Goal: Task Accomplishment & Management: Use online tool/utility

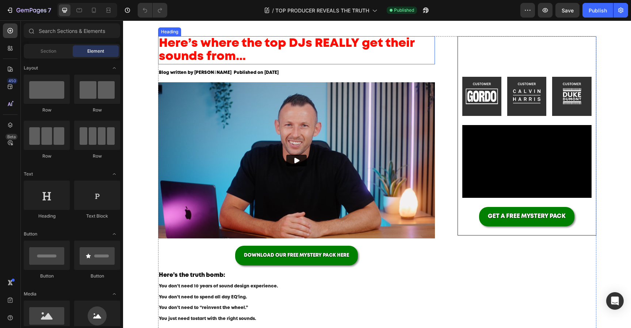
scroll to position [60, 0]
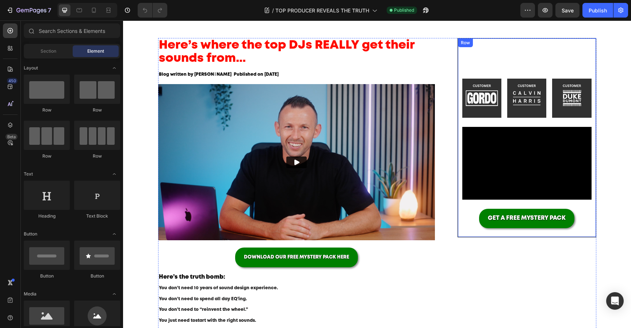
click at [500, 55] on div "Image Image Image Row Video GET A FREE MYSTERY PACK Button Row" at bounding box center [527, 137] width 138 height 199
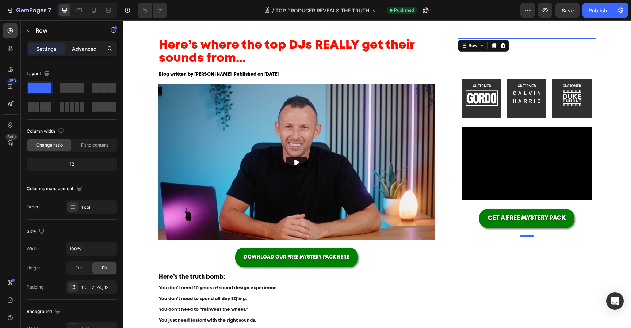
click at [86, 49] on p "Advanced" at bounding box center [84, 49] width 25 height 8
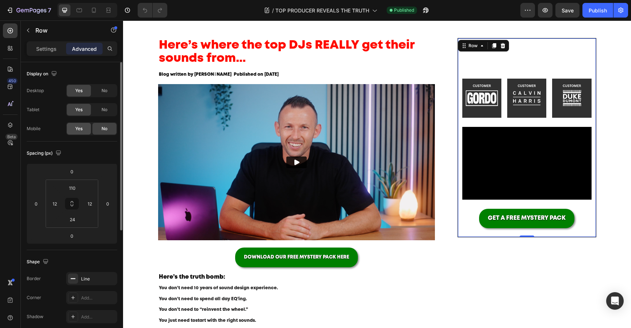
click at [84, 133] on div "Yes" at bounding box center [79, 129] width 24 height 12
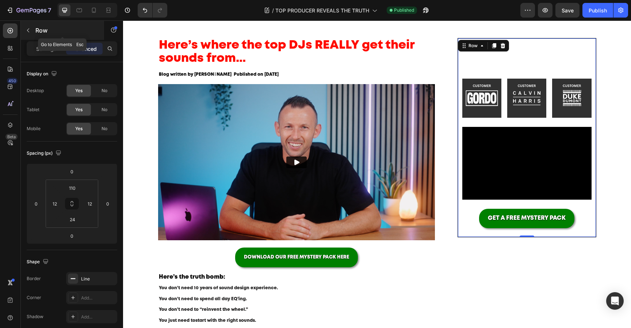
click at [27, 31] on icon "button" at bounding box center [28, 30] width 6 height 6
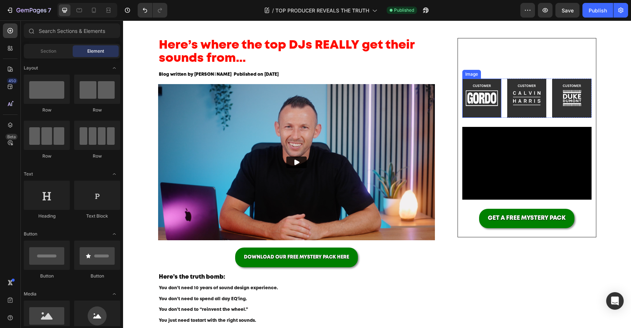
click at [489, 84] on img at bounding box center [482, 98] width 39 height 39
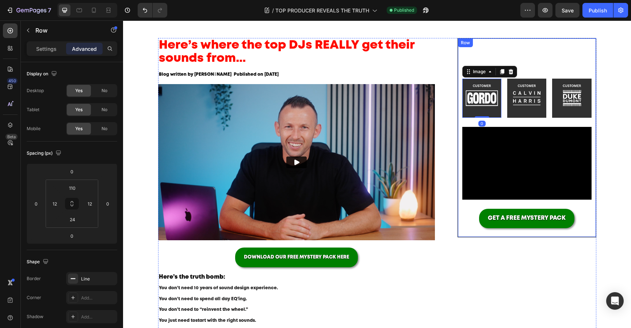
click at [482, 60] on div "Image 0 Image Image Row Video GET A FREE MYSTERY PACK Button Row" at bounding box center [527, 137] width 138 height 199
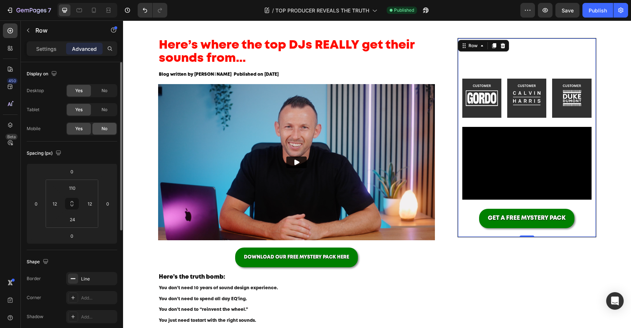
click at [105, 131] on span "No" at bounding box center [105, 128] width 6 height 7
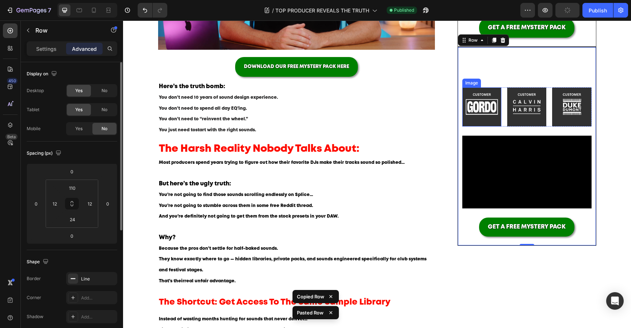
scroll to position [251, 0]
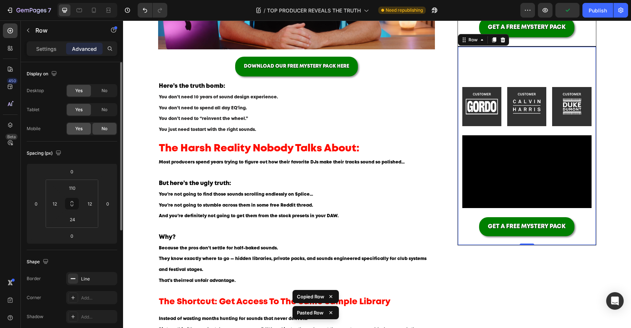
click at [81, 129] on span "Yes" at bounding box center [78, 128] width 7 height 7
click at [106, 106] on div "No" at bounding box center [104, 110] width 24 height 12
click at [104, 92] on span "No" at bounding box center [105, 90] width 6 height 7
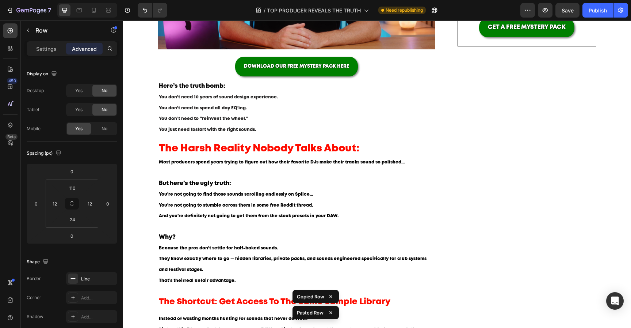
click at [96, 16] on div at bounding box center [87, 10] width 60 height 15
click at [92, 13] on icon at bounding box center [93, 10] width 7 height 7
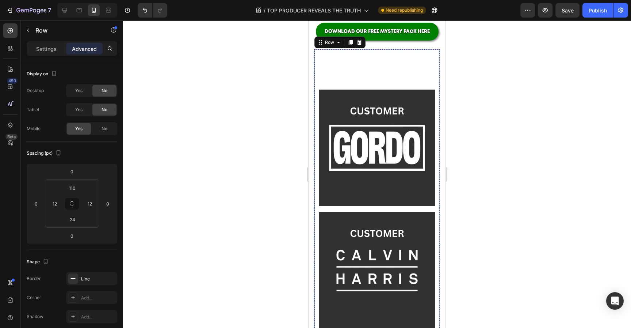
scroll to position [875, 0]
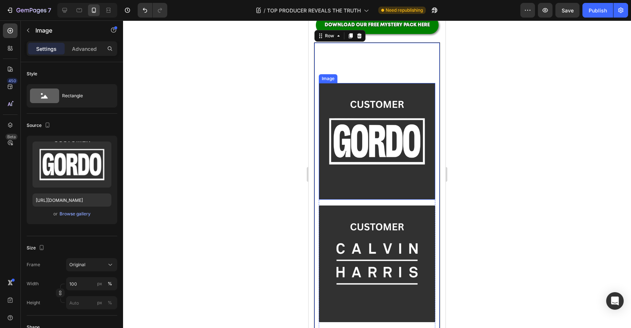
click at [368, 112] on img at bounding box center [377, 141] width 117 height 117
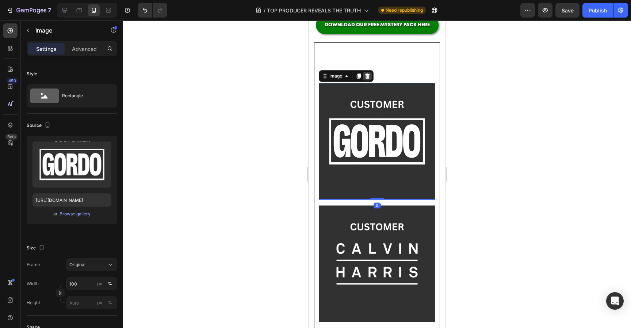
click at [367, 79] on icon at bounding box center [367, 75] width 5 height 5
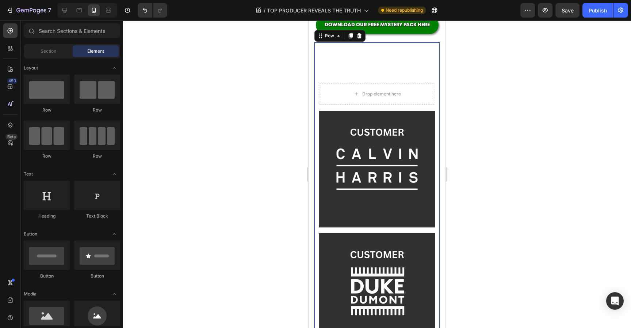
click at [375, 83] on div "Drop element here Image Image Row Video GET A FREE MYSTERY PACK Button Row 0" at bounding box center [377, 251] width 126 height 418
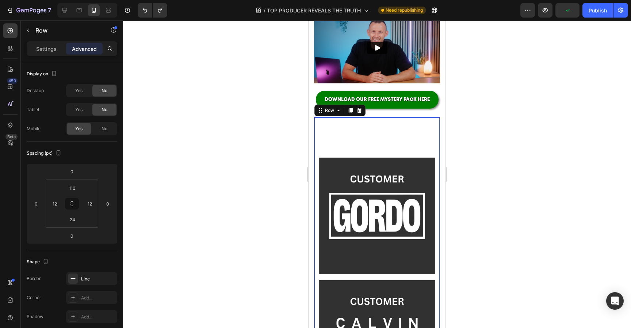
scroll to position [803, 0]
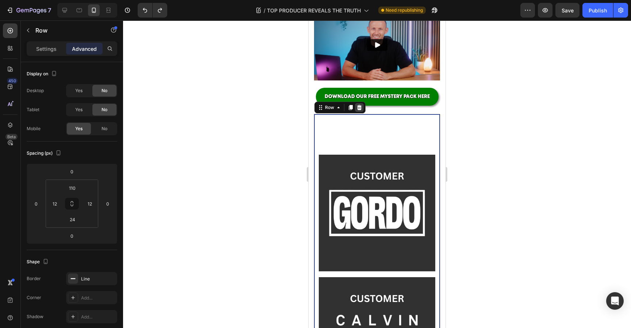
click at [360, 110] on icon at bounding box center [359, 107] width 5 height 5
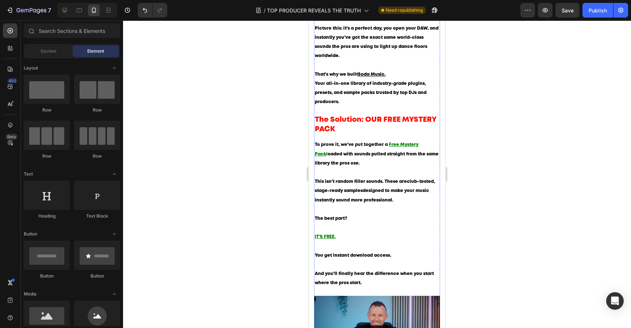
scroll to position [520, 0]
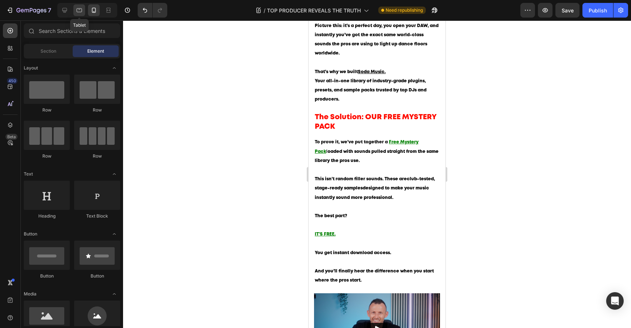
click at [82, 14] on div at bounding box center [79, 10] width 12 height 12
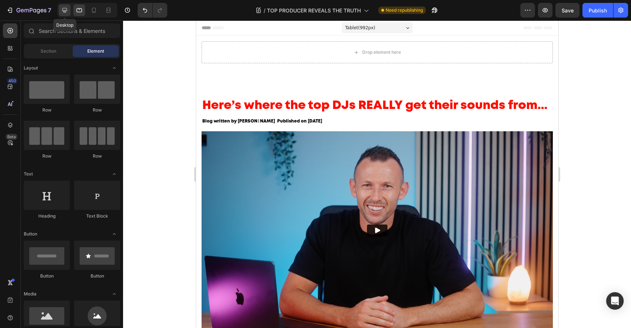
click at [66, 10] on icon at bounding box center [64, 10] width 7 height 7
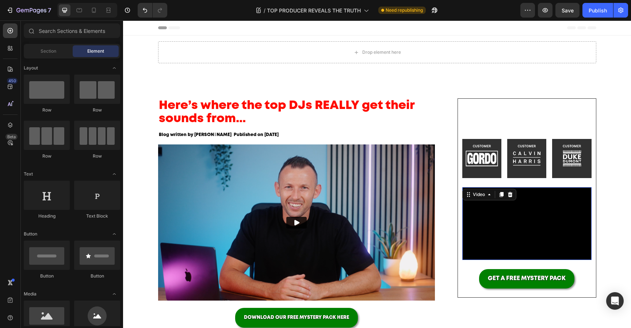
click at [522, 225] on video at bounding box center [527, 223] width 129 height 73
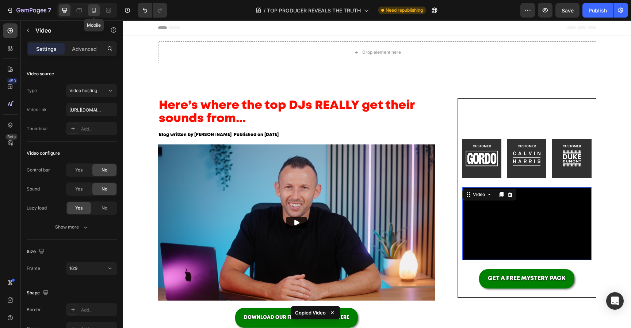
click at [95, 15] on div at bounding box center [94, 10] width 12 height 12
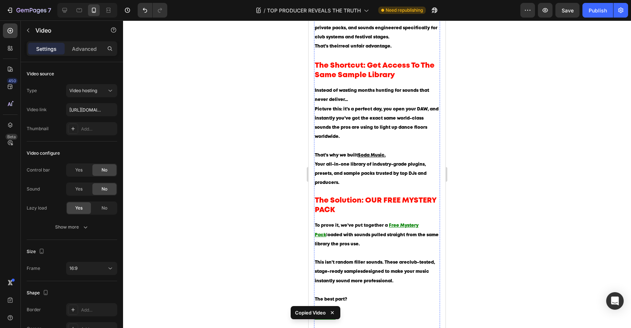
scroll to position [439, 0]
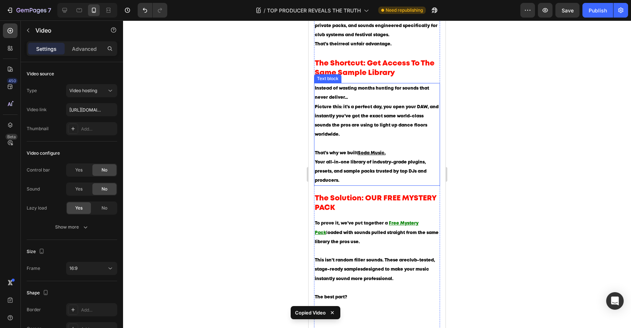
click at [377, 182] on p "That’s why we built Soda Music. Your all-in-one library of industry-grade plugi…" at bounding box center [377, 166] width 125 height 37
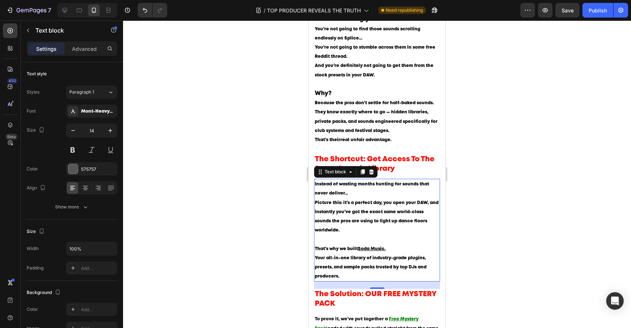
scroll to position [342, 0]
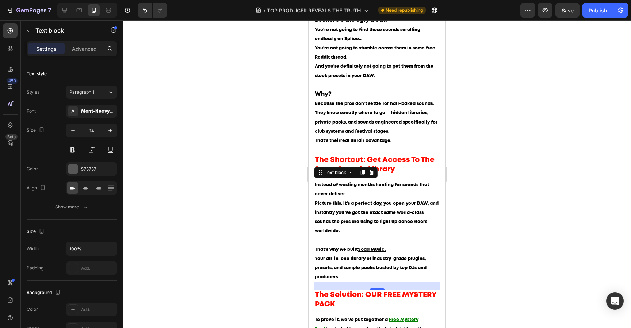
click at [383, 131] on p "They know exactly where to go — hidden libraries, private packs, and sounds eng…" at bounding box center [377, 122] width 125 height 28
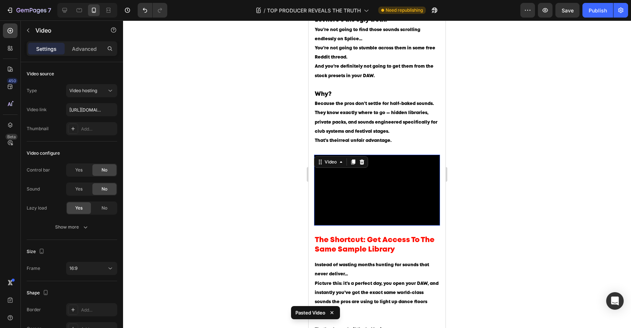
click at [498, 121] on div at bounding box center [377, 173] width 508 height 307
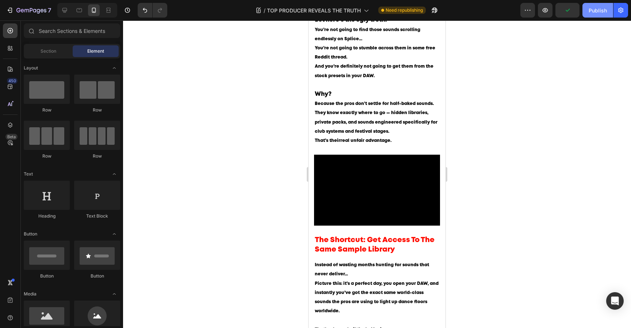
click at [589, 14] on button "Publish" at bounding box center [598, 10] width 31 height 15
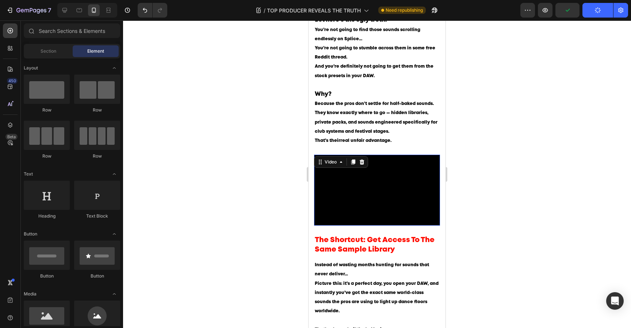
click at [413, 199] on video at bounding box center [377, 190] width 126 height 71
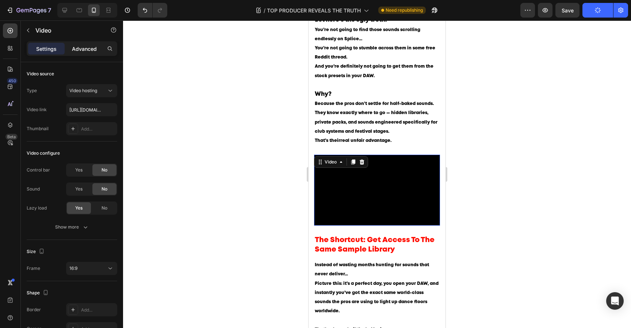
click at [87, 52] on p "Advanced" at bounding box center [84, 49] width 25 height 8
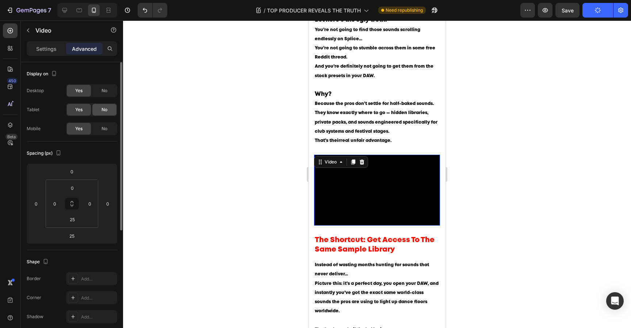
click at [109, 111] on div "No" at bounding box center [104, 110] width 24 height 12
click at [109, 90] on div "No" at bounding box center [104, 91] width 24 height 12
click at [232, 99] on div at bounding box center [377, 173] width 508 height 307
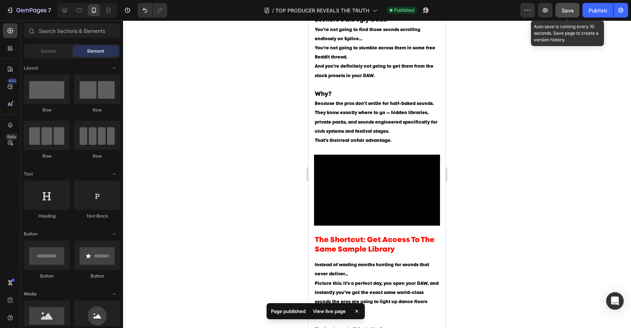
click at [572, 15] on button "Save" at bounding box center [568, 10] width 24 height 15
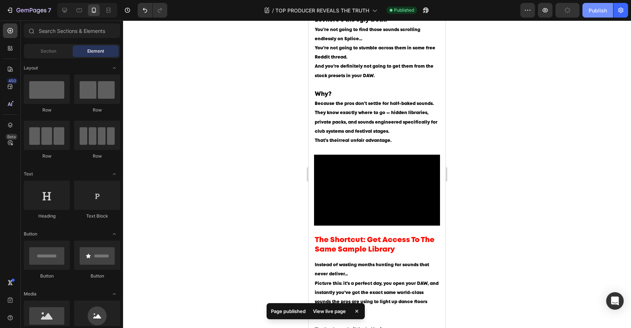
click at [586, 14] on button "Publish" at bounding box center [598, 10] width 31 height 15
click at [61, 12] on icon at bounding box center [64, 10] width 7 height 7
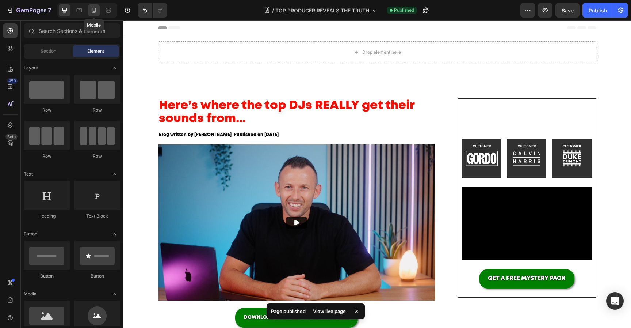
click at [92, 9] on icon at bounding box center [94, 10] width 4 height 5
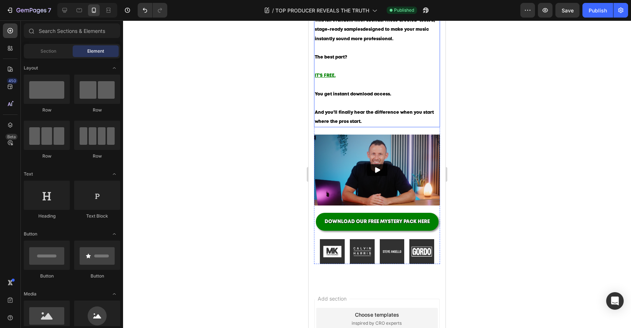
scroll to position [768, 0]
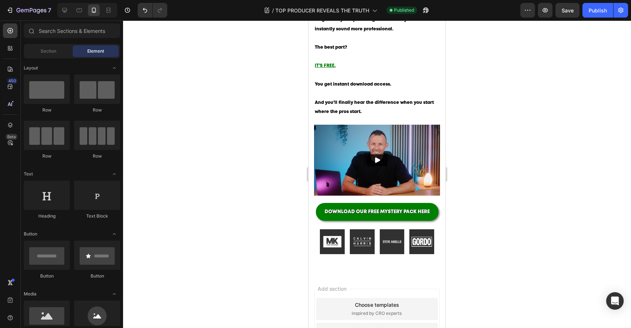
click at [477, 172] on div at bounding box center [377, 173] width 508 height 307
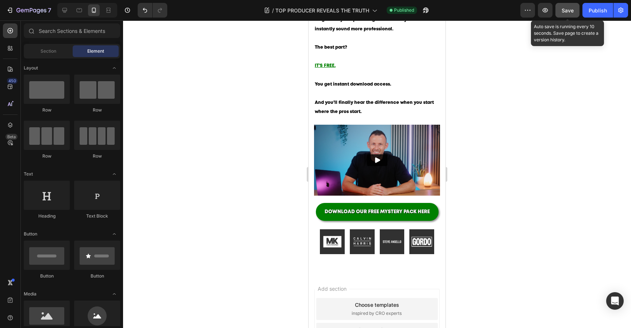
click at [571, 10] on span "Save" at bounding box center [568, 10] width 12 height 6
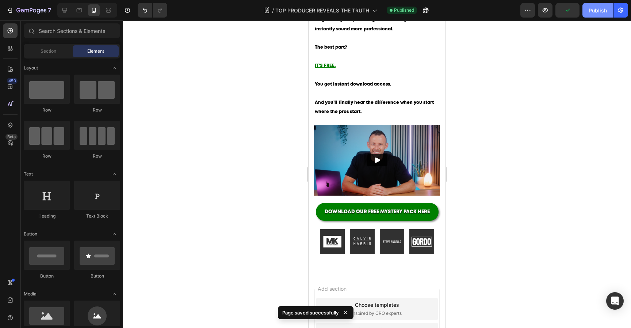
click at [585, 10] on button "Publish" at bounding box center [598, 10] width 31 height 15
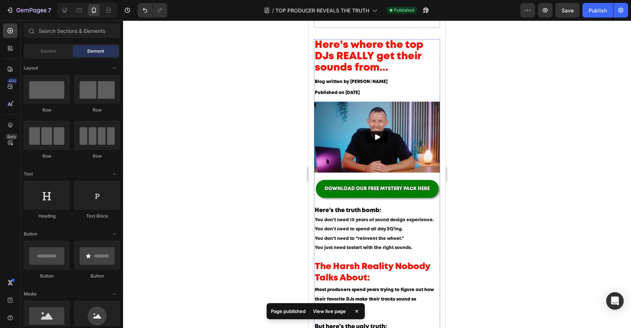
scroll to position [0, 0]
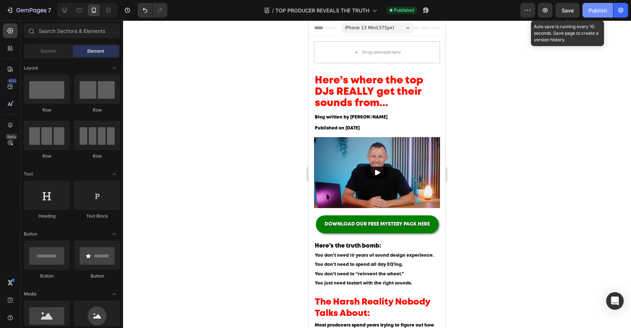
drag, startPoint x: 570, startPoint y: 12, endPoint x: 583, endPoint y: 12, distance: 12.8
click at [570, 12] on span "Save" at bounding box center [568, 10] width 12 height 6
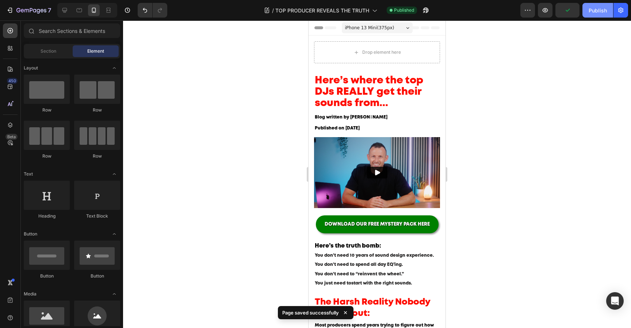
click at [587, 12] on button "Publish" at bounding box center [598, 10] width 31 height 15
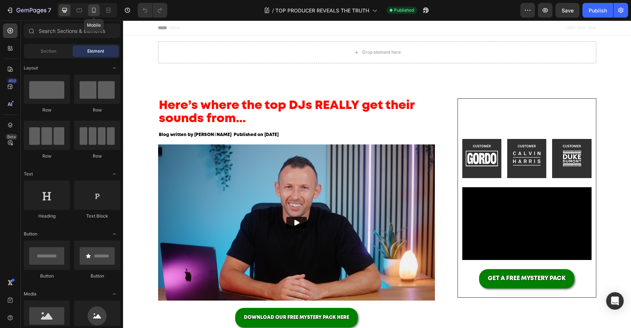
click at [96, 10] on icon at bounding box center [93, 10] width 7 height 7
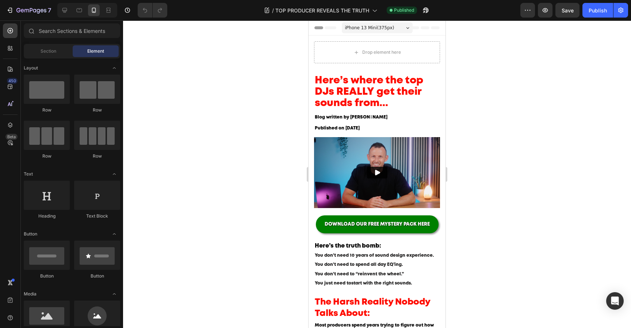
click at [493, 103] on div at bounding box center [377, 173] width 508 height 307
click at [398, 89] on h2 "Here’s where the top DJs REALLY get their sounds from..." at bounding box center [377, 92] width 126 height 35
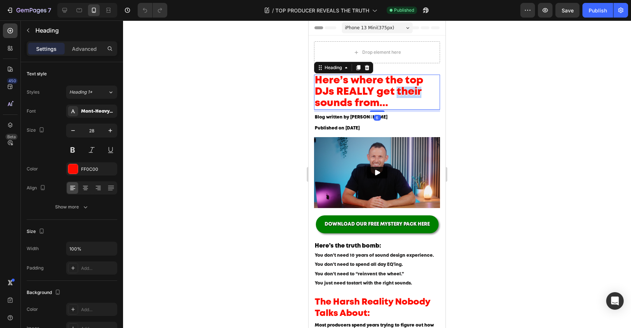
click at [398, 89] on h2 "Here’s where the top DJs REALLY get their sounds from..." at bounding box center [377, 92] width 126 height 35
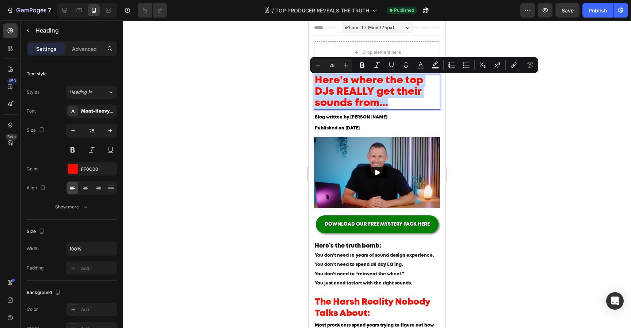
copy p "Here’s where the top DJs REALLY get their sounds from..."
click at [397, 91] on p "Here’s where the top DJs REALLY get their sounds from..." at bounding box center [377, 92] width 125 height 34
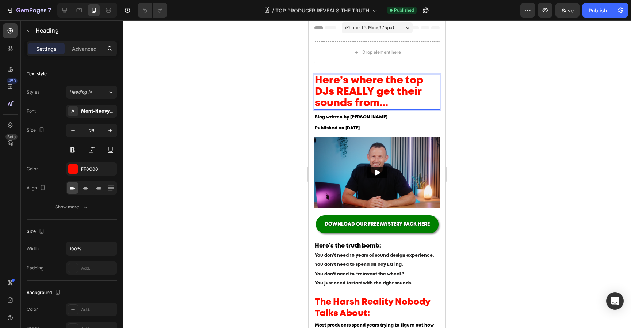
click at [369, 81] on p "Here’s where the top DJs REALLY get their sounds from..." at bounding box center [377, 92] width 125 height 34
click at [383, 95] on p "Here’s the secret the top DJs REALLY get their sounds from..." at bounding box center [377, 92] width 125 height 34
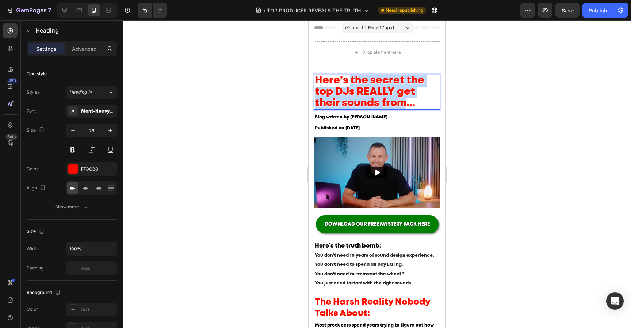
drag, startPoint x: 408, startPoint y: 104, endPoint x: 352, endPoint y: 80, distance: 61.1
click at [352, 80] on p "Here’s the secret the top DJs REALLY get their sounds from..." at bounding box center [377, 92] width 125 height 34
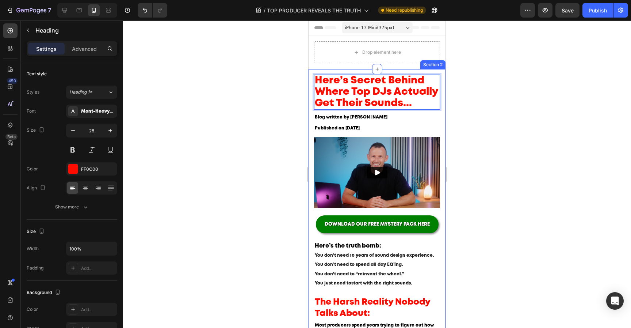
click at [476, 118] on div at bounding box center [377, 173] width 508 height 307
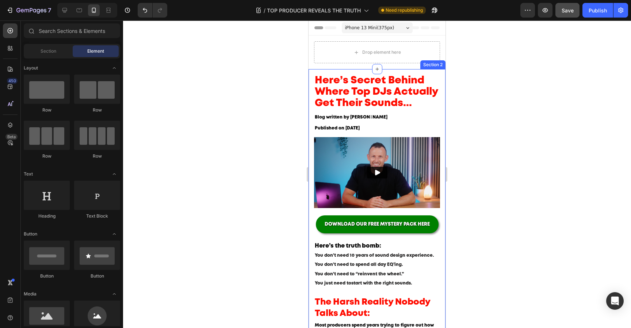
click at [574, 12] on span "Save" at bounding box center [568, 10] width 12 height 6
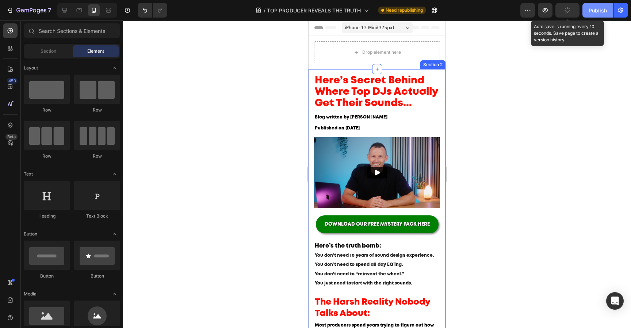
click at [593, 12] on div "Publish" at bounding box center [598, 11] width 18 height 8
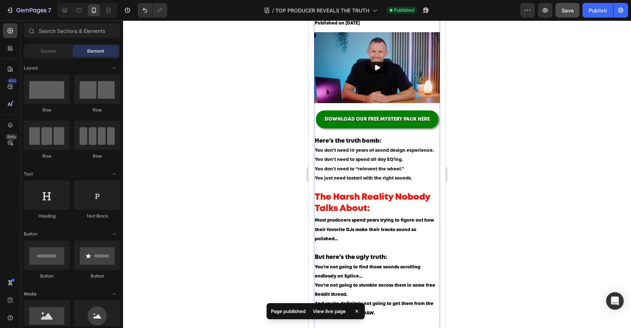
scroll to position [106, 0]
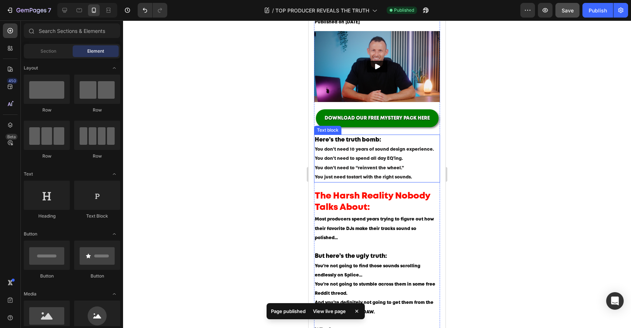
click at [378, 163] on p "You don’t need 10 years of sound design experience. You don’t need to spend all…" at bounding box center [377, 159] width 125 height 28
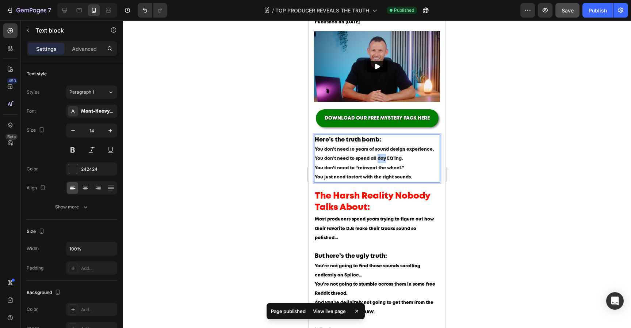
click at [378, 163] on p "You don’t need 10 years of sound design experience. You don’t need to spend all…" at bounding box center [377, 159] width 125 height 28
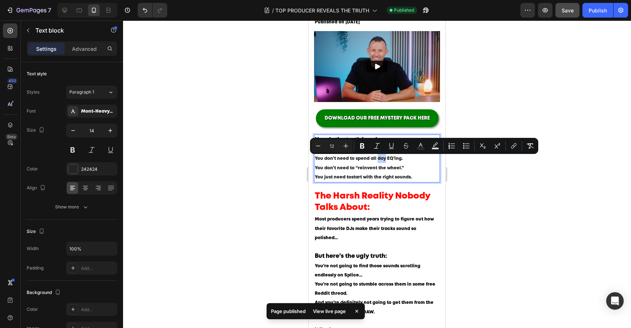
type input "16"
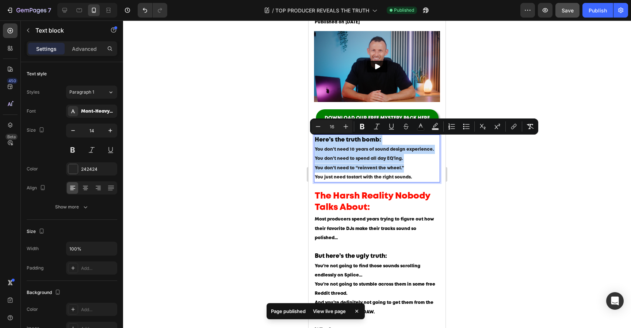
copy div "Here’s the truth bomb: You don’t need 10 years of sound design experience. You …"
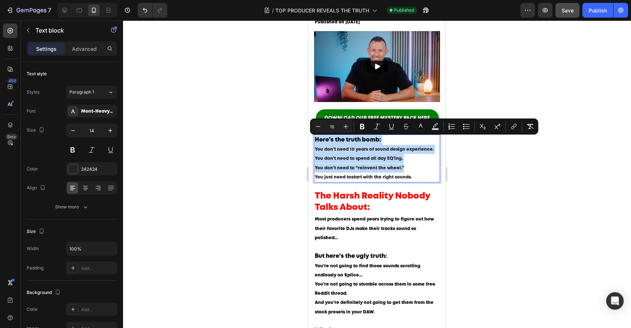
click at [352, 145] on p "You don’t need 10 years of sound design experience. You don’t need to spend all…" at bounding box center [377, 159] width 125 height 28
type input "12"
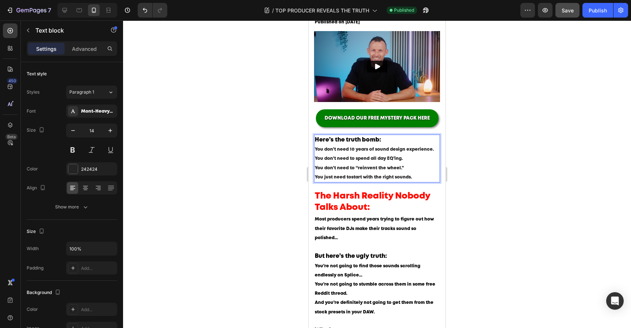
click at [346, 141] on span "Here’s the truth bomb:" at bounding box center [348, 139] width 67 height 5
click at [380, 136] on p "Here’s the truth bomb:" at bounding box center [377, 140] width 125 height 10
drag, startPoint x: 380, startPoint y: 141, endPoint x: 599, endPoint y: 161, distance: 219.4
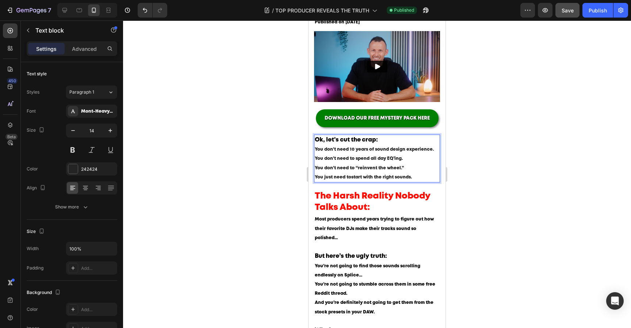
click at [376, 156] on p "You don’t need 10 years of sound design experience. You don’t need to spend all…" at bounding box center [377, 159] width 125 height 28
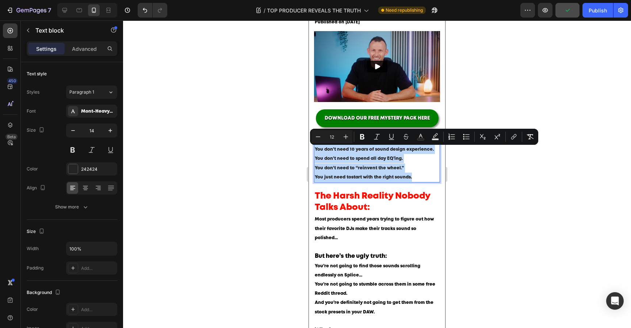
drag, startPoint x: 418, startPoint y: 176, endPoint x: 312, endPoint y: 152, distance: 108.3
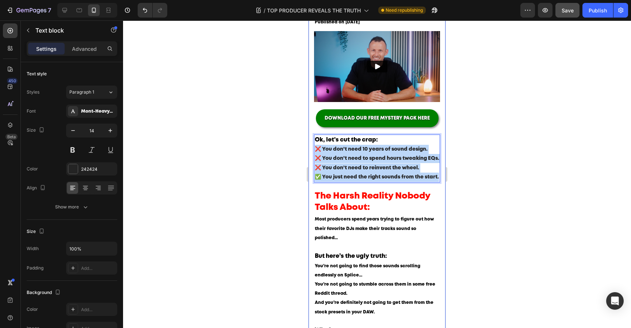
drag, startPoint x: 439, startPoint y: 176, endPoint x: 314, endPoint y: 150, distance: 127.6
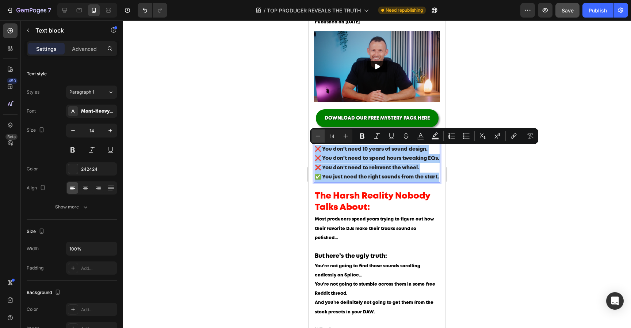
click at [318, 139] on icon "Editor contextual toolbar" at bounding box center [318, 135] width 7 height 7
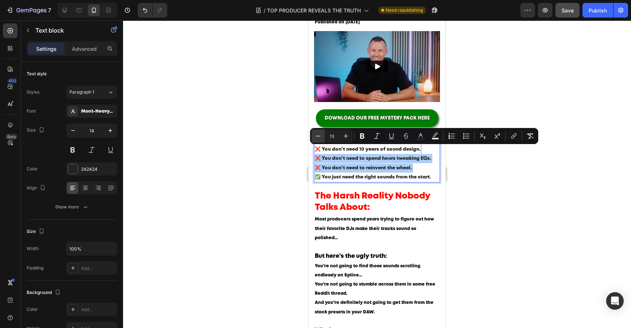
click at [318, 139] on icon "Editor contextual toolbar" at bounding box center [318, 135] width 7 height 7
type input "12"
click at [508, 189] on div at bounding box center [377, 173] width 508 height 307
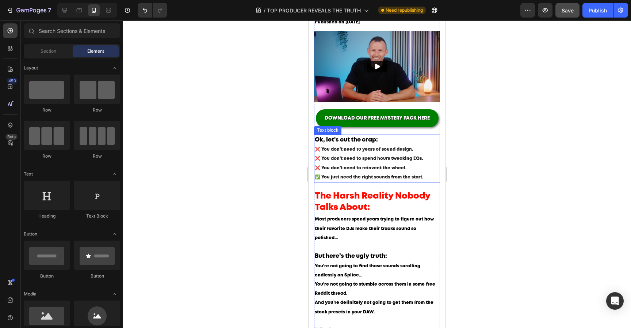
click at [411, 160] on span "❌ You don’t need to spend hours tweaking EQs." at bounding box center [369, 158] width 108 height 4
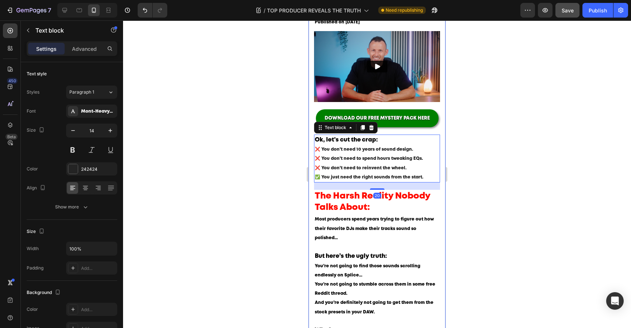
click at [477, 196] on div at bounding box center [377, 173] width 508 height 307
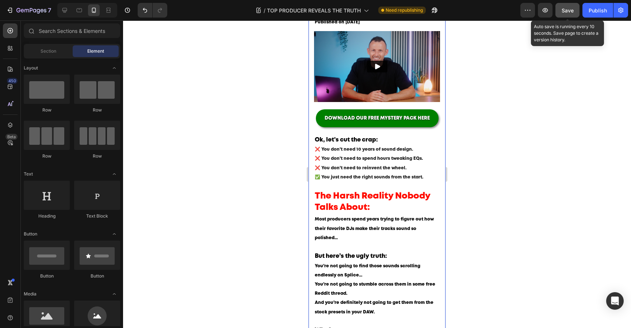
click at [574, 10] on button "Save" at bounding box center [568, 10] width 24 height 15
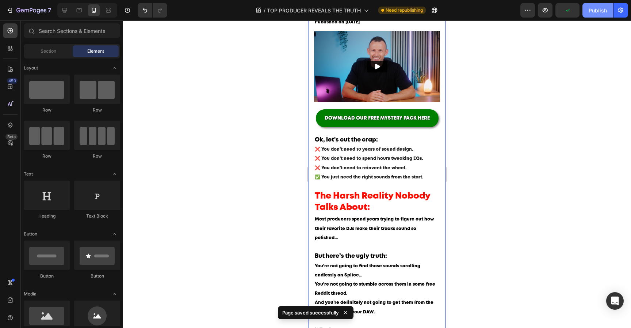
click at [593, 10] on div "Publish" at bounding box center [598, 11] width 18 height 8
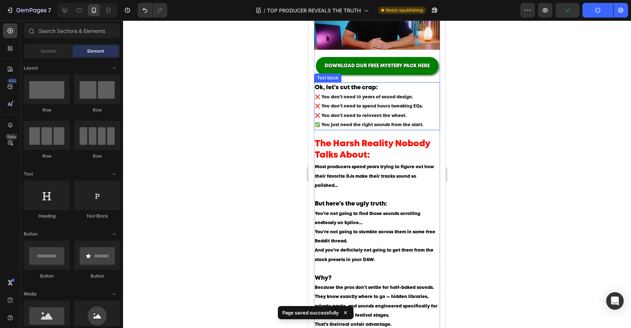
scroll to position [168, 0]
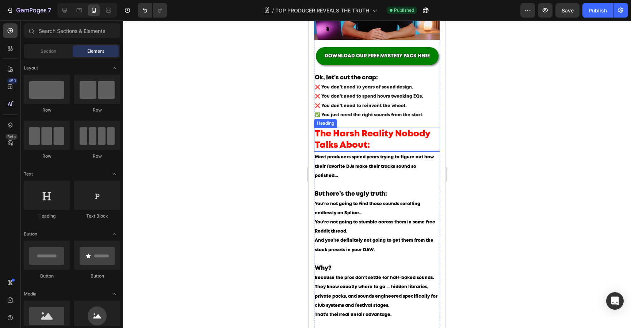
click at [389, 138] on h2 "The Harsh Reality Nobody Talks About:" at bounding box center [377, 140] width 126 height 24
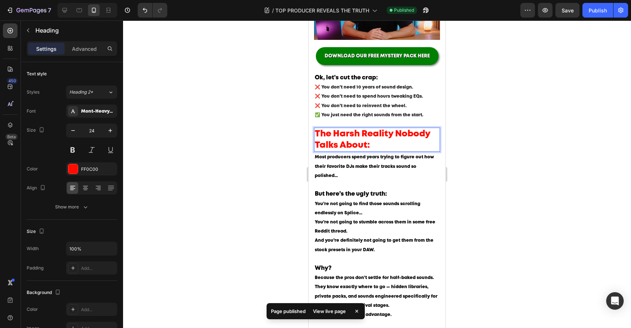
click at [389, 138] on h2 "The Harsh Reality Nobody Talks About:" at bounding box center [377, 140] width 126 height 24
click at [389, 138] on p "The Harsh Reality Nobody Talks About:" at bounding box center [377, 139] width 125 height 23
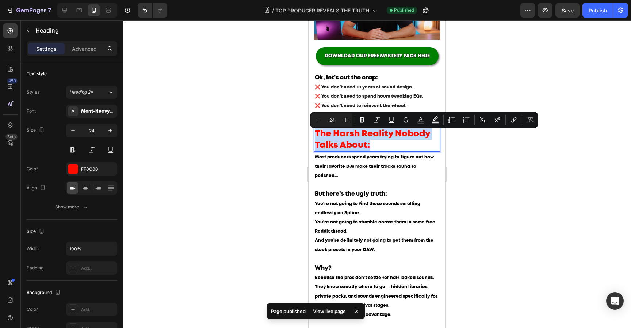
copy p "The Harsh Reality Nobody Talks About:"
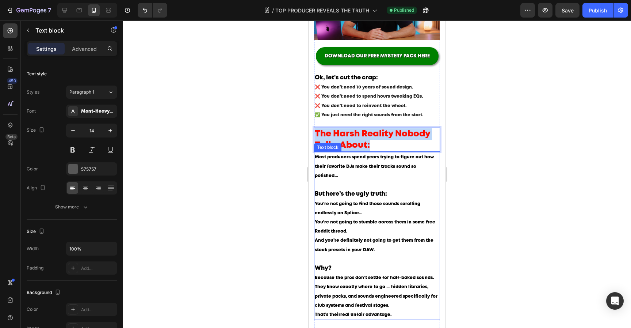
click at [377, 173] on p "Most producers spend years trying to figure out how their favorite DJs make the…" at bounding box center [377, 166] width 125 height 28
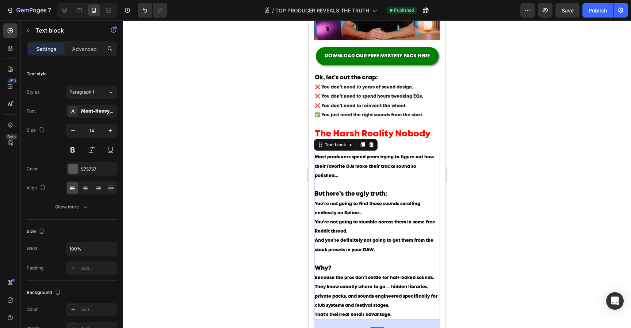
click at [377, 173] on p "Most producers spend years trying to figure out how their favorite DJs make the…" at bounding box center [377, 166] width 125 height 28
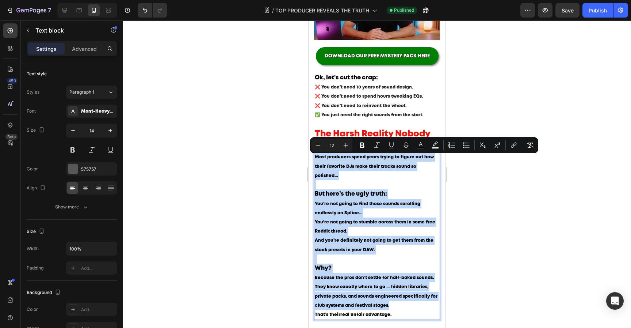
copy div "Most producers spend years trying to figure out how their favorite DJs make the…"
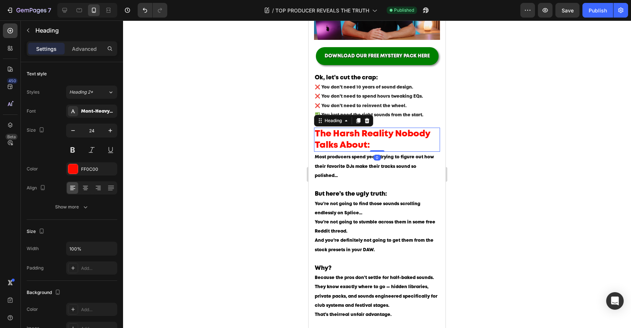
click at [392, 129] on h2 "The Harsh Reality Nobody Talks About:" at bounding box center [377, 140] width 126 height 24
click at [390, 138] on p "The Harsh Reality Nobody Talks About:" at bounding box center [377, 139] width 125 height 23
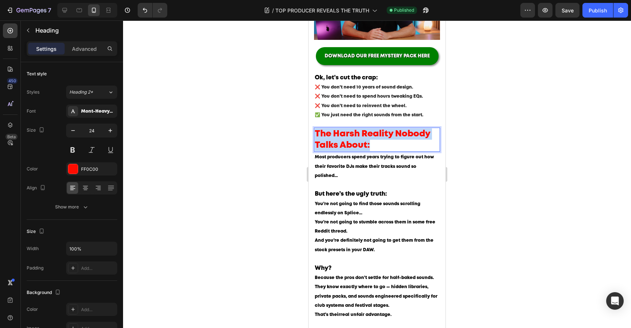
click at [390, 138] on p "The Harsh Reality Nobody Talks About:" at bounding box center [377, 139] width 125 height 23
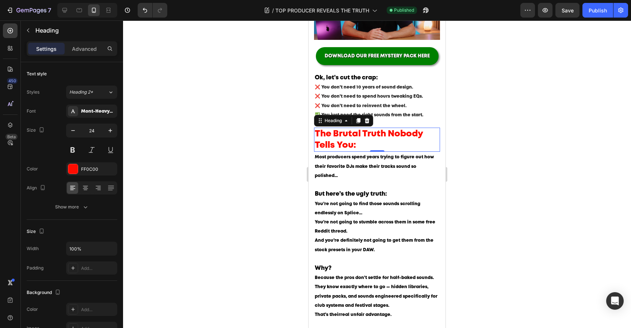
click at [472, 161] on div at bounding box center [377, 173] width 508 height 307
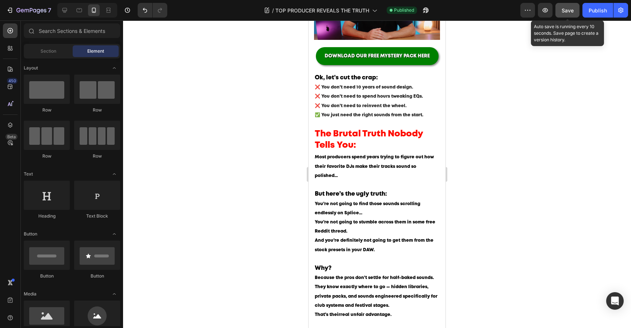
click at [576, 9] on button "Save" at bounding box center [568, 10] width 24 height 15
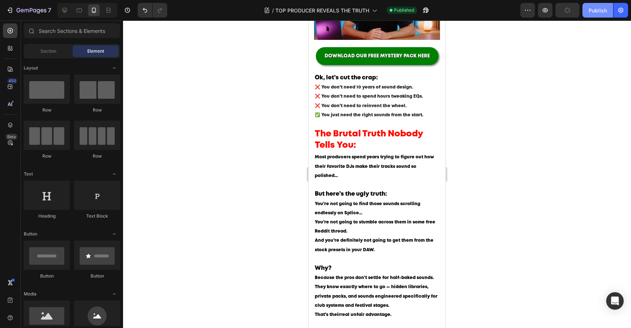
click at [587, 9] on button "Publish" at bounding box center [598, 10] width 31 height 15
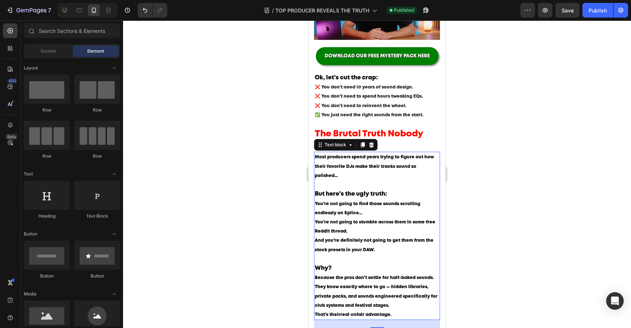
click at [359, 184] on p "Rich Text Editor. Editing area: main" at bounding box center [377, 184] width 125 height 9
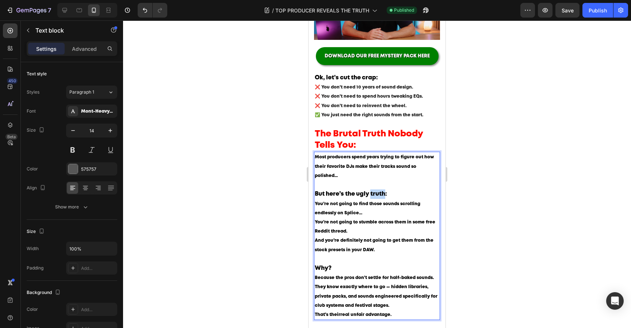
click at [377, 193] on span "But here’s the ugly truth:" at bounding box center [351, 193] width 72 height 5
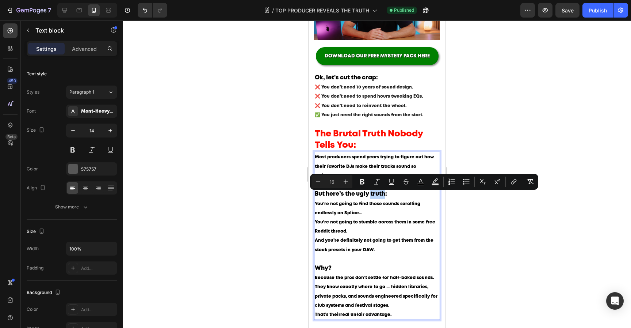
scroll to position [182, 0]
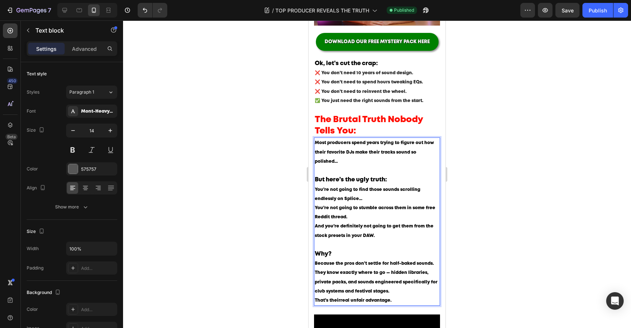
click at [375, 228] on span "And you’re definitely not going to get them from the stock presets in your DAW." at bounding box center [374, 230] width 119 height 13
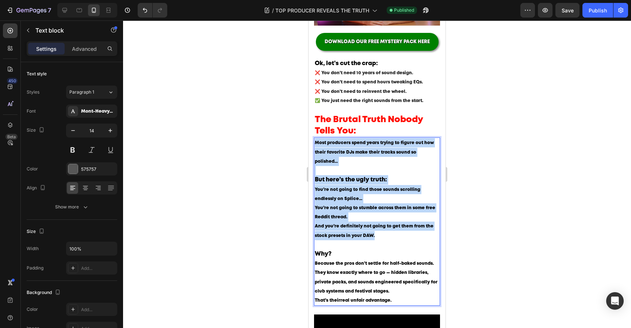
drag, startPoint x: 382, startPoint y: 233, endPoint x: 308, endPoint y: 138, distance: 120.4
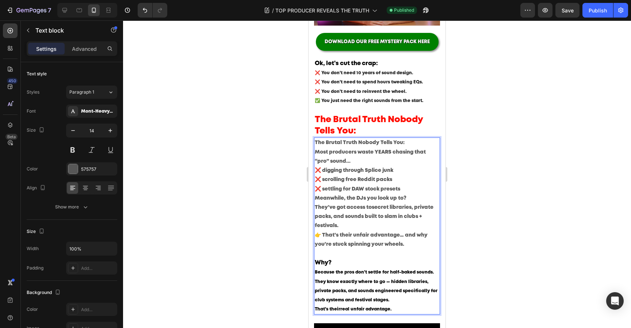
click at [379, 238] on p "👉 That’s their unfair advantage… and why you’re stuck spinning your wheels." at bounding box center [377, 245] width 125 height 28
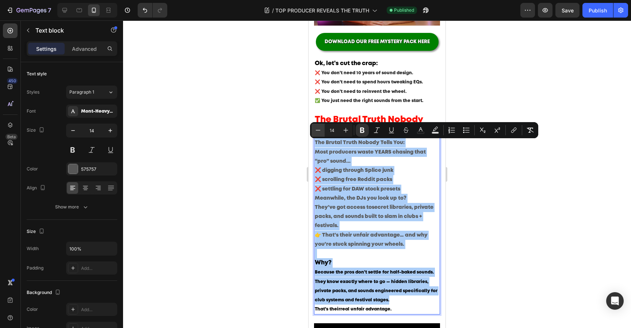
click at [321, 127] on icon "Editor contextual toolbar" at bounding box center [318, 129] width 7 height 7
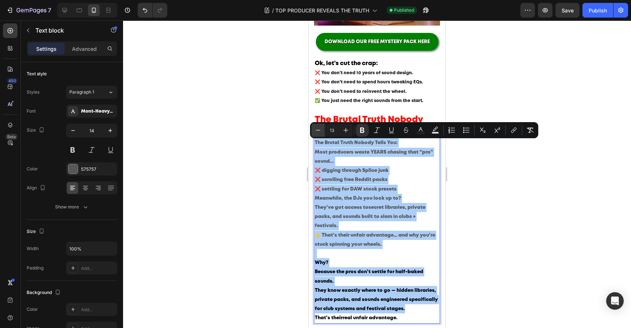
click at [320, 129] on icon "Editor contextual toolbar" at bounding box center [318, 129] width 7 height 7
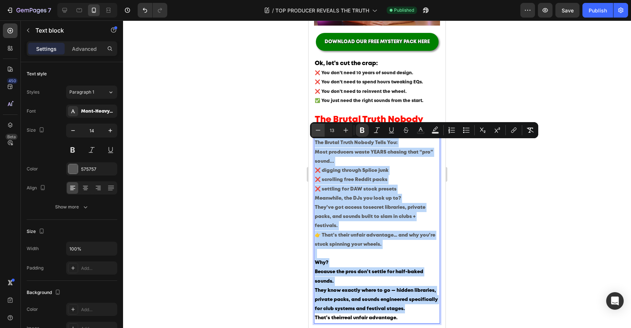
type input "12"
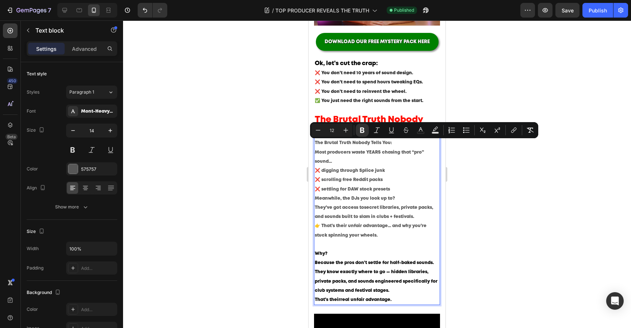
click at [511, 218] on div at bounding box center [377, 173] width 508 height 307
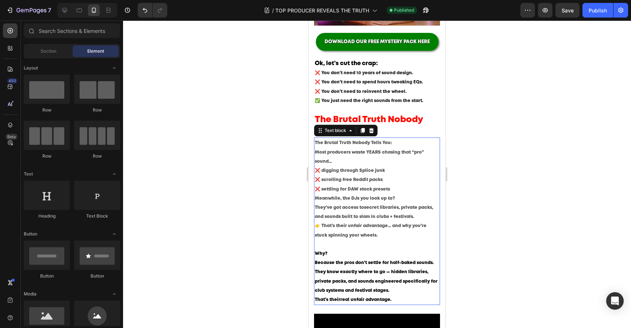
click at [410, 178] on p "The Brutal Truth Nobody Tells You: Most producers waste YEARS chasing that “pro…" at bounding box center [377, 165] width 125 height 55
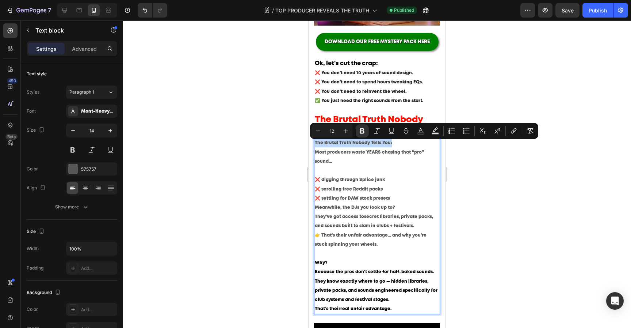
drag, startPoint x: 398, startPoint y: 143, endPoint x: 264, endPoint y: 143, distance: 133.7
click at [360, 158] on p "The Brutal Truth Nobody Tells You: Most producers waste YEARS chasing that “pro…" at bounding box center [377, 170] width 125 height 64
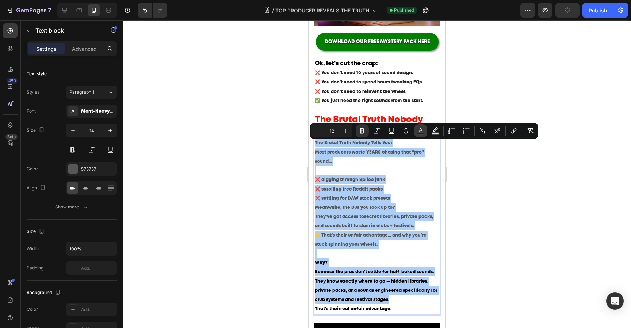
click at [421, 133] on rect "Editor contextual toolbar" at bounding box center [421, 134] width 7 height 2
type input "575757"
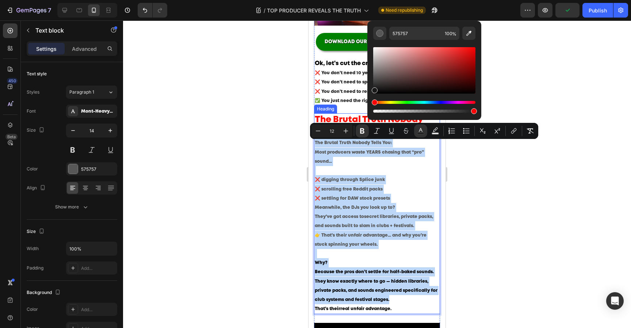
type input "191919"
drag, startPoint x: 697, startPoint y: 98, endPoint x: 353, endPoint y: 117, distance: 345.1
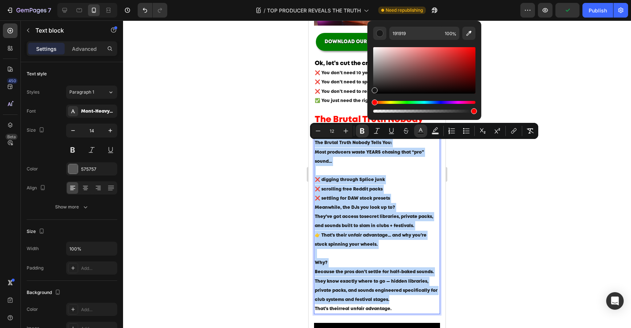
click at [367, 178] on p "The Brutal Truth Nobody Tells You: Most producers waste YEARS chasing that “pro…" at bounding box center [377, 170] width 125 height 64
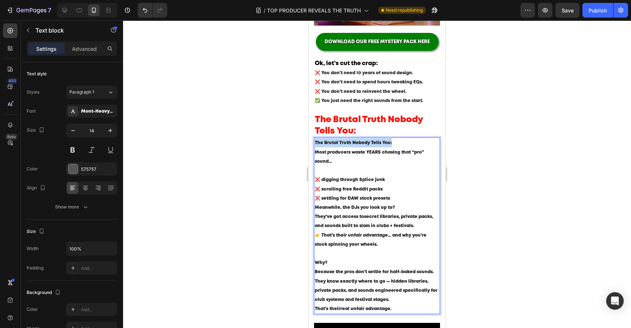
drag, startPoint x: 395, startPoint y: 143, endPoint x: 297, endPoint y: 143, distance: 97.9
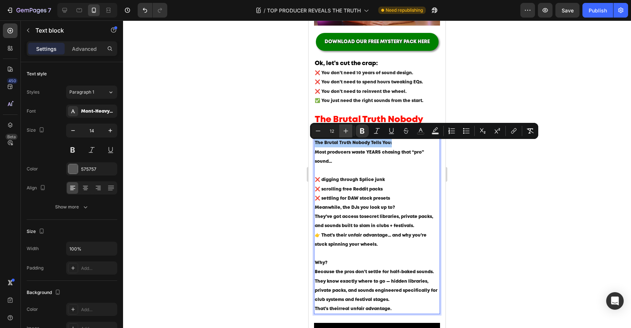
click at [351, 133] on button "Plus" at bounding box center [345, 130] width 13 height 13
type input "16"
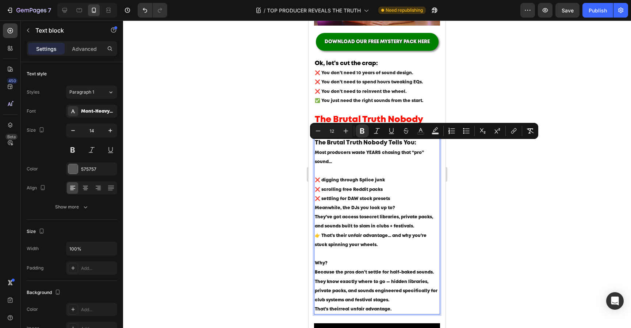
click at [367, 163] on p "The Brutal Truth Nobody Tells You: Most producers waste YEARS chasing that “pro…" at bounding box center [377, 170] width 125 height 65
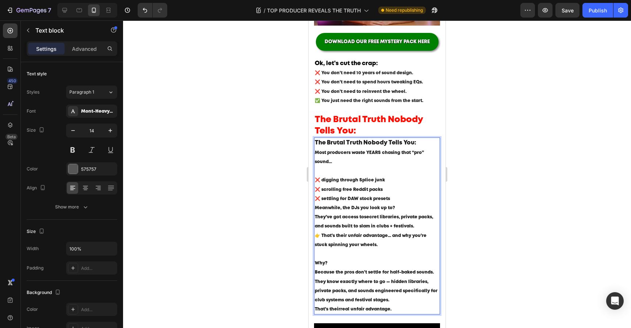
click at [414, 153] on span "Most producers waste YEARS chasing that “pro” sound..." at bounding box center [369, 157] width 109 height 13
click at [415, 153] on span "Most producers waste YEARS chasing that “pro” sound..." at bounding box center [369, 157] width 109 height 13
click at [423, 151] on p "The Brutal Truth Nobody Tells You: Most producers waste YEARS chasing that pro”…" at bounding box center [377, 170] width 125 height 65
click at [464, 149] on div at bounding box center [377, 173] width 508 height 307
click at [394, 183] on p "The Brutal Truth Nobody Tells You: Most producers waste YEARS chasing that “pro…" at bounding box center [377, 170] width 125 height 65
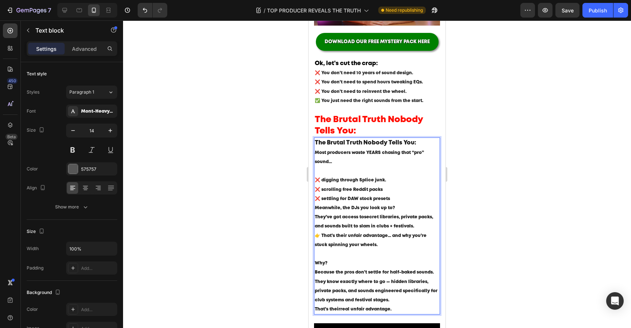
click at [396, 190] on p "The Brutal Truth Nobody Tells You: Most producers waste YEARS chasing that “pro…" at bounding box center [377, 170] width 125 height 65
click at [404, 197] on p "The Brutal Truth Nobody Tells You: Most producers waste YEARS chasing that “pro…" at bounding box center [377, 170] width 125 height 65
drag, startPoint x: 401, startPoint y: 202, endPoint x: 314, endPoint y: 202, distance: 86.6
click at [314, 202] on div "The Brutal Truth Nobody Tells You: Most producers waste YEARS chasing that “pro…" at bounding box center [377, 225] width 126 height 177
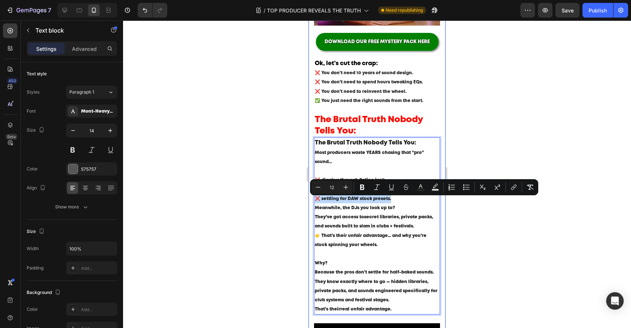
copy span "❌ settling for DAW stock presets."
click at [400, 200] on p "The Brutal Truth Nobody Tells You: Most producers waste YEARS chasing that “pro…" at bounding box center [377, 170] width 125 height 65
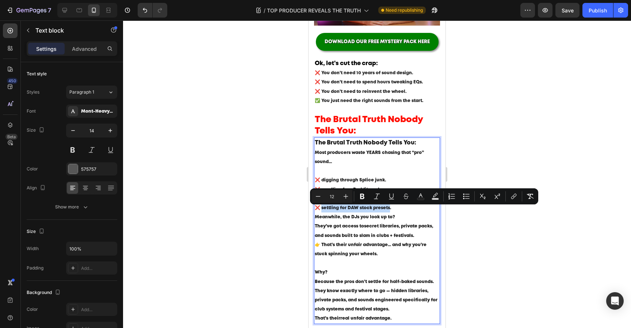
drag, startPoint x: 388, startPoint y: 210, endPoint x: 322, endPoint y: 210, distance: 66.9
click at [321, 210] on span "❌ settling for DAW stock presets." at bounding box center [353, 208] width 76 height 4
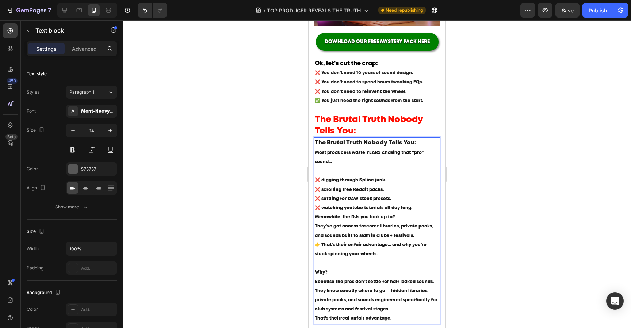
click at [425, 210] on p "The Brutal Truth Nobody Tells You: Most producers waste YEARS chasing that “pro…" at bounding box center [377, 175] width 125 height 74
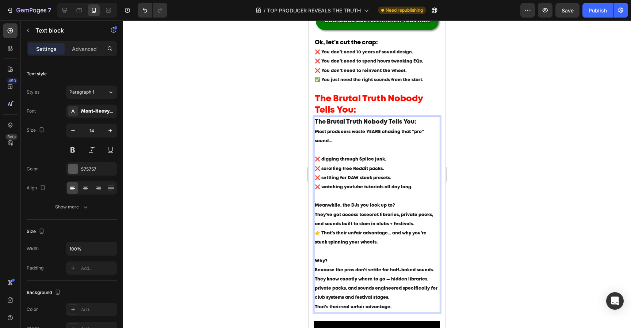
scroll to position [205, 0]
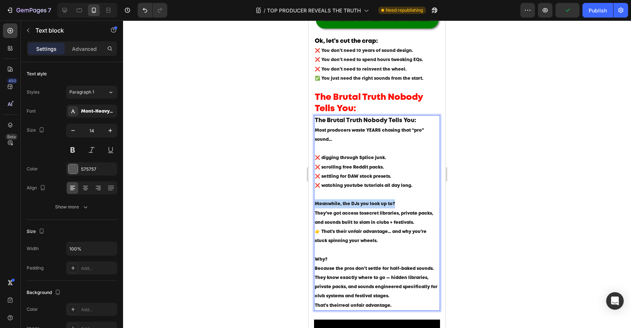
drag, startPoint x: 411, startPoint y: 207, endPoint x: 304, endPoint y: 206, distance: 107.1
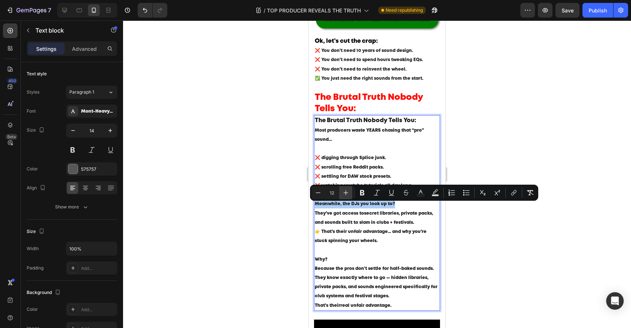
click at [346, 194] on icon "Editor contextual toolbar" at bounding box center [345, 192] width 7 height 7
type input "16"
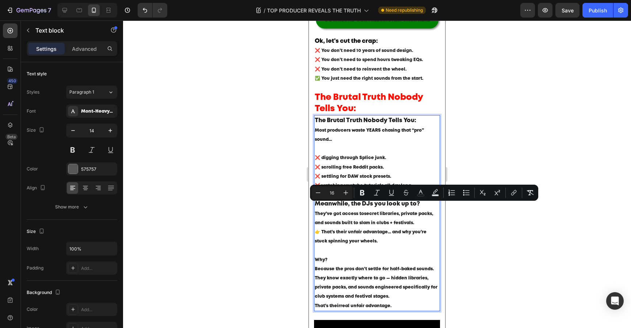
click at [462, 241] on div at bounding box center [377, 173] width 508 height 307
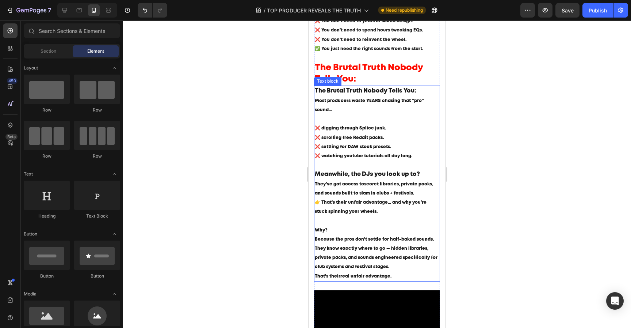
scroll to position [236, 0]
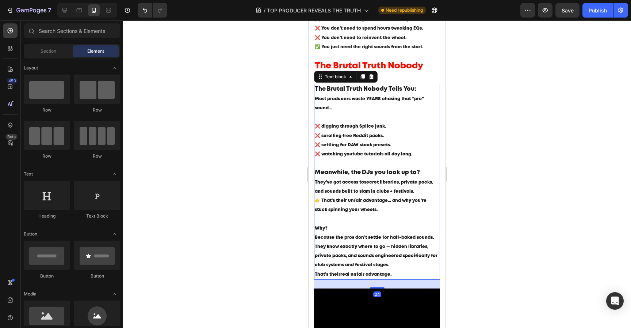
click at [414, 184] on strong "secret libraries, private packs, and sounds built to slam in clubs + festivals." at bounding box center [374, 186] width 118 height 13
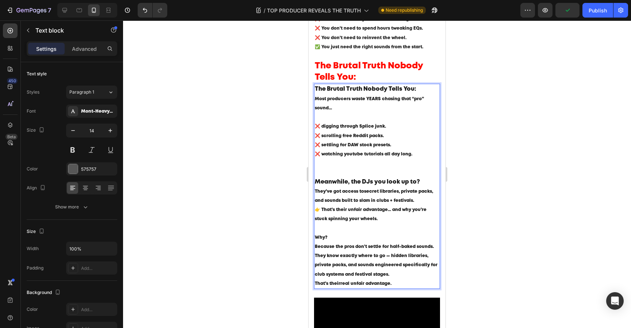
click at [409, 169] on p "The Brutal Truth Nobody Tells You: Most producers waste YEARS chasing that “pro…" at bounding box center [377, 130] width 125 height 92
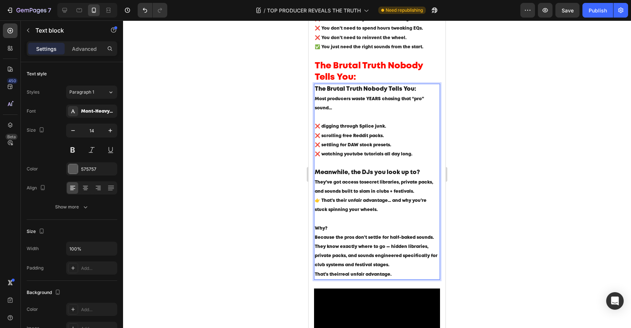
click at [413, 185] on strong "secret libraries, private packs, and sounds built to slam in clubs + festivals." at bounding box center [374, 186] width 118 height 13
click at [410, 185] on strong "secret libraries, private packs, and sounds built to slam in clubs + festivals." at bounding box center [374, 186] width 118 height 13
click at [345, 192] on strong "secret libraries, premium packs, and sounds built to slam in clubs + festivals." at bounding box center [376, 186] width 122 height 13
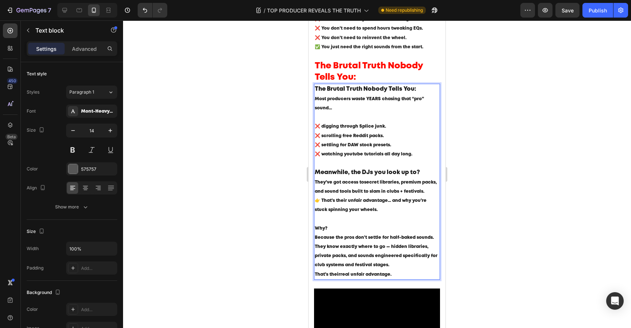
click at [374, 212] on p "👉 That’s their unfair advantage… and why you’re stuck spinning your wheels." at bounding box center [377, 210] width 125 height 28
click at [428, 192] on p "Meanwhile, the DJs you look up to? They’ve got access to secret libraries, prem…" at bounding box center [377, 182] width 125 height 28
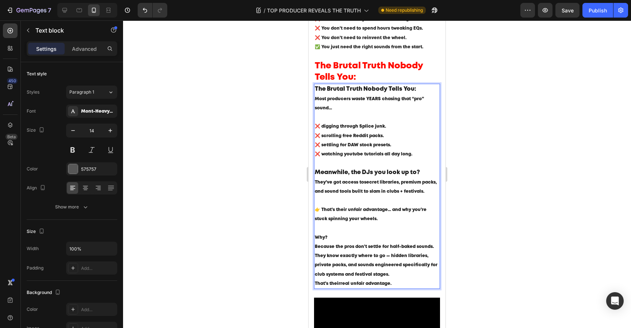
click at [487, 204] on div at bounding box center [377, 173] width 508 height 307
click at [342, 212] on span "👉 That’s their unfair advantage… and why you’re stuck spinning your wheels." at bounding box center [371, 214] width 112 height 13
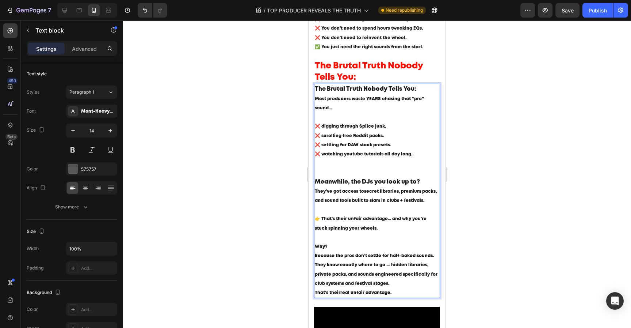
click at [323, 209] on p "Meanwhile, the DJs you look up to? They’ve got access to secret libraries, prem…" at bounding box center [377, 195] width 125 height 37
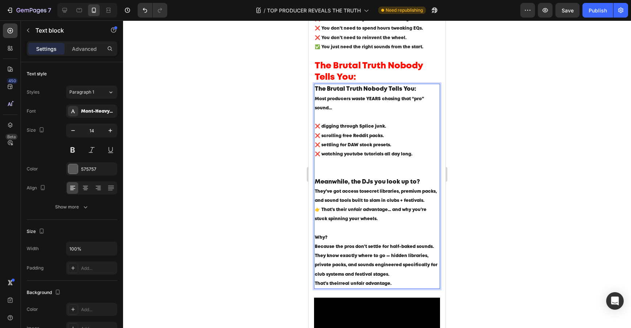
click at [349, 164] on p "The Brutal Truth Nobody Tells You: Most producers waste YEARS chasing that “pro…" at bounding box center [377, 130] width 125 height 92
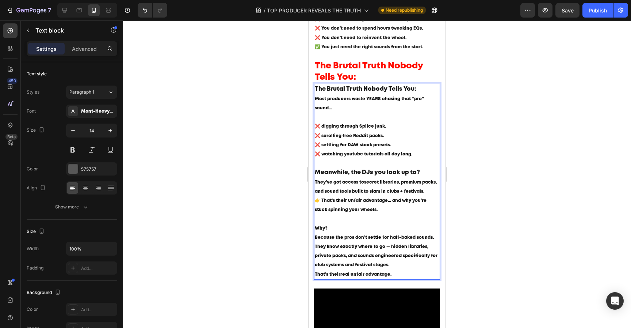
click at [342, 163] on p "The Brutal Truth Nobody Tells You: Most producers waste YEARS chasing that “pro…" at bounding box center [377, 125] width 125 height 83
click at [430, 196] on p "Meanwhile, the DJs you look up to? They’ve got access to secret libraries, prem…" at bounding box center [377, 182] width 125 height 28
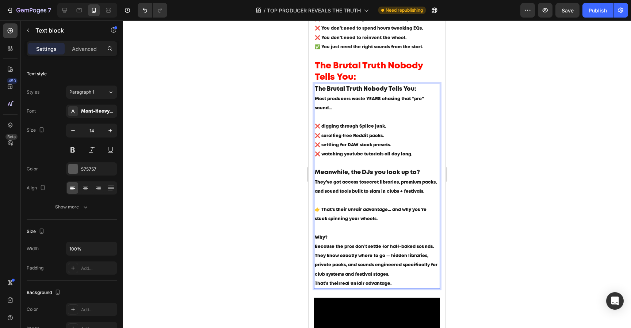
drag, startPoint x: 321, startPoint y: 210, endPoint x: 321, endPoint y: 221, distance: 11.0
click at [321, 210] on span "👉 That’s their unfair advantage… and why you’re stuck spinning your wheels." at bounding box center [371, 214] width 112 height 13
drag, startPoint x: 333, startPoint y: 241, endPoint x: 285, endPoint y: 241, distance: 47.5
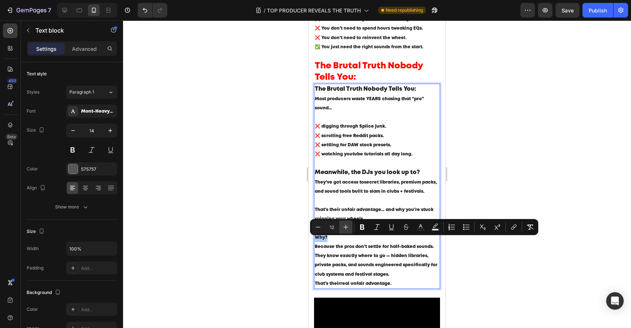
click at [349, 228] on icon "Editor contextual toolbar" at bounding box center [345, 226] width 7 height 7
type input "16"
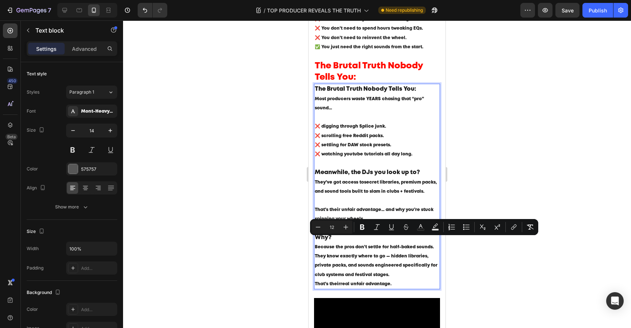
click at [380, 260] on span "They know exactly where to go — hidden libraries, private packs, and sounds eng…" at bounding box center [376, 265] width 123 height 22
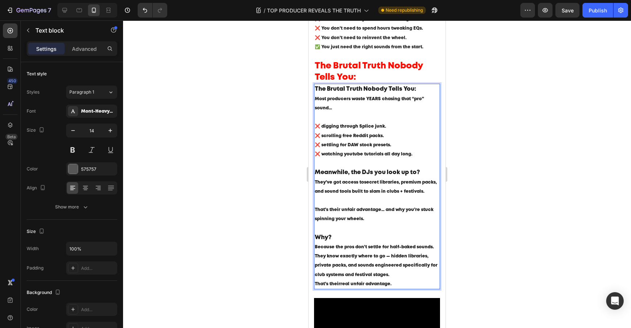
scroll to position [250, 0]
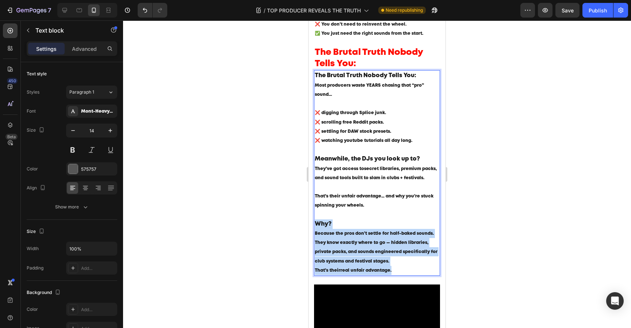
drag, startPoint x: 400, startPoint y: 273, endPoint x: 316, endPoint y: 229, distance: 94.5
click at [316, 229] on div "The Brutal Truth Nobody Tells You: Most producers waste YEARS chasing that “pro…" at bounding box center [377, 172] width 126 height 205
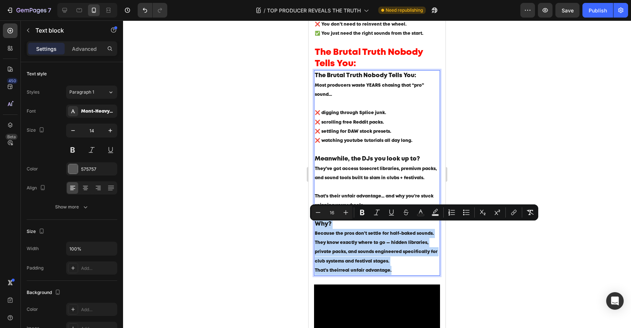
copy div "Why? Because the pros don’t settle for half-baked sounds. They know exactly whe…"
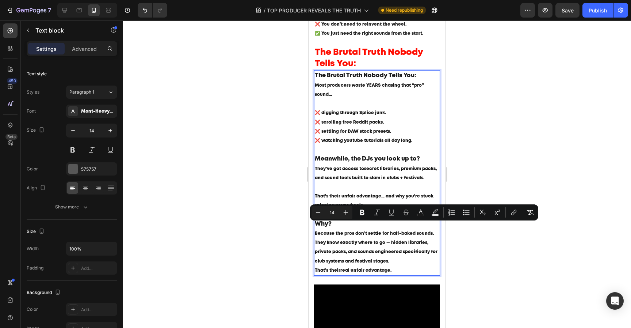
click at [384, 187] on p "Meanwhile, the DJs you look up to? They’ve got access to secret libraries, prem…" at bounding box center [377, 172] width 125 height 37
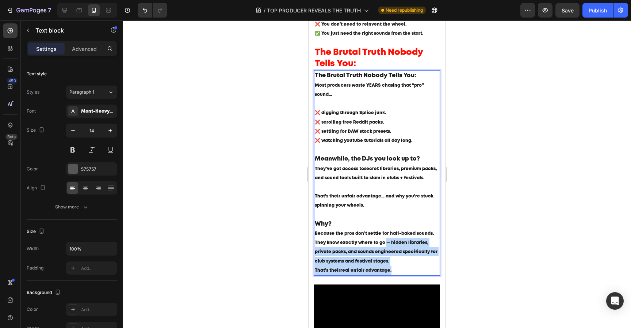
drag, startPoint x: 403, startPoint y: 273, endPoint x: 386, endPoint y: 246, distance: 31.7
click at [386, 246] on div "The Brutal Truth Nobody Tells You: Most producers waste YEARS chasing that “pro…" at bounding box center [377, 172] width 126 height 205
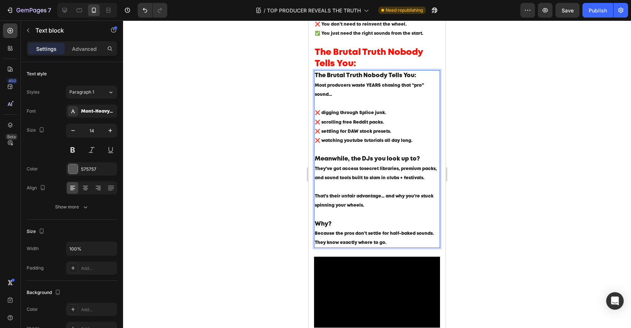
click at [465, 237] on div at bounding box center [377, 173] width 508 height 307
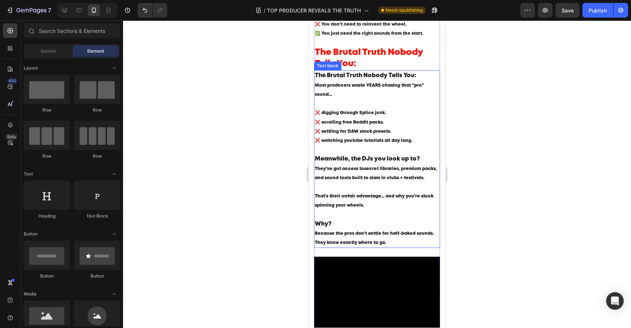
drag, startPoint x: 383, startPoint y: 77, endPoint x: 383, endPoint y: 82, distance: 4.8
click at [383, 77] on strong "The Brutal Truth Nobody Tells You:" at bounding box center [366, 75] width 102 height 5
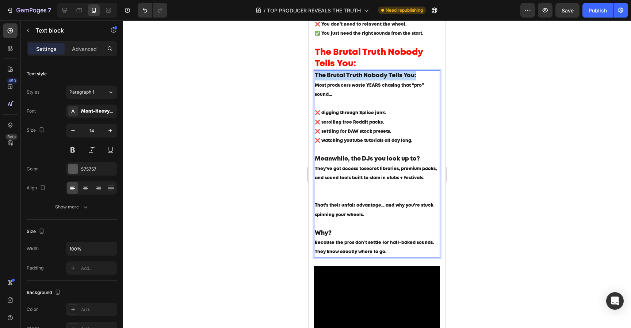
drag, startPoint x: 426, startPoint y: 76, endPoint x: 314, endPoint y: 76, distance: 112.6
click at [314, 76] on div "Here’s Secret Behind Where Top DJs Actually Get Their Sounds... Heading Blog wr…" at bounding box center [377, 302] width 137 height 967
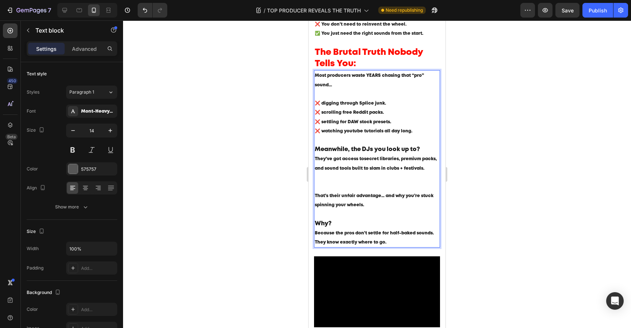
click at [554, 82] on div at bounding box center [377, 173] width 508 height 307
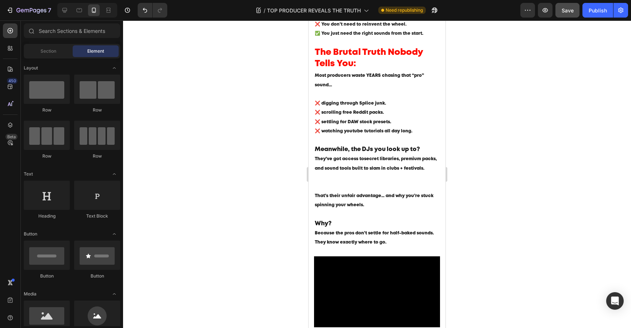
click at [574, 5] on button "Save" at bounding box center [568, 10] width 24 height 15
click at [594, 11] on div "Publish" at bounding box center [598, 11] width 18 height 8
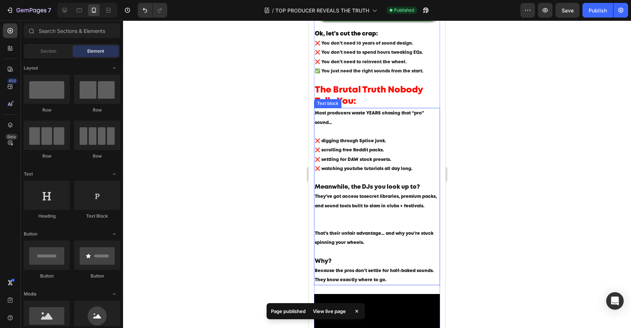
scroll to position [213, 0]
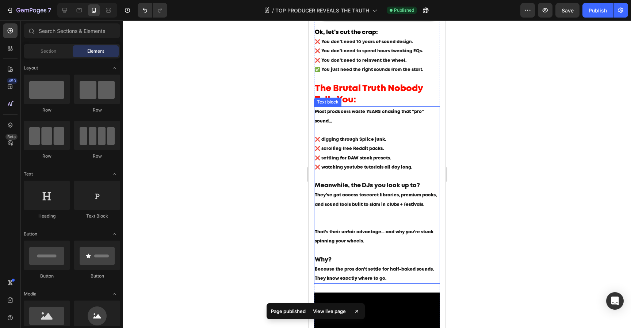
click at [380, 169] on span "❌ watching youtube tutorials all day long." at bounding box center [364, 167] width 98 height 4
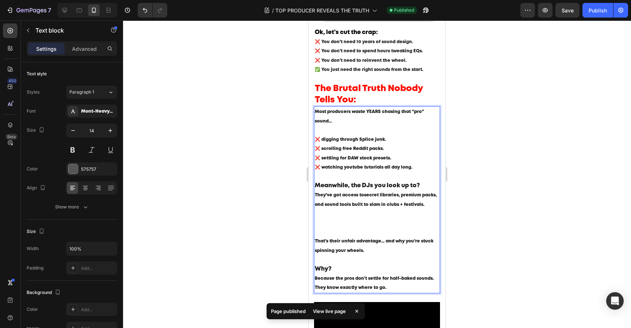
click at [322, 140] on span "❌ digging through Splice junk." at bounding box center [350, 139] width 71 height 4
click at [323, 152] on p "Most producers waste YEARS chasing that “pro” sound... ❌ Digging through Splice…" at bounding box center [377, 139] width 125 height 64
click at [468, 148] on div at bounding box center [377, 173] width 508 height 307
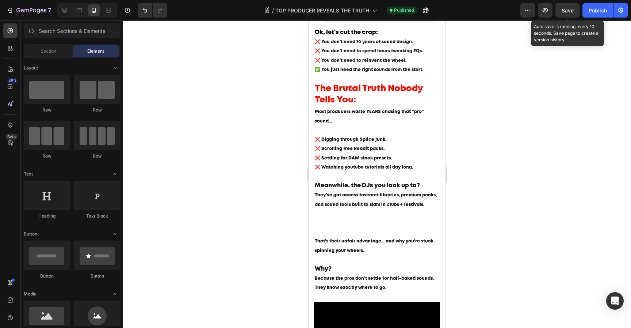
click at [572, 10] on span "Save" at bounding box center [568, 10] width 12 height 6
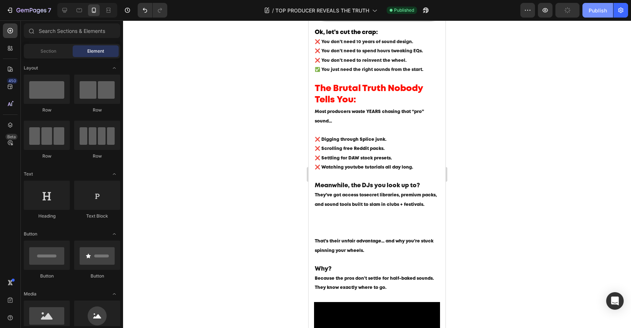
click at [597, 10] on div "Publish" at bounding box center [598, 11] width 18 height 8
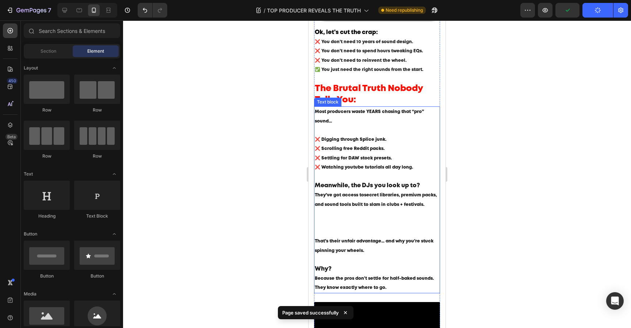
click at [381, 216] on p "Meanwhile, the DJs you look up to? They’ve got access to secret libraries, prem…" at bounding box center [377, 209] width 125 height 56
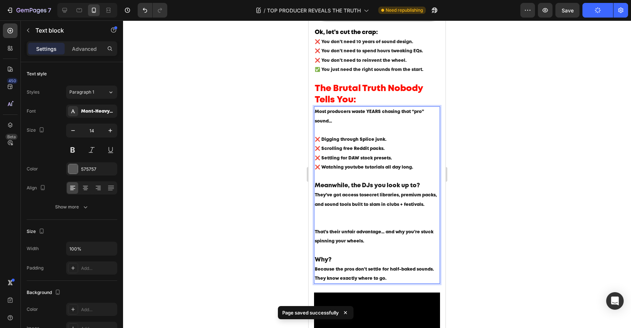
click at [345, 220] on p "Meanwhile, the DJs you look up to? They’ve got access to secret libraries, prem…" at bounding box center [377, 204] width 125 height 46
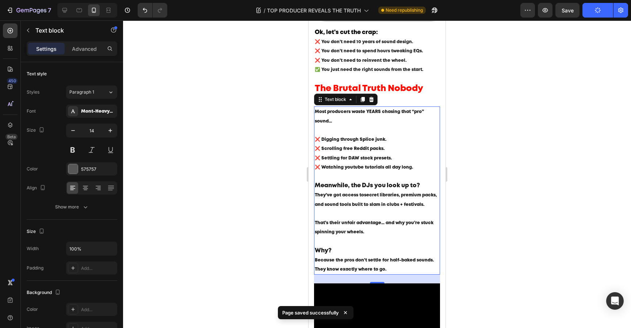
click at [508, 184] on div at bounding box center [377, 173] width 508 height 307
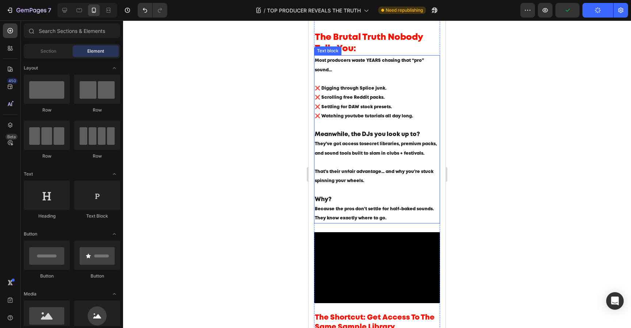
scroll to position [267, 0]
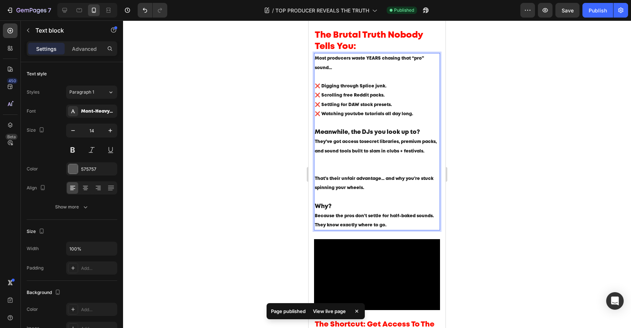
click at [352, 171] on p "Meanwhile, the DJs you look up to? They’ve got access to secret libraries, prem…" at bounding box center [377, 151] width 125 height 46
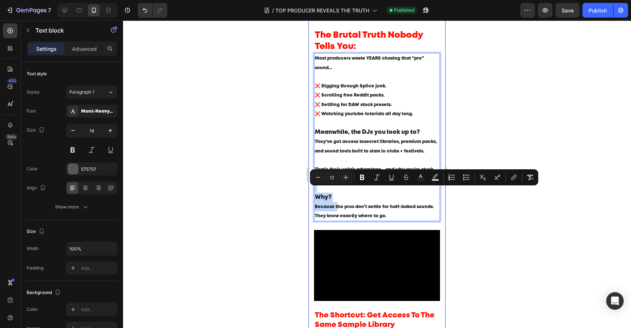
drag, startPoint x: 337, startPoint y: 209, endPoint x: 312, endPoint y: 190, distance: 31.6
click at [312, 190] on div "Here’s Secret Behind Where Top DJs Actually Get Their Sounds... Heading Blog wr…" at bounding box center [377, 276] width 137 height 948
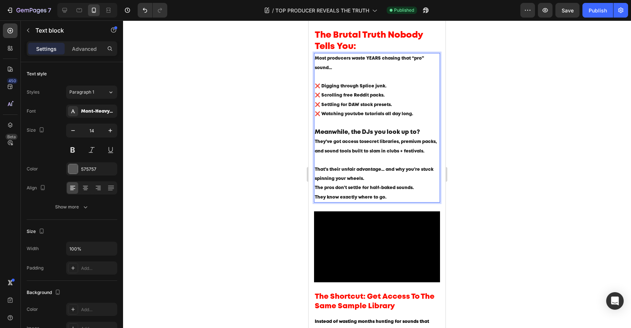
click at [482, 197] on div at bounding box center [377, 173] width 508 height 307
click at [400, 193] on p "That’s their unfair advantage… and why you’re stuck spinning your wheels. The p…" at bounding box center [377, 179] width 125 height 28
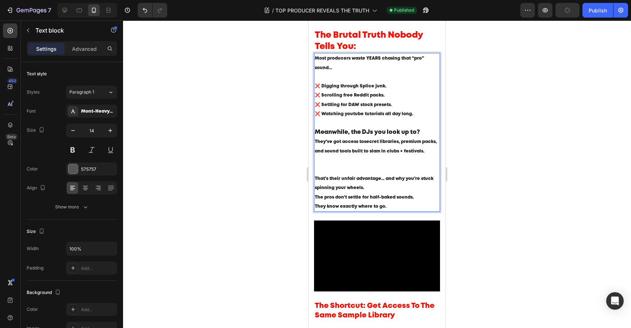
click at [402, 165] on p "Meanwhile, the DJs you look up to? They’ve got access to secret libraries, prem…" at bounding box center [377, 151] width 125 height 46
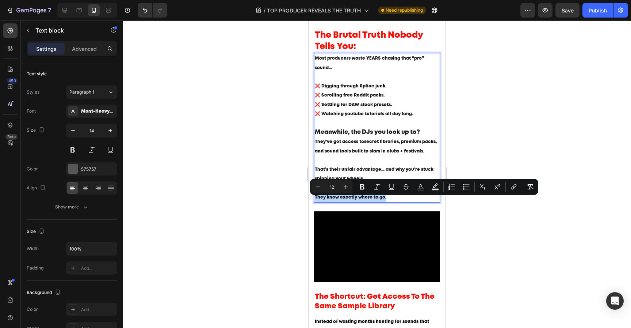
drag, startPoint x: 405, startPoint y: 198, endPoint x: 614, endPoint y: 220, distance: 210.3
click at [309, 200] on html "iPhone 13 Mini ( 375 px) iPhone 13 Mini iPhone 13 Pro iPhone 11 Pro Max iPhone …" at bounding box center [377, 312] width 137 height 1116
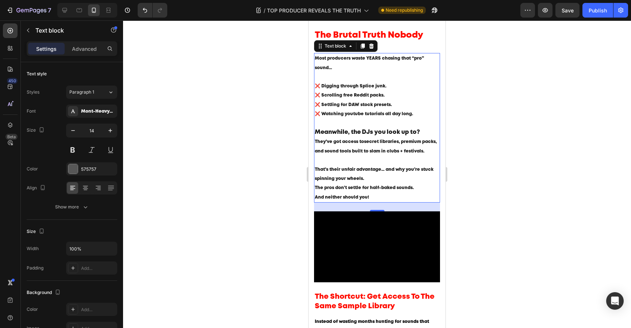
click at [523, 197] on div at bounding box center [377, 173] width 508 height 307
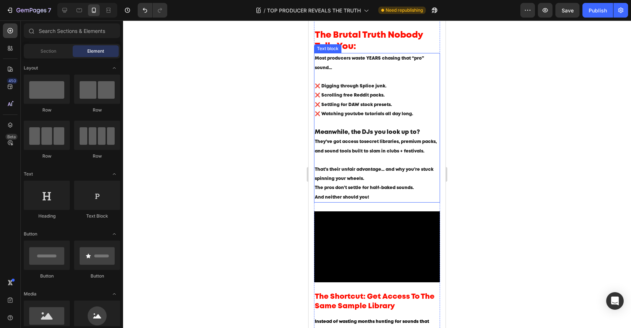
click at [387, 179] on p "That’s their unfair advantage… and why you’re stuck spinning your wheels. The p…" at bounding box center [377, 179] width 125 height 28
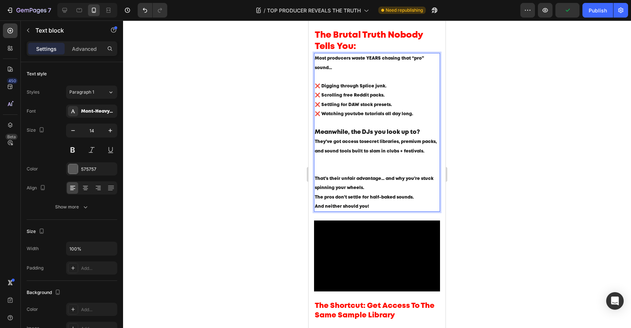
click at [366, 169] on p "Meanwhile, the DJs you look up to? They’ve got access to secret libraries, prem…" at bounding box center [377, 151] width 125 height 46
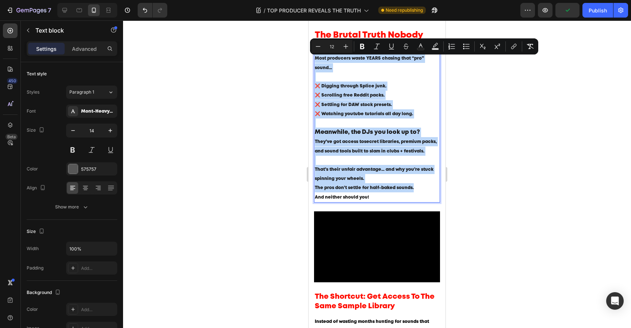
copy div "Most producers waste YEARS chasing that “pro” sound... ❌ Digging through Splice…"
click at [371, 188] on p "That’s their unfair advantage… and why you’re stuck spinning your wheels. The p…" at bounding box center [377, 179] width 125 height 28
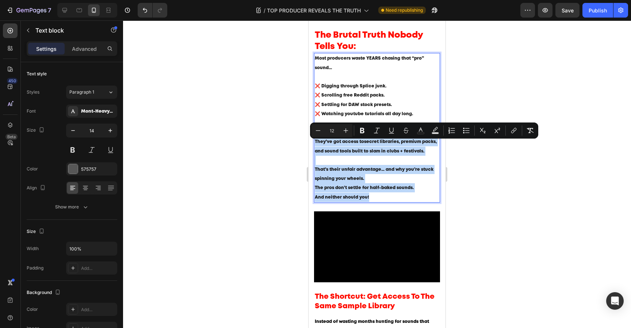
drag, startPoint x: 372, startPoint y: 198, endPoint x: 315, endPoint y: 147, distance: 76.1
click at [315, 147] on div "Most producers waste YEARS chasing that “pro” sound... ❌ Digging through Splice…" at bounding box center [377, 127] width 126 height 149
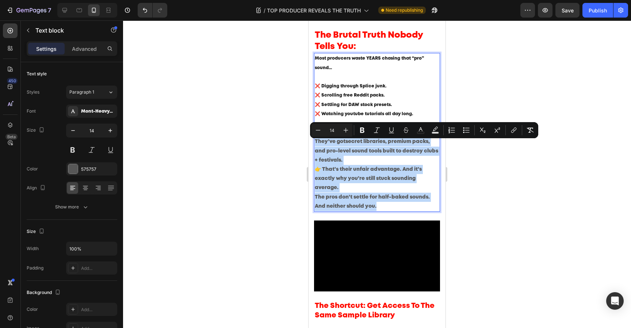
drag, startPoint x: 383, startPoint y: 206, endPoint x: 316, endPoint y: 145, distance: 91.3
click at [316, 145] on div "Most producers waste YEARS chasing that “pro” sound... ❌ Digging through Splice…" at bounding box center [377, 132] width 126 height 158
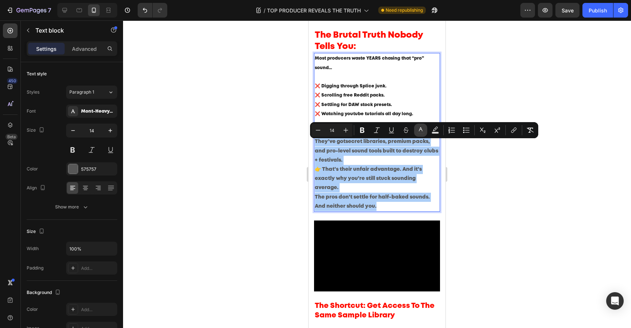
click at [421, 129] on icon "Editor contextual toolbar" at bounding box center [420, 129] width 7 height 7
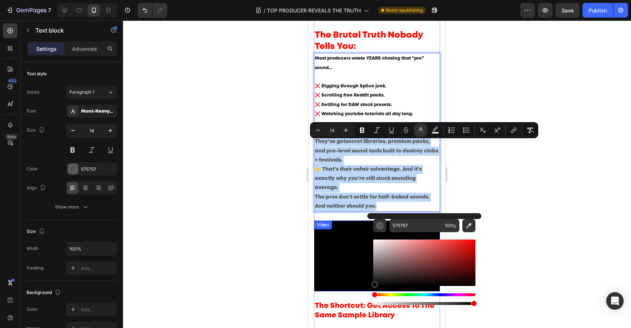
type input "000000"
drag, startPoint x: 699, startPoint y: 298, endPoint x: 356, endPoint y: 297, distance: 343.1
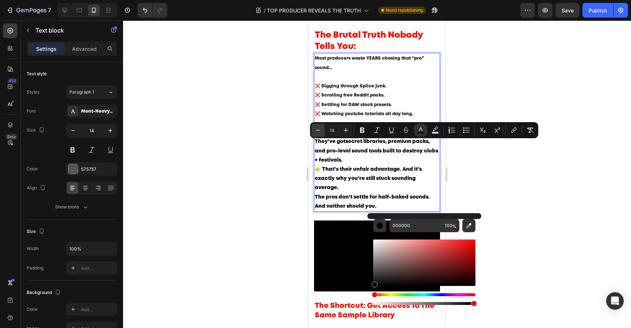
click at [318, 126] on icon "Editor contextual toolbar" at bounding box center [318, 129] width 7 height 7
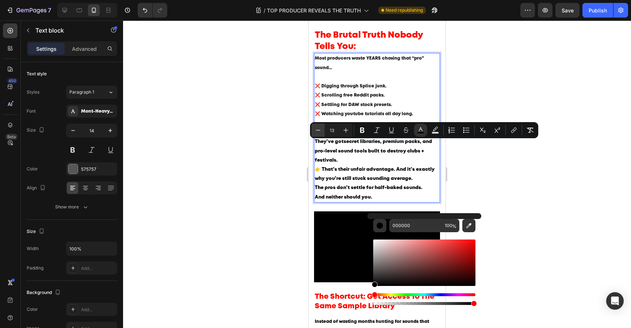
click at [318, 126] on icon "Editor contextual toolbar" at bounding box center [318, 129] width 7 height 7
type input "12"
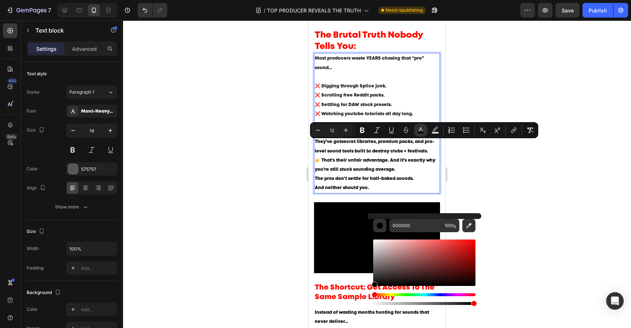
click at [484, 199] on div at bounding box center [377, 173] width 508 height 307
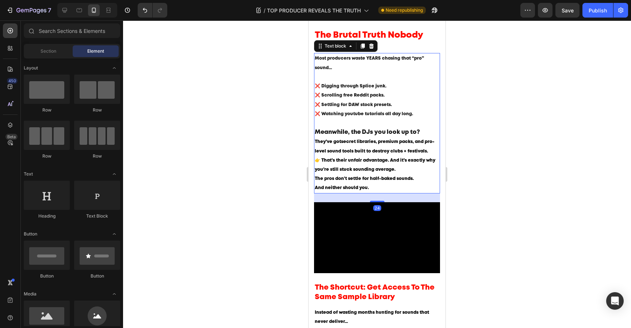
click at [432, 153] on p "Meanwhile, the DJs you look up to? They’ve got secret libraries, premium packs,…" at bounding box center [377, 142] width 125 height 28
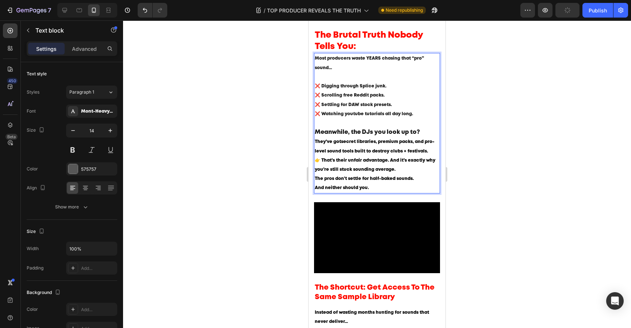
click at [320, 163] on span "👉 That’s their unfair advantage. And it’s exactly why you’re still stuck soundi…" at bounding box center [375, 164] width 121 height 13
click at [457, 183] on div at bounding box center [377, 173] width 508 height 307
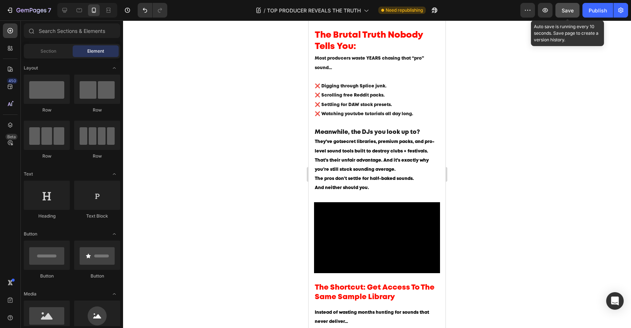
click at [574, 9] on button "Save" at bounding box center [568, 10] width 24 height 15
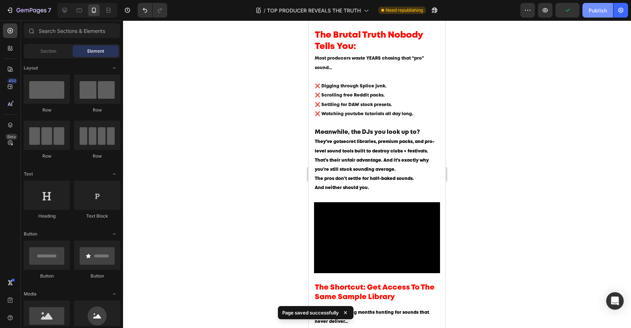
click at [599, 12] on div "Publish" at bounding box center [598, 11] width 18 height 8
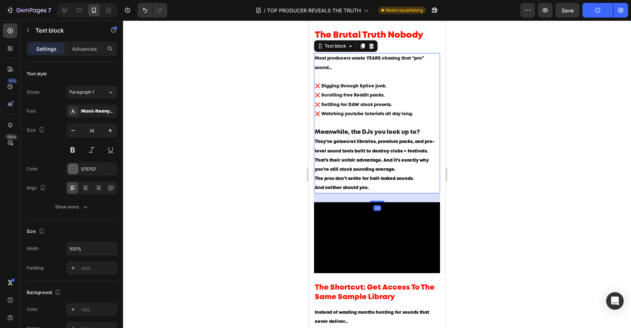
click at [384, 163] on span "That’s their unfair advantage. And it’s exactly why you’re still stuck sounding…" at bounding box center [372, 164] width 114 height 13
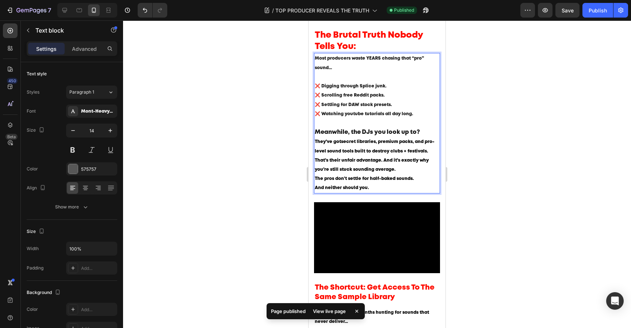
click at [384, 162] on span "That’s their unfair advantage. And it’s exactly why you’re still stuck sounding…" at bounding box center [372, 164] width 114 height 13
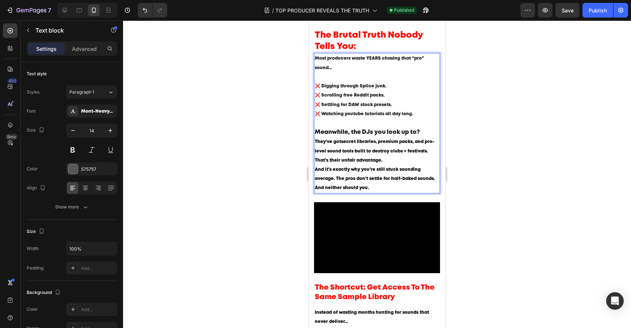
click at [478, 207] on div at bounding box center [377, 173] width 508 height 307
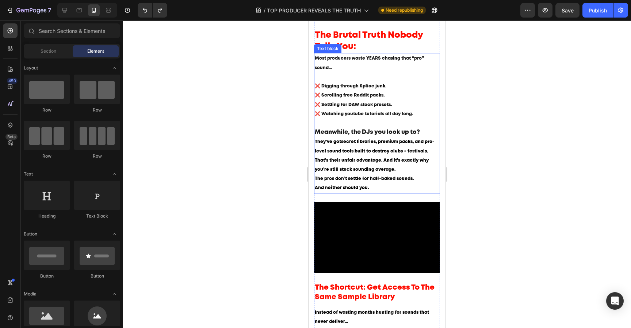
click at [478, 183] on div at bounding box center [377, 173] width 508 height 307
click at [576, 9] on button "Save" at bounding box center [568, 10] width 24 height 15
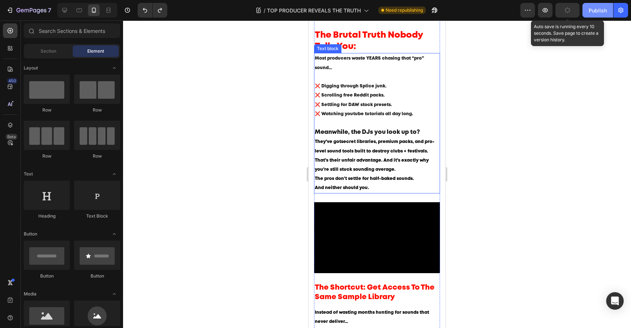
click at [591, 9] on div "Publish" at bounding box center [598, 11] width 18 height 8
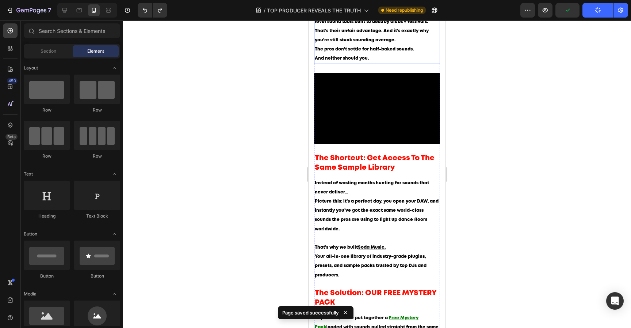
scroll to position [399, 0]
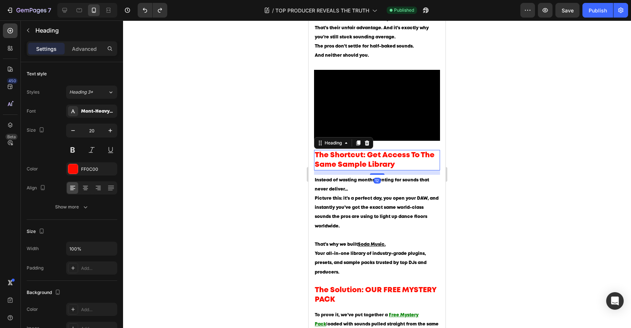
click at [409, 164] on h2 "The Shortcut: Get Access To The Same Sample Library" at bounding box center [377, 160] width 126 height 20
click at [409, 164] on p "The Shortcut: Get Access To The Same Sample Library" at bounding box center [377, 160] width 125 height 19
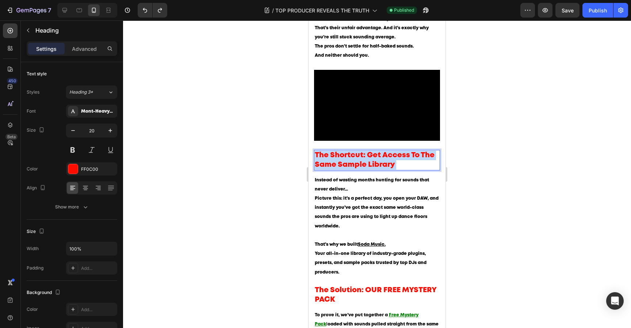
drag, startPoint x: 406, startPoint y: 166, endPoint x: 325, endPoint y: 155, distance: 82.2
click at [325, 155] on p "The Shortcut: Get Access To The Same Sample Library" at bounding box center [377, 160] width 125 height 19
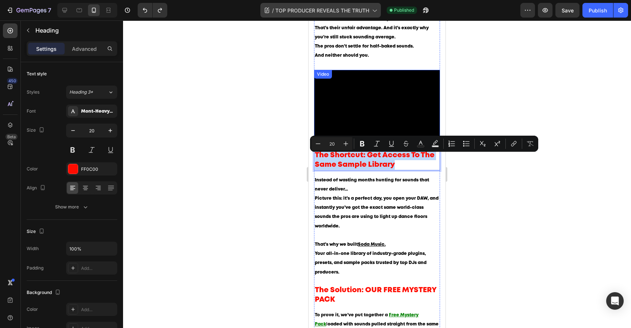
copy p "The Shortcut: Get Access To The Same Sample Library"
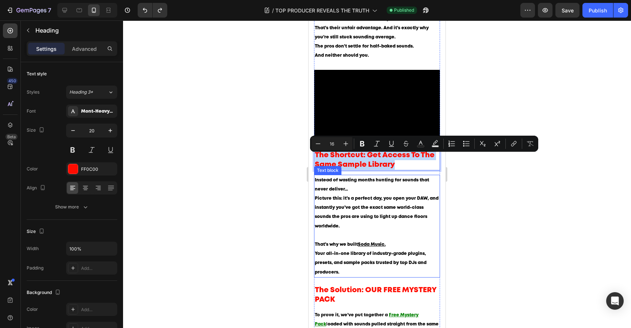
click at [358, 200] on span "Picture this: it’s a perfect day, you open your DAW, and instantly you’ve got t…" at bounding box center [377, 212] width 124 height 32
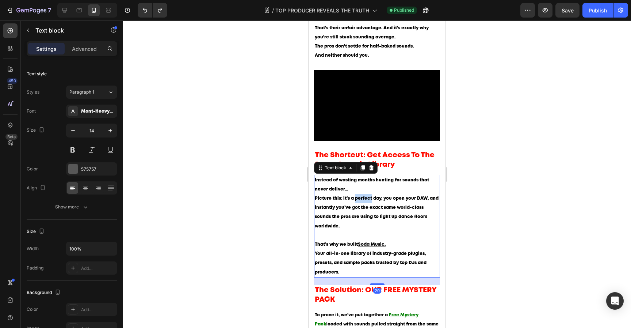
click at [358, 200] on span "Picture this: it’s a perfect day, you open your DAW, and instantly you’ve got t…" at bounding box center [377, 212] width 124 height 32
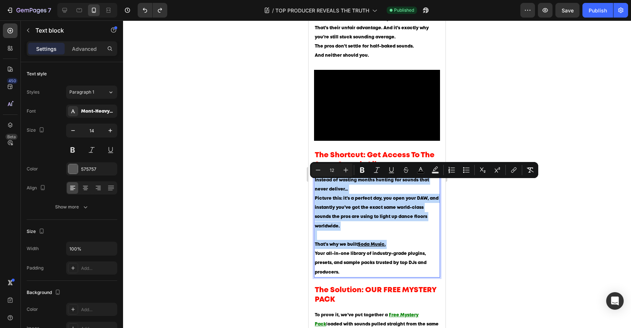
copy div "Instead of wasting months hunting for sounds that never deliver… Picture this: …"
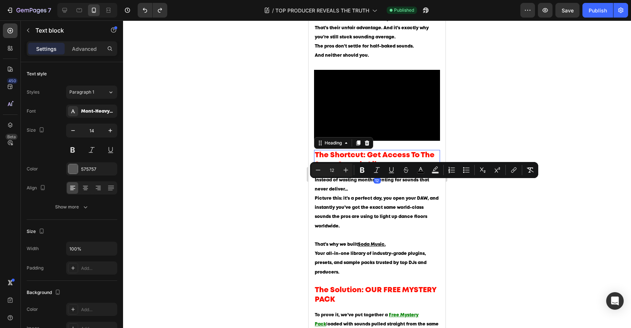
click at [397, 155] on p "The Shortcut: Get Access To The Same Sample Library" at bounding box center [377, 160] width 125 height 19
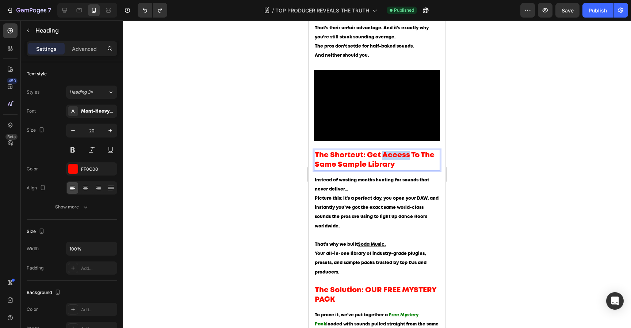
click at [395, 160] on p "The Shortcut: Get Access To The Same Sample Library" at bounding box center [377, 160] width 125 height 19
click at [379, 159] on p "The Shortcut: Steal the Same Sounds the Pros Use" at bounding box center [377, 160] width 125 height 19
click at [385, 159] on p "The Shortcut: Get the Same Sounds the Pros Use" at bounding box center [377, 160] width 125 height 19
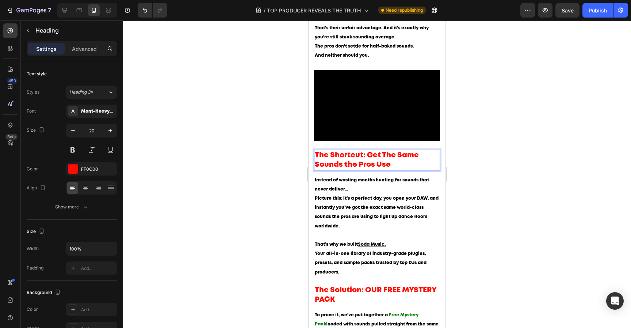
click at [347, 169] on p "The Shortcut: Get The Same Sounds the Pros Use" at bounding box center [377, 160] width 125 height 19
click at [475, 172] on div at bounding box center [377, 173] width 508 height 307
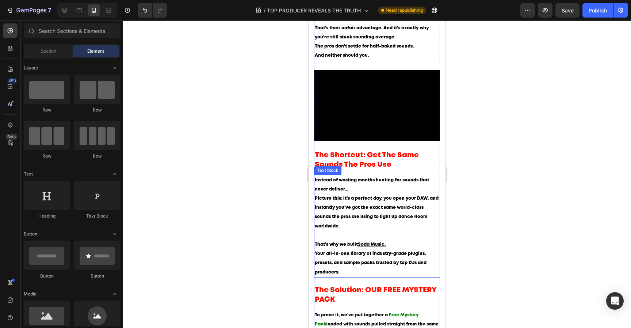
click at [353, 188] on p "Instead of wasting months hunting for sounds that never deliver… Picture this: …" at bounding box center [377, 207] width 125 height 64
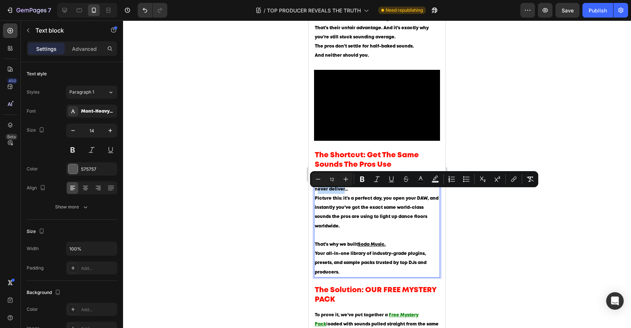
drag, startPoint x: 343, startPoint y: 192, endPoint x: 318, endPoint y: 190, distance: 25.3
click at [318, 190] on span "Instead of wasting months hunting for sounds that never deliver…" at bounding box center [372, 184] width 114 height 13
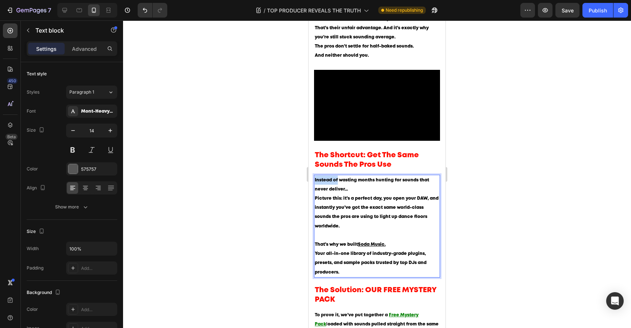
drag, startPoint x: 338, startPoint y: 183, endPoint x: 307, endPoint y: 183, distance: 30.7
click at [309, 183] on html "iPhone 13 Mini ( 375 px) iPhone 13 Mini iPhone 13 Pro iPhone 11 Pro Max iPhone …" at bounding box center [377, 174] width 137 height 1106
click at [459, 196] on div at bounding box center [377, 173] width 508 height 307
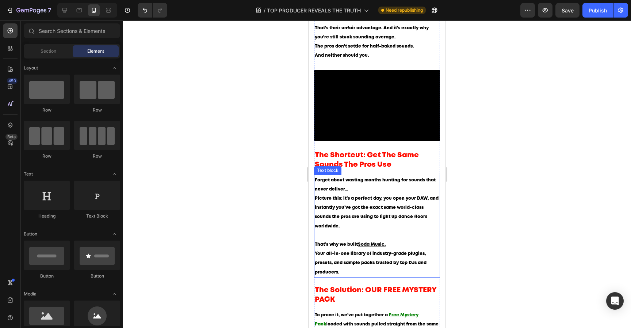
click at [407, 183] on span "Forget about wasting months hunting for sounds that never deliver…" at bounding box center [375, 184] width 121 height 13
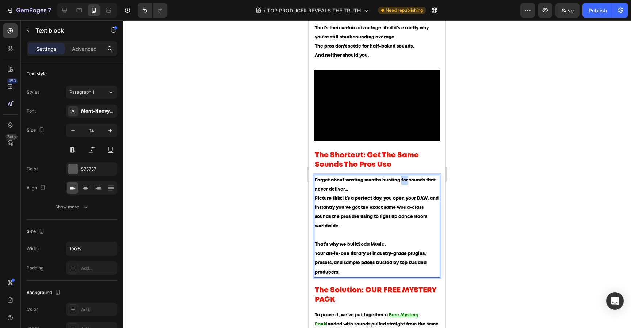
click at [405, 183] on span "Forget about wasting months hunting for sounds that never deliver…" at bounding box center [375, 184] width 121 height 13
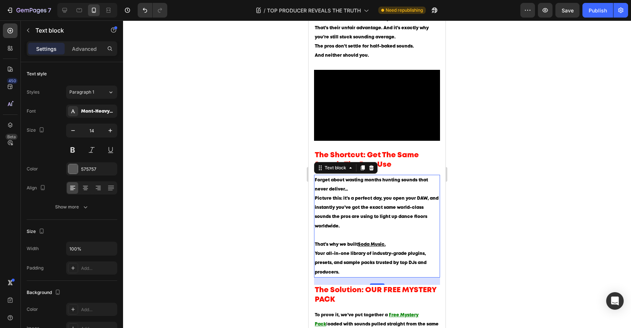
click at [475, 191] on div at bounding box center [377, 173] width 508 height 307
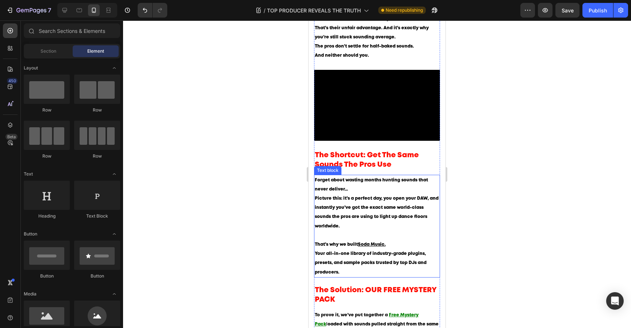
click at [397, 184] on span "Forget about wasting months hunting sounds that never deliver…" at bounding box center [371, 184] width 113 height 13
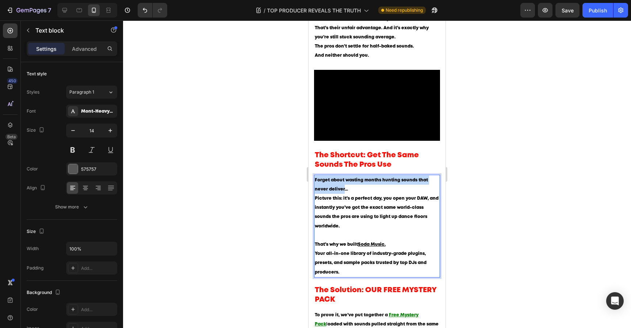
drag, startPoint x: 344, startPoint y: 193, endPoint x: 300, endPoint y: 170, distance: 49.4
click at [309, 170] on html "iPhone 13 Mini ( 375 px) iPhone 13 Mini iPhone 13 Pro iPhone 11 Pro Max iPhone …" at bounding box center [377, 174] width 137 height 1106
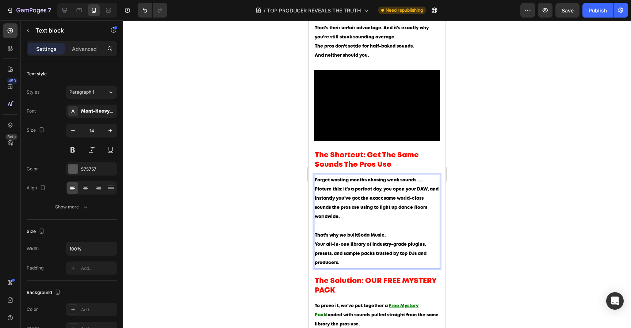
click at [428, 183] on p "Forget wasting months chasing weak sounds...… Picture this: it’s a perfect day,…" at bounding box center [377, 202] width 125 height 55
click at [463, 193] on div at bounding box center [377, 173] width 508 height 307
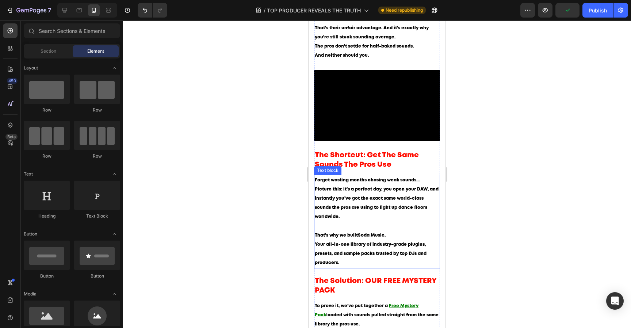
click at [362, 193] on span "Picture this: it’s a perfect day, you open your DAW, and instantly you’ve got t…" at bounding box center [377, 203] width 124 height 32
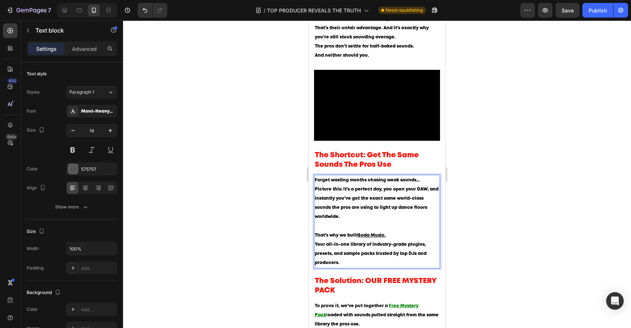
click at [363, 193] on span "Picture this: it’s a perfect day, you open your DAW, and instantly you’ve got t…" at bounding box center [377, 203] width 124 height 32
click at [388, 215] on p "Forget wasting months chasing weak sounds... Picture this: it’s a beautiful day…" at bounding box center [377, 202] width 125 height 55
click at [374, 220] on p "Forget wasting months chasing weak sounds... Picture this: it’s a beautiful day…" at bounding box center [377, 202] width 125 height 55
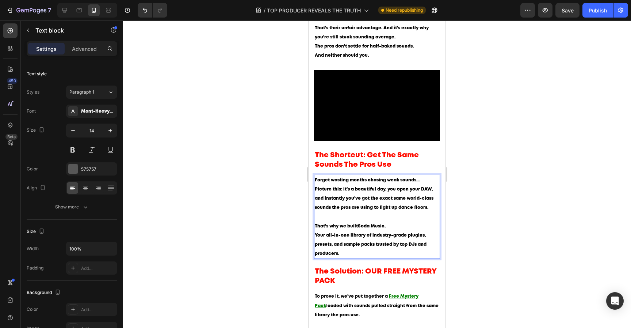
click at [478, 225] on div at bounding box center [377, 173] width 508 height 307
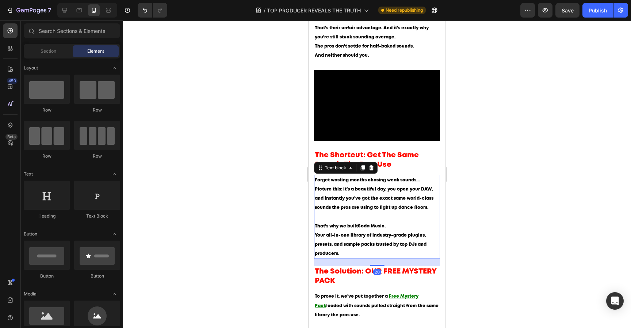
click at [327, 228] on span "That’s why we built" at bounding box center [336, 226] width 43 height 4
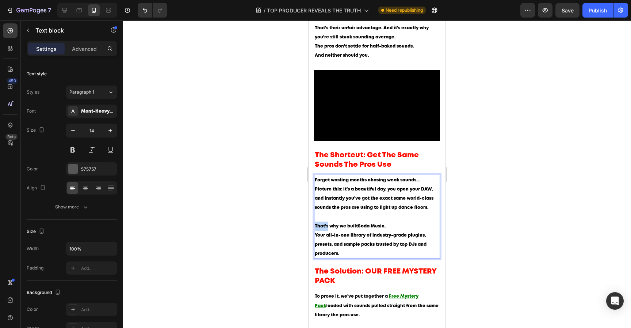
drag, startPoint x: 329, startPoint y: 231, endPoint x: 310, endPoint y: 231, distance: 19.0
click at [310, 231] on div "Here’s Secret Behind Where Top DJs Actually Get Their Sounds... Heading Blog wr…" at bounding box center [377, 121] width 137 height 902
click at [352, 228] on span "THIS IS WHY why we built" at bounding box center [343, 226] width 57 height 4
click at [373, 255] on p "THIS IS WHY we built Soda Music. Your all-in-one library of industry-grade plug…" at bounding box center [377, 239] width 125 height 37
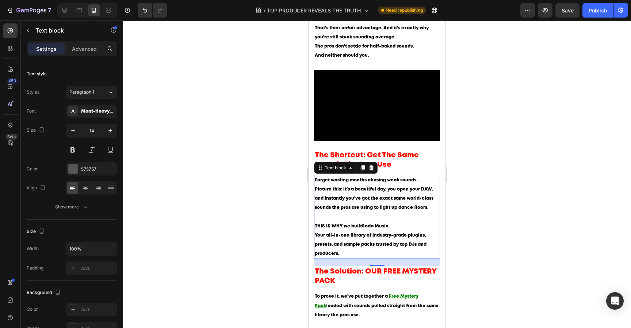
click at [502, 224] on div at bounding box center [377, 173] width 508 height 307
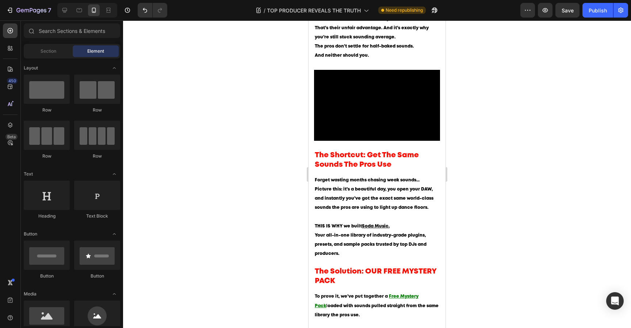
click at [363, 244] on p "THIS IS WHY we built Soda Music. Your all-in-one library of industry-grade plug…" at bounding box center [377, 239] width 125 height 37
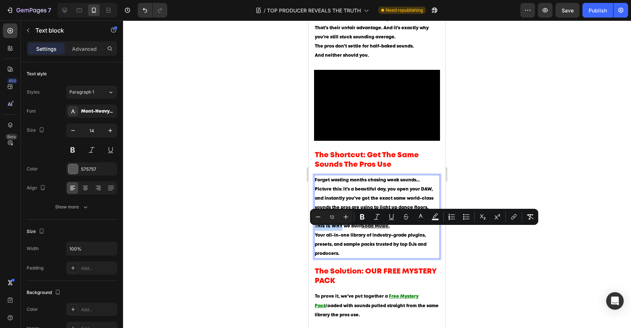
drag, startPoint x: 341, startPoint y: 230, endPoint x: 306, endPoint y: 229, distance: 35.1
click at [309, 229] on html "iPhone 13 Mini ( 375 px) iPhone 13 Mini iPhone 13 Pro iPhone 11 Pro Max iPhone …" at bounding box center [377, 165] width 137 height 1088
click at [394, 221] on button "Underline" at bounding box center [391, 216] width 13 height 13
click at [507, 288] on div at bounding box center [377, 173] width 508 height 307
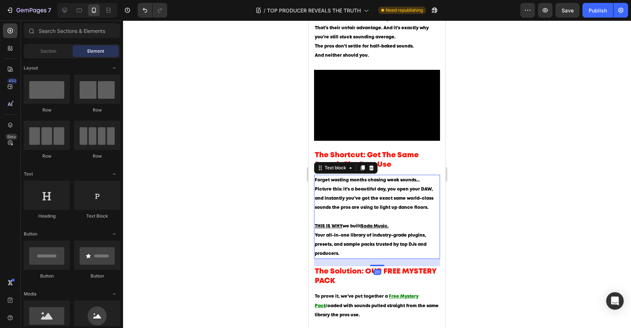
click at [390, 229] on p "THIS IS WHY we built Soda Music. Your all-in-one library of industry-grade plug…" at bounding box center [377, 239] width 125 height 37
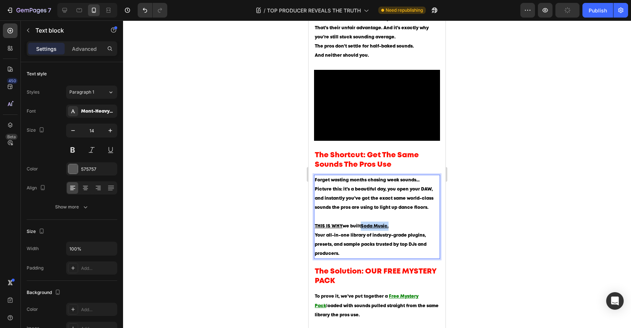
drag, startPoint x: 362, startPoint y: 229, endPoint x: 395, endPoint y: 229, distance: 32.9
click at [395, 229] on p "THIS IS WHY we built Soda Music. Your all-in-one library of industry-grade plug…" at bounding box center [377, 239] width 125 height 37
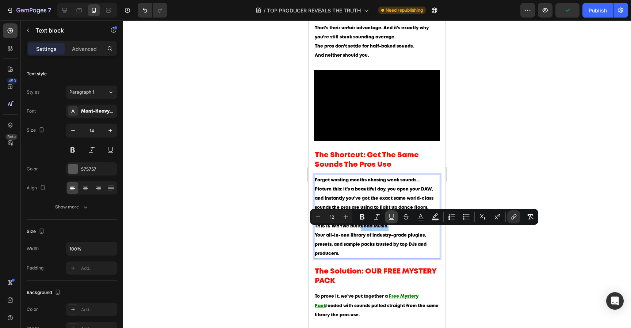
click at [395, 218] on icon "Editor contextual toolbar" at bounding box center [391, 216] width 7 height 7
click at [406, 234] on p "THIS IS WHY we built Soda Music. Your all-in-one library of industry-grade plug…" at bounding box center [377, 239] width 125 height 37
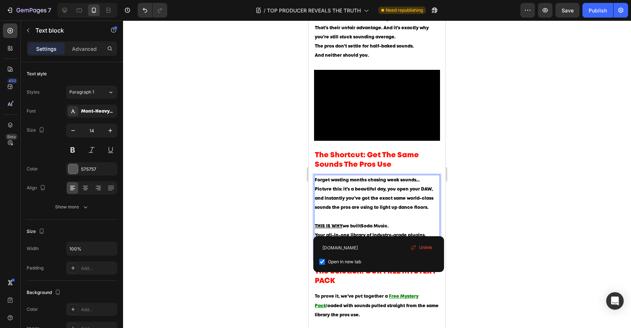
click at [460, 219] on div at bounding box center [377, 173] width 508 height 307
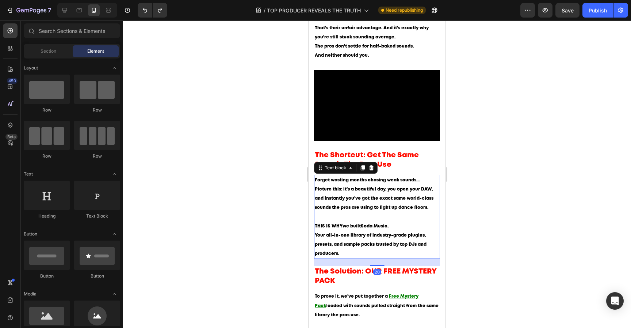
click at [373, 228] on u "Soda Music." at bounding box center [375, 226] width 28 height 4
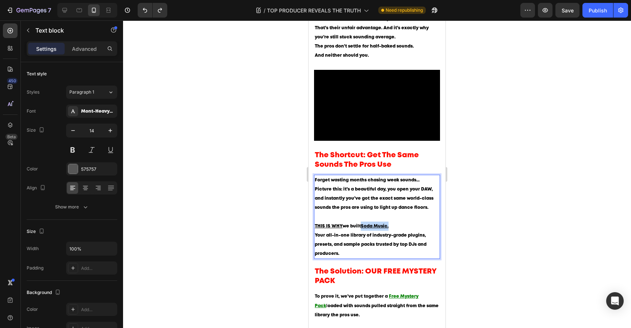
drag, startPoint x: 362, startPoint y: 229, endPoint x: 401, endPoint y: 229, distance: 39.1
click at [401, 229] on p "THIS IS WHY we built Soda Music. Your all-in-one library of industry-grade plug…" at bounding box center [377, 239] width 125 height 37
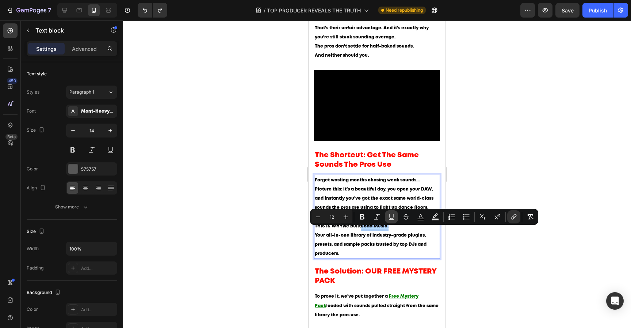
click at [393, 219] on icon "Editor contextual toolbar" at bounding box center [391, 216] width 7 height 7
click at [402, 251] on p "THIS IS WHY we built Soda Music. Your all-in-one library of industry-grade plug…" at bounding box center [377, 239] width 125 height 37
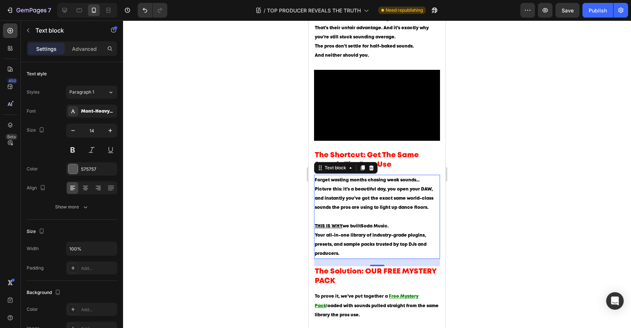
click at [523, 237] on div at bounding box center [377, 173] width 508 height 307
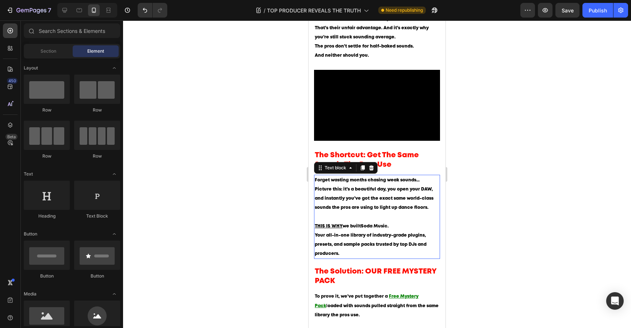
click at [402, 225] on p "THIS IS WHY we built Soda Music. Your all-in-one library of industry-grade plug…" at bounding box center [377, 239] width 125 height 37
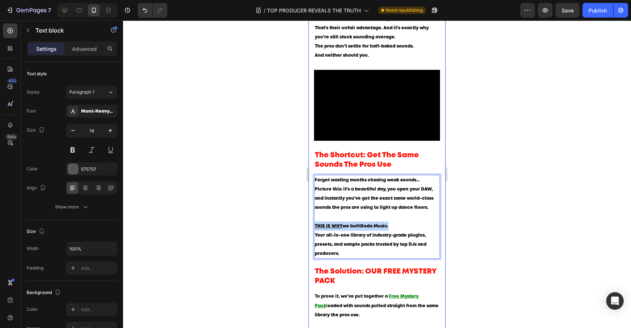
drag, startPoint x: 395, startPoint y: 229, endPoint x: 312, endPoint y: 228, distance: 83.0
click at [312, 228] on div "Here’s Secret Behind Where Top DJs Actually Get Their Sounds... Heading Blog wr…" at bounding box center [377, 121] width 137 height 902
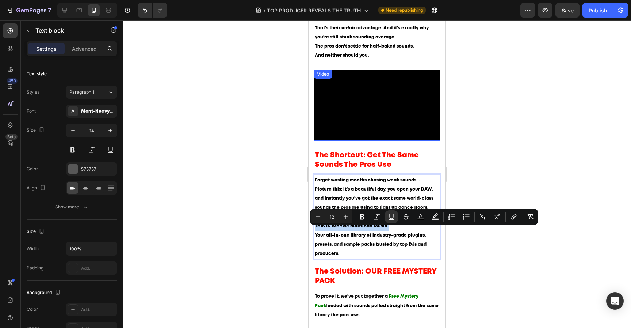
copy p "THIS IS WHY we built Soda Music."
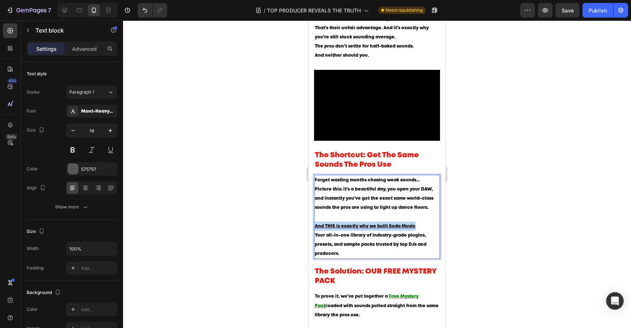
drag, startPoint x: 419, startPoint y: 229, endPoint x: 615, endPoint y: 249, distance: 196.9
click at [309, 229] on html "iPhone 13 Mini ( 375 px) iPhone 13 Mini iPhone 13 Pro iPhone 11 Pro Max iPhone …" at bounding box center [377, 165] width 137 height 1088
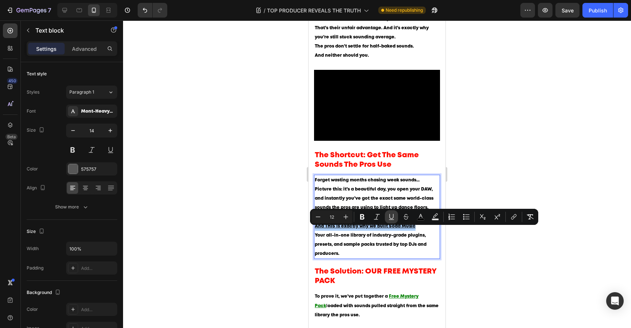
click at [391, 216] on icon "Editor contextual toolbar" at bounding box center [391, 216] width 7 height 7
click at [357, 235] on p "And THIS is exactly why we built Soda Music Your all-in-one library of industry…" at bounding box center [377, 239] width 125 height 37
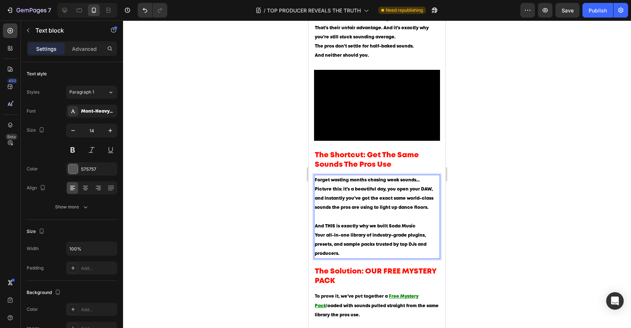
click at [267, 236] on div at bounding box center [377, 173] width 508 height 307
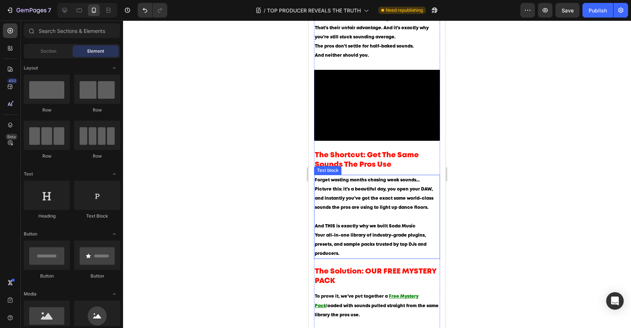
click at [409, 228] on span "And THIS is exactly why we built Soda Music" at bounding box center [365, 226] width 101 height 4
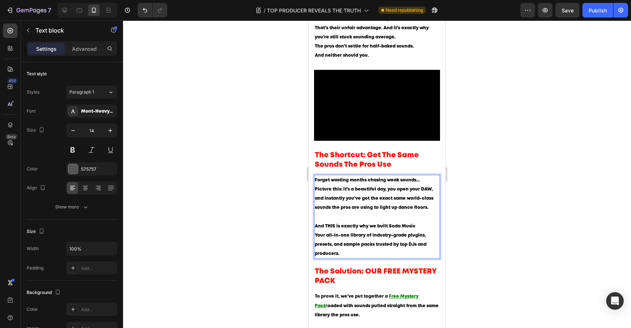
click at [426, 234] on p "And THIS is exactly why we built Soda Music Your all-in-one library of industry…" at bounding box center [377, 239] width 125 height 37
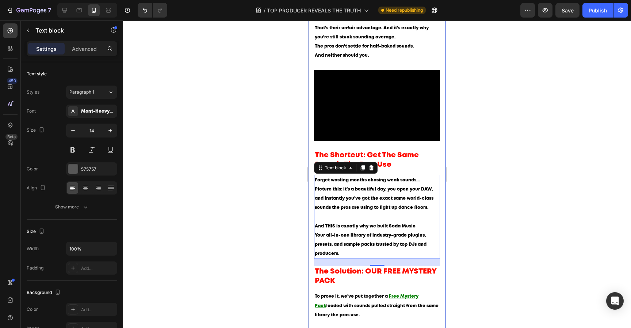
click at [464, 226] on div at bounding box center [377, 173] width 508 height 307
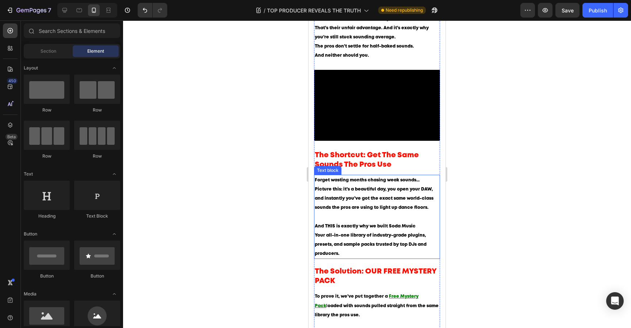
click at [409, 228] on span "And THIS is exactly why we built Soda Music" at bounding box center [365, 226] width 101 height 4
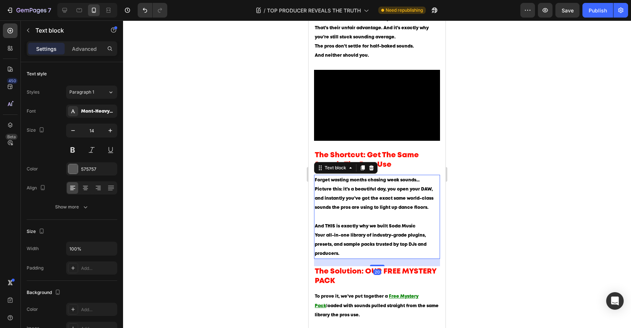
click at [463, 243] on div at bounding box center [377, 173] width 508 height 307
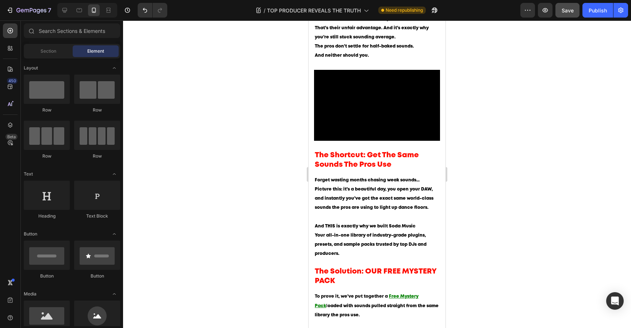
click at [573, 16] on button "Save" at bounding box center [568, 10] width 24 height 15
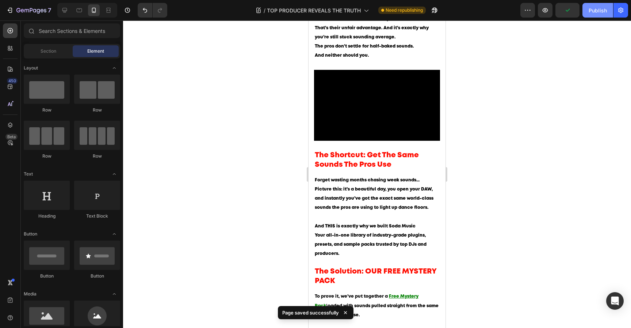
click at [593, 16] on button "Publish" at bounding box center [598, 10] width 31 height 15
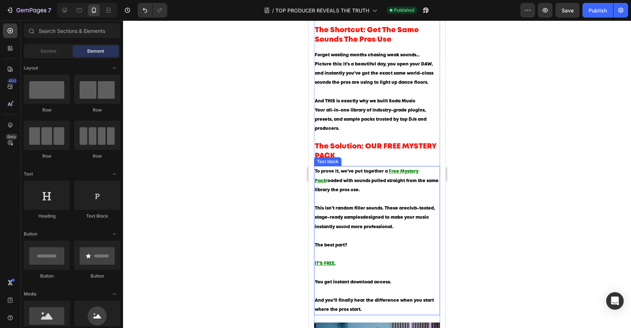
scroll to position [525, 0]
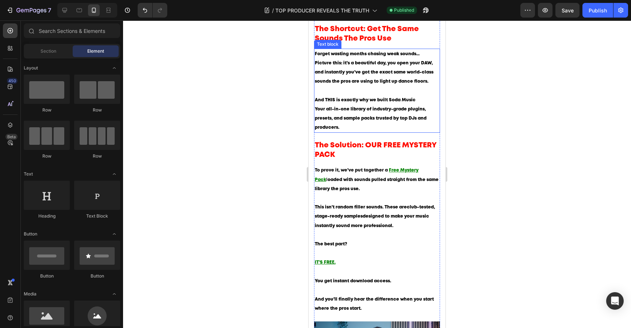
click at [399, 110] on p "And THIS is exactly why we built Soda Music Your all-in-one library of industry…" at bounding box center [377, 113] width 125 height 37
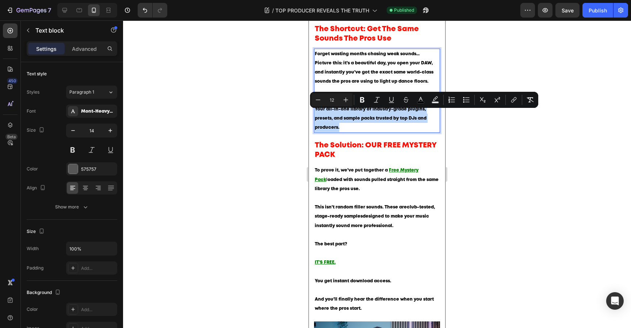
drag, startPoint x: 347, startPoint y: 131, endPoint x: 310, endPoint y: 113, distance: 41.2
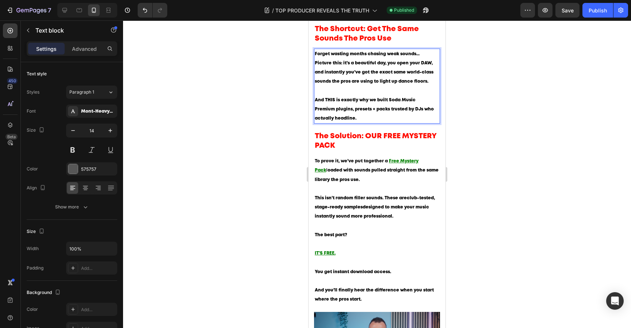
click at [419, 105] on p "And THIS is exactly why we built Soda Music Premium plugins, presets + packs tr…" at bounding box center [377, 109] width 125 height 28
click at [478, 112] on div at bounding box center [377, 173] width 508 height 307
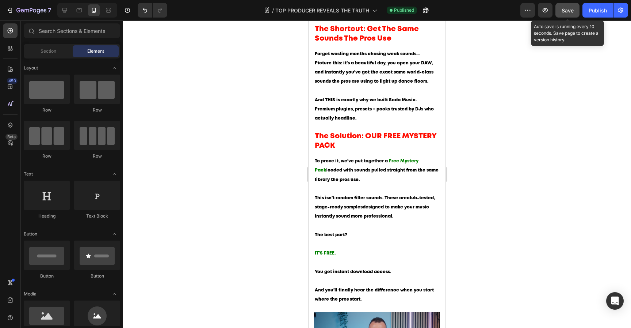
click at [568, 17] on button "Save" at bounding box center [568, 10] width 24 height 15
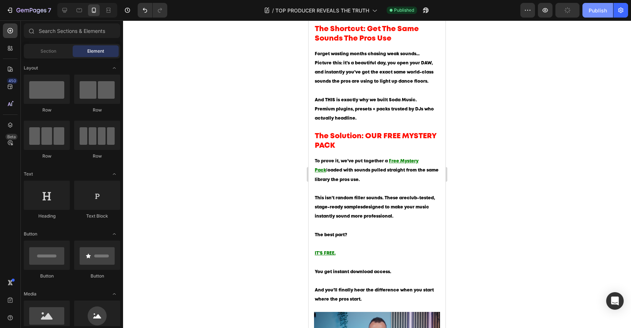
click at [598, 17] on button "Publish" at bounding box center [598, 10] width 31 height 15
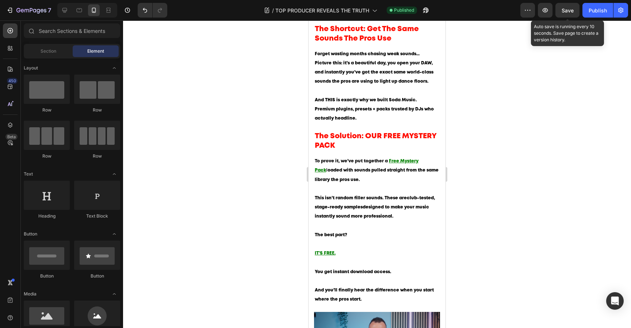
click at [573, 11] on span "Save" at bounding box center [568, 10] width 12 height 6
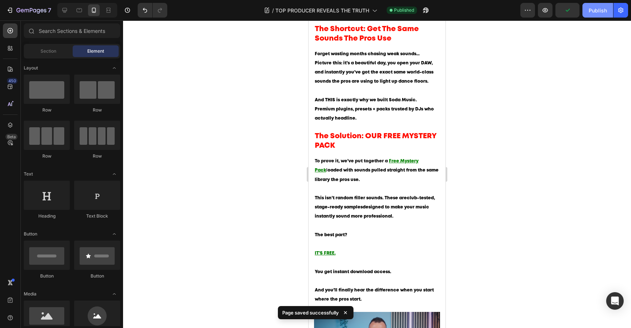
click at [600, 11] on div "Publish" at bounding box center [598, 11] width 18 height 8
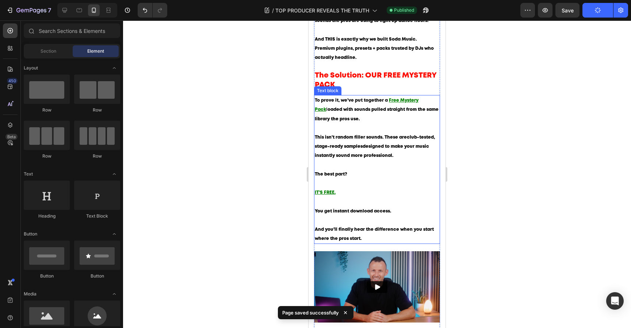
scroll to position [596, 0]
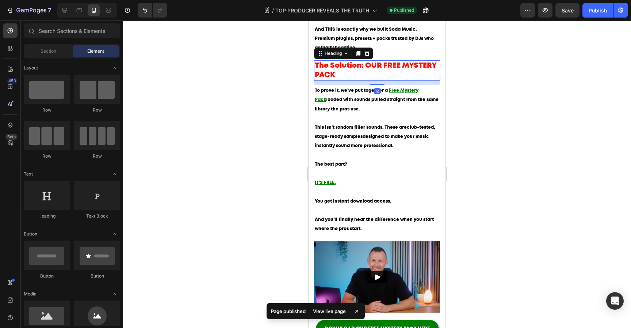
click at [368, 72] on h2 "The Solution: OUR FREE MYSTERY PACK" at bounding box center [377, 70] width 126 height 20
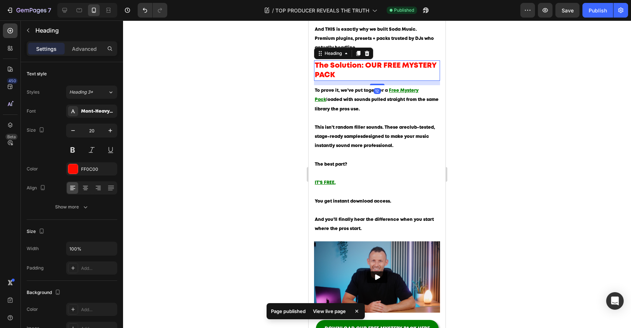
click at [366, 69] on h2 "The Solution: OUR FREE MYSTERY PACK" at bounding box center [377, 70] width 126 height 20
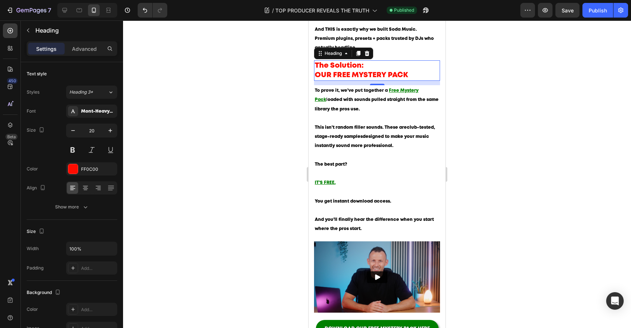
click at [558, 114] on div at bounding box center [377, 173] width 508 height 307
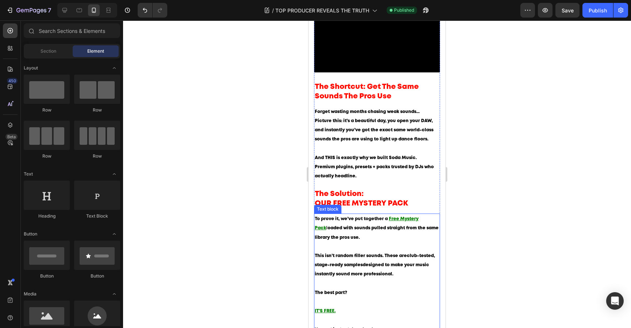
scroll to position [466, 0]
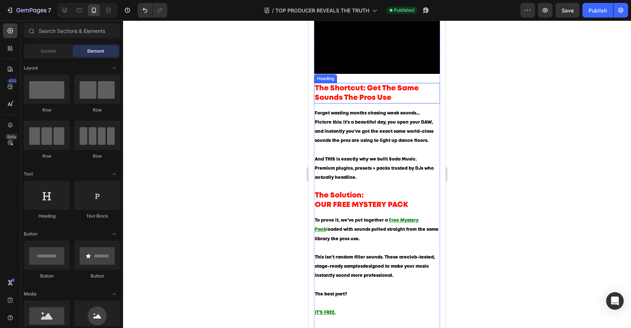
click at [379, 96] on p "The Shortcut: Get The Same Sounds The Pros Use" at bounding box center [377, 93] width 125 height 19
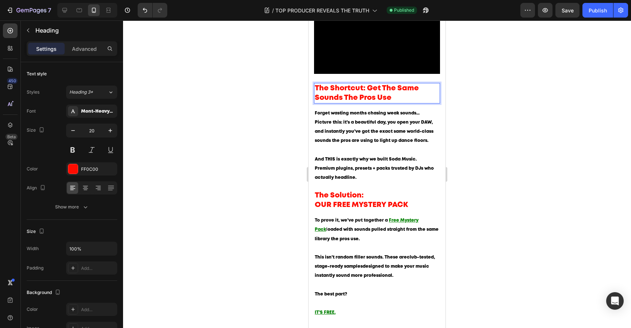
click at [369, 91] on p "The Shortcut: Get The Same Sounds The Pros Use" at bounding box center [377, 93] width 125 height 19
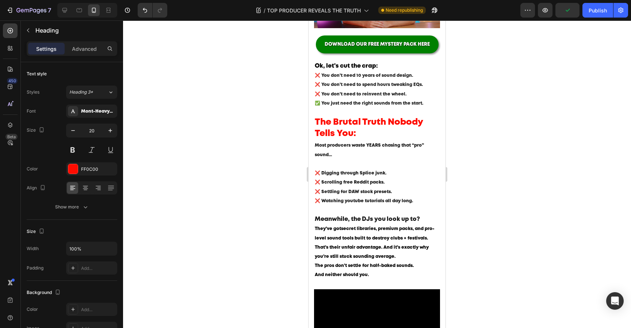
scroll to position [161, 0]
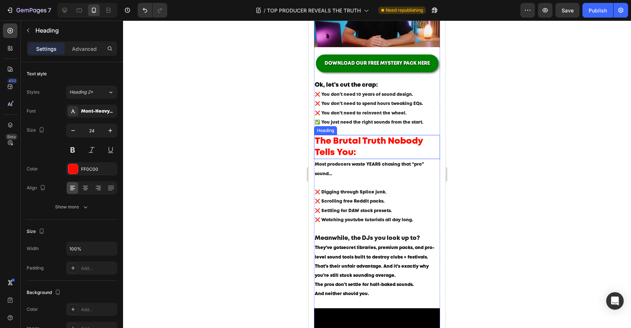
click at [348, 141] on p "The Brutal Truth Nobody Tells You:" at bounding box center [377, 147] width 125 height 23
click at [348, 148] on p "The Brutal Truth Nobody Tells You:" at bounding box center [377, 147] width 125 height 23
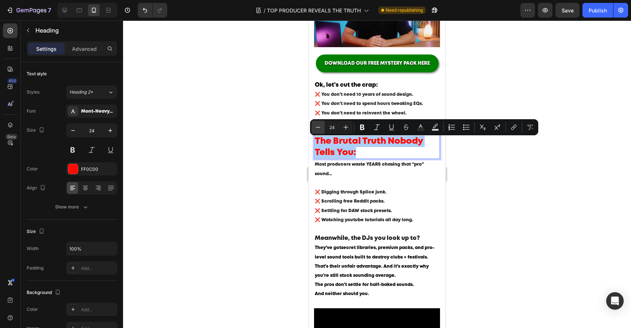
click at [320, 130] on icon "Editor contextual toolbar" at bounding box center [318, 127] width 7 height 7
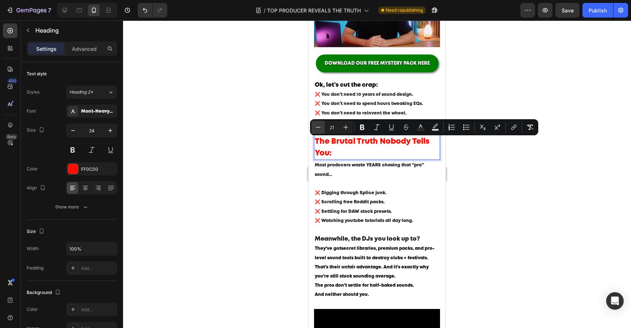
click at [320, 130] on icon "Editor contextual toolbar" at bounding box center [318, 127] width 7 height 7
type input "20"
click at [354, 149] on p "The Brutal Truth Nobody Tells You:" at bounding box center [377, 147] width 125 height 23
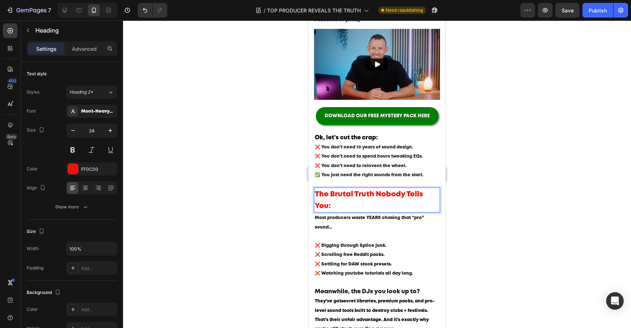
scroll to position [0, 0]
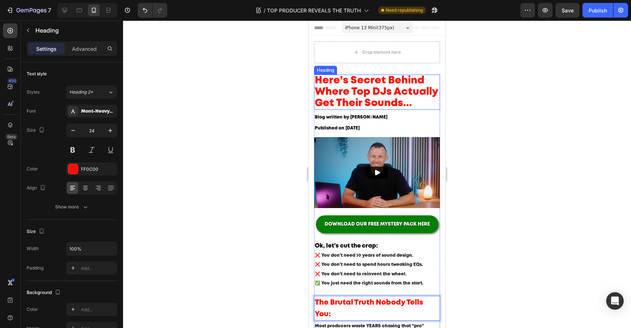
click at [490, 100] on div at bounding box center [377, 173] width 508 height 307
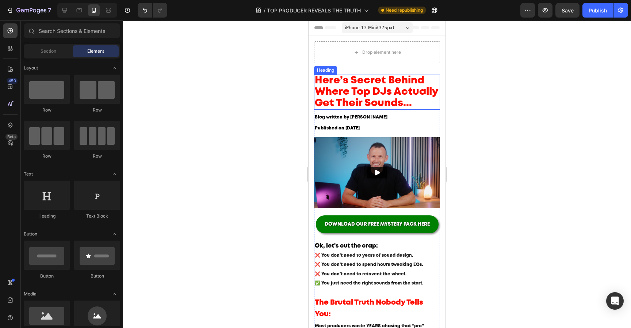
click at [399, 94] on p "Here’s Secret Behind Where Top DJs Actually Get Their Sounds..." at bounding box center [377, 92] width 125 height 34
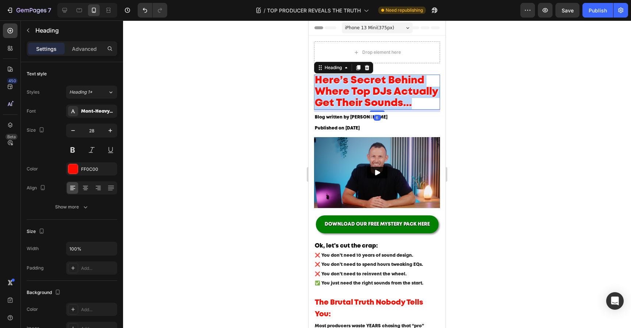
click at [399, 94] on p "Here’s Secret Behind Where Top DJs Actually Get Their Sounds..." at bounding box center [377, 92] width 125 height 34
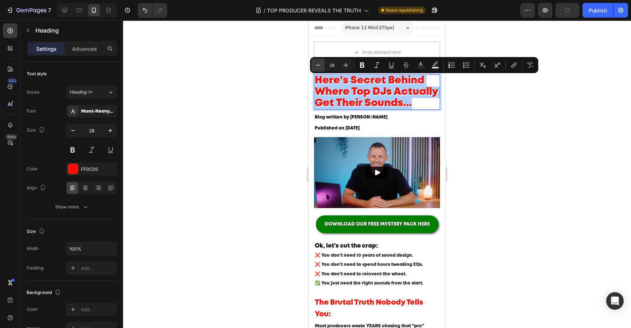
click at [323, 65] on button "Minus" at bounding box center [318, 64] width 13 height 13
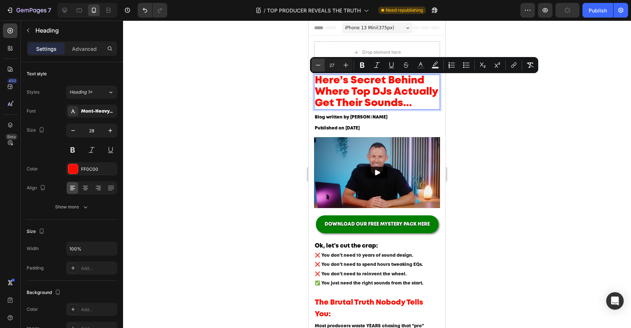
click at [323, 65] on button "Minus" at bounding box center [318, 64] width 13 height 13
type input "25"
click at [487, 137] on div at bounding box center [377, 173] width 508 height 307
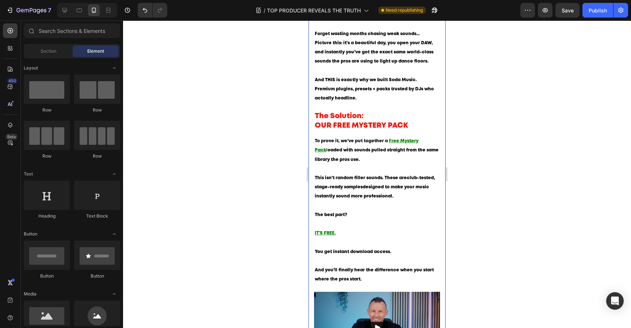
scroll to position [547, 0]
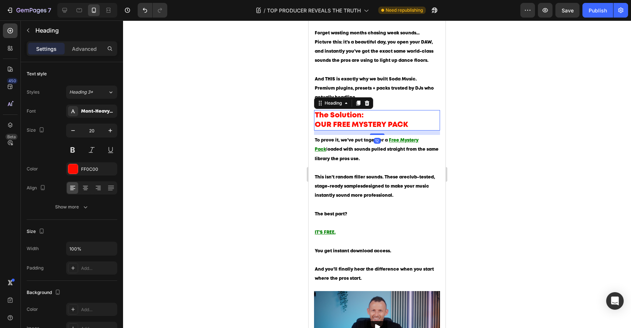
click at [334, 130] on p "The Solution: OUR FREE MYSTERY PACK" at bounding box center [377, 120] width 125 height 19
drag, startPoint x: 334, startPoint y: 131, endPoint x: 316, endPoint y: 131, distance: 18.3
click at [316, 130] on p "The Solution: OUR FREE MYSTERY PACK" at bounding box center [377, 120] width 125 height 19
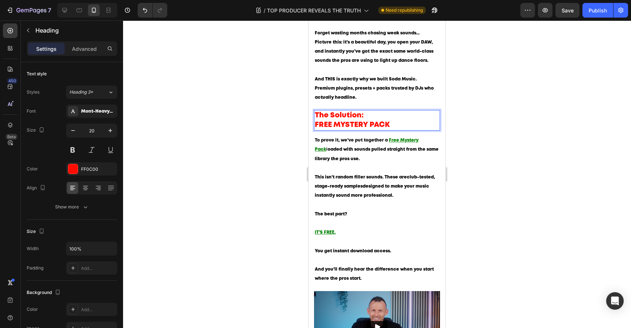
click at [340, 129] on p "The Solution: FREE MYSTERY PACK" at bounding box center [377, 120] width 125 height 19
click at [539, 145] on div at bounding box center [377, 173] width 508 height 307
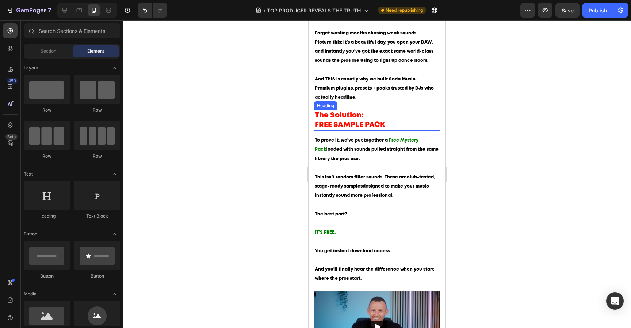
click at [383, 127] on p "The Solution: FREE SAMPLE PACK" at bounding box center [377, 120] width 125 height 19
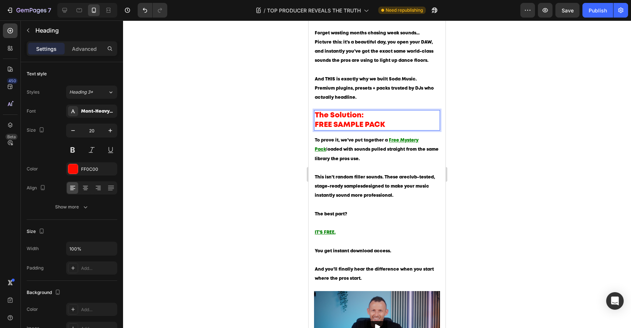
click at [316, 130] on p "The Solution: FREE SAMPLE PACK" at bounding box center [377, 120] width 125 height 19
click at [502, 136] on div at bounding box center [377, 173] width 508 height 307
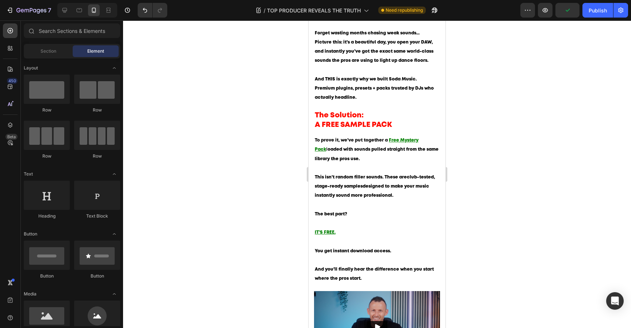
click at [498, 135] on div at bounding box center [377, 173] width 508 height 307
click at [360, 155] on span "oaded with sounds pulled straight from the same library the pros use." at bounding box center [377, 153] width 124 height 13
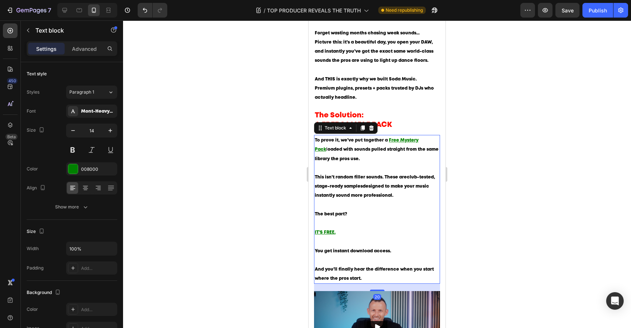
click at [343, 154] on span "oaded with sounds pulled straight from the same library the pros use." at bounding box center [377, 153] width 124 height 13
click at [482, 171] on div at bounding box center [377, 173] width 508 height 307
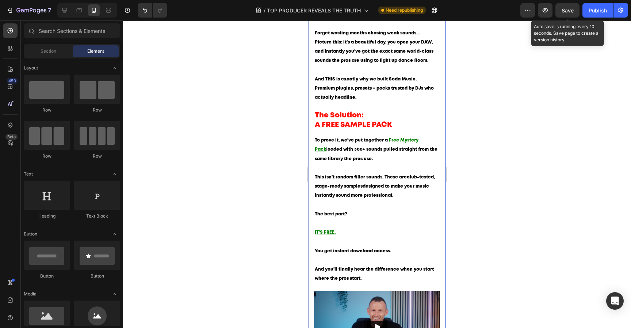
click at [568, 11] on span "Save" at bounding box center [568, 10] width 12 height 6
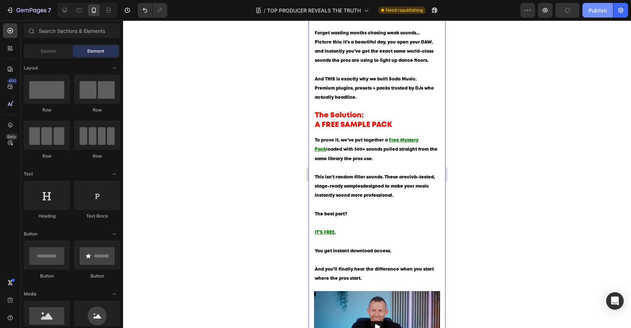
click at [591, 11] on div "Publish" at bounding box center [598, 11] width 18 height 8
click at [352, 154] on span "oaded with 300+ sounds pulled straight from the same library the pros use." at bounding box center [376, 153] width 123 height 13
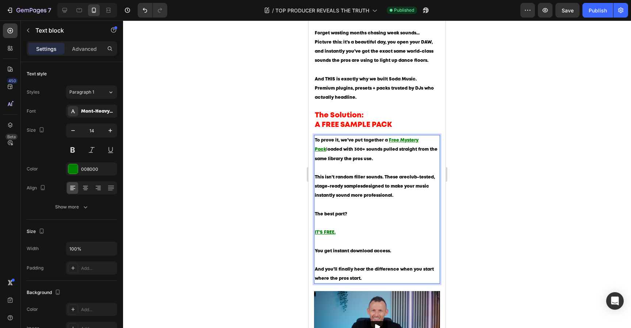
click at [348, 156] on span "oaded with 300+ sounds pulled straight from the same library the pros use." at bounding box center [376, 153] width 123 height 13
click at [507, 169] on div at bounding box center [377, 173] width 508 height 307
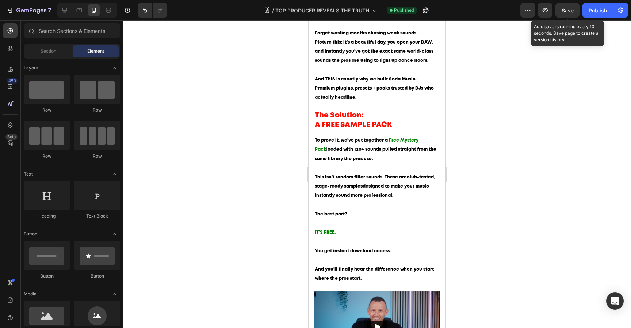
click at [572, 11] on span "Save" at bounding box center [568, 10] width 12 height 6
click at [595, 12] on div "Publish" at bounding box center [598, 11] width 18 height 8
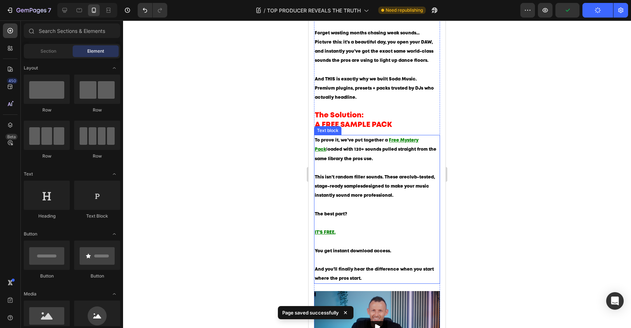
click at [350, 154] on span "oaded with 120+ sounds pulled straight from the same library the pros use." at bounding box center [376, 153] width 122 height 13
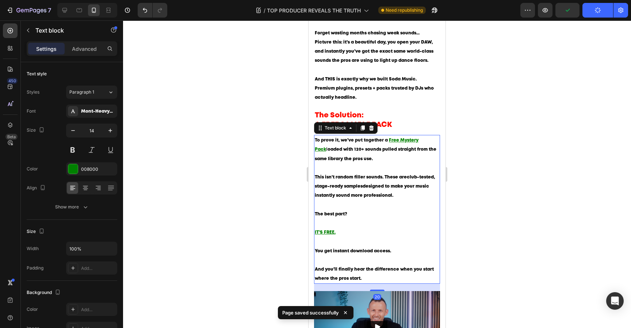
click at [508, 155] on div at bounding box center [377, 173] width 508 height 307
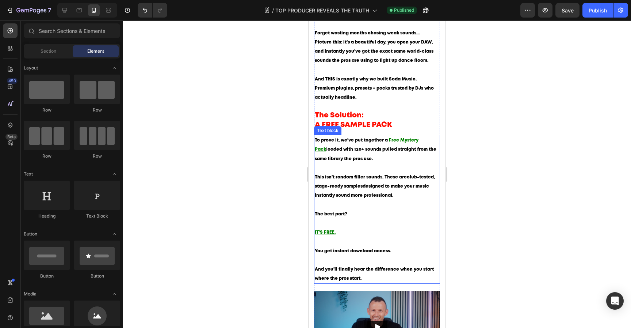
click at [325, 153] on span "oaded with 120+ sounds pulled straight from the same library the pros use." at bounding box center [376, 153] width 122 height 13
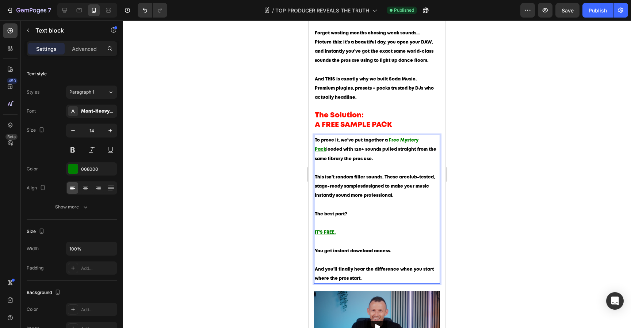
click at [324, 157] on span "oaded with 120+ sounds pulled straight from the same library the pros use." at bounding box center [376, 153] width 122 height 13
click at [349, 155] on span "with 120+ sounds pulled straight from the same library the pros use." at bounding box center [376, 153] width 122 height 13
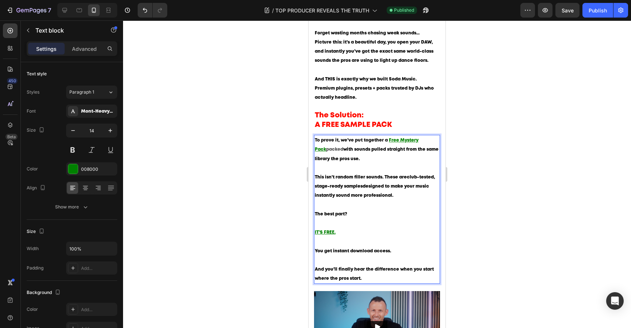
click at [361, 155] on span "with sounds pulled straight from the same library the pros use." at bounding box center [377, 153] width 124 height 13
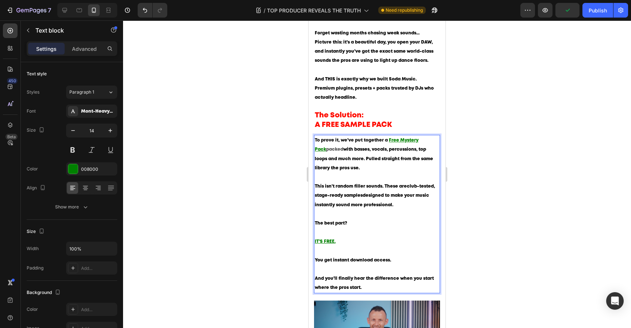
click at [370, 167] on p "To prove it, we’ve put together a Free Mystery Pack packed with basses, vocals,…" at bounding box center [377, 159] width 125 height 46
click at [370, 172] on p "To prove it, we’ve put together a Free Mystery Pack packed with basses, vocals,…" at bounding box center [377, 159] width 125 height 46
drag, startPoint x: 369, startPoint y: 177, endPoint x: 320, endPoint y: 136, distance: 63.8
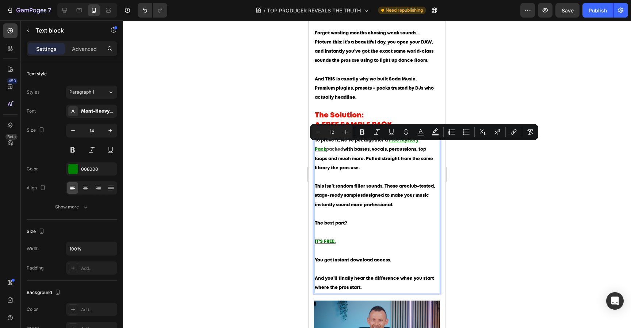
click at [373, 170] on p "To prove it, we’ve put together a Free Mystery Pack packed with basses, vocals,…" at bounding box center [377, 159] width 125 height 46
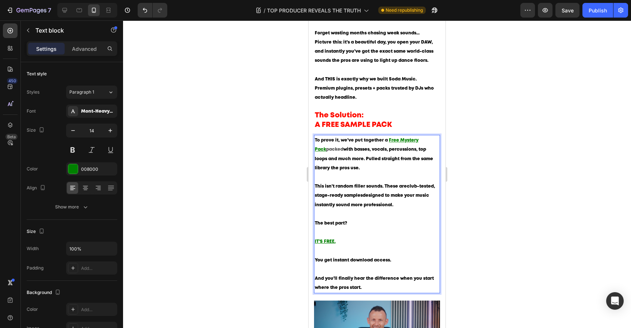
click at [361, 179] on p "To prove it, we’ve put together a Free Mystery Pack packed with basses, vocals,…" at bounding box center [377, 159] width 125 height 46
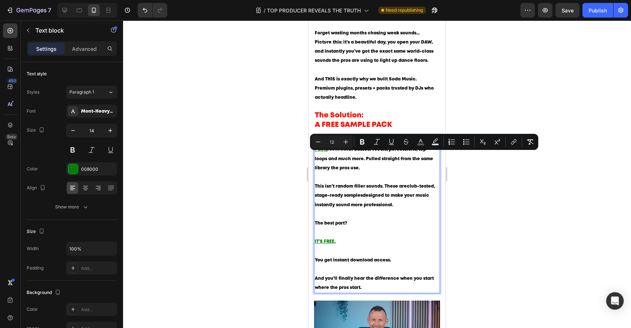
drag, startPoint x: 363, startPoint y: 176, endPoint x: 315, endPoint y: 153, distance: 53.6
click at [315, 153] on div "To prove it, we’ve put together a Free Mystery Pack packed with basses, vocals,…" at bounding box center [377, 214] width 126 height 158
click at [420, 139] on icon "Editor contextual toolbar" at bounding box center [420, 141] width 7 height 7
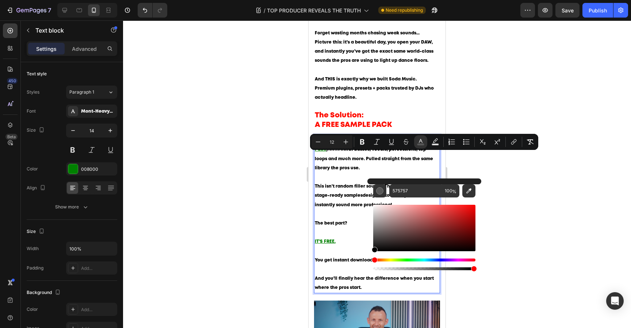
type input "000000"
drag, startPoint x: 713, startPoint y: 262, endPoint x: 347, endPoint y: 267, distance: 366.2
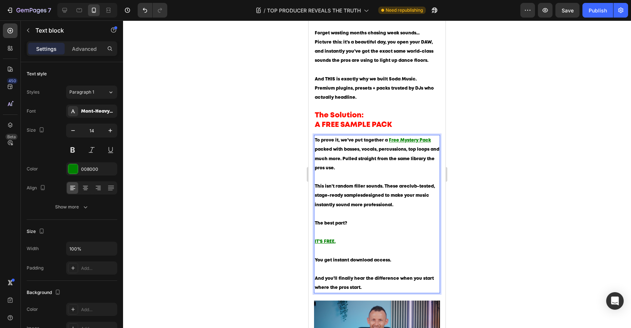
click at [354, 182] on p "To prove it, we’ve put together a Free Mystery Pack packed with basses, vocals,…" at bounding box center [377, 159] width 125 height 46
click at [510, 162] on div at bounding box center [377, 173] width 508 height 307
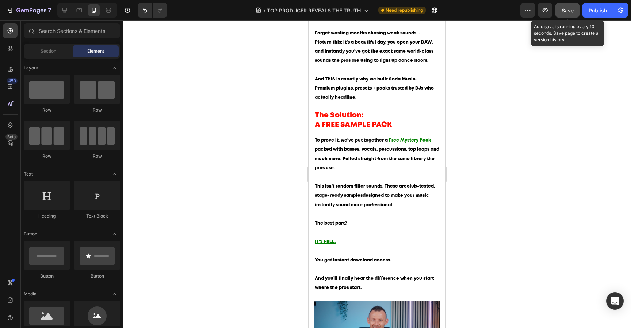
click at [570, 16] on button "Save" at bounding box center [568, 10] width 24 height 15
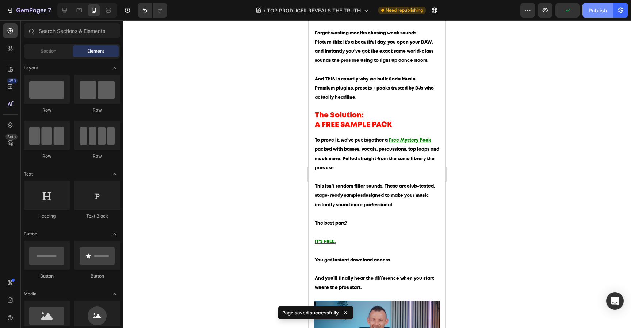
click at [585, 16] on button "Publish" at bounding box center [598, 10] width 31 height 15
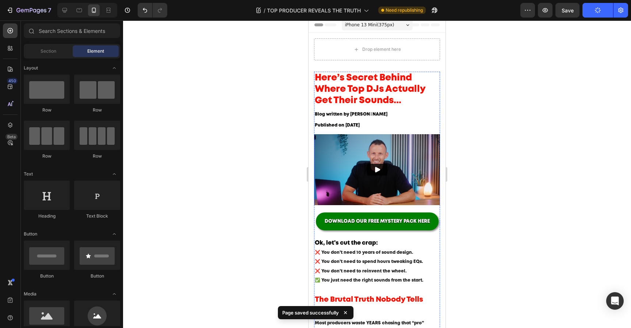
scroll to position [0, 0]
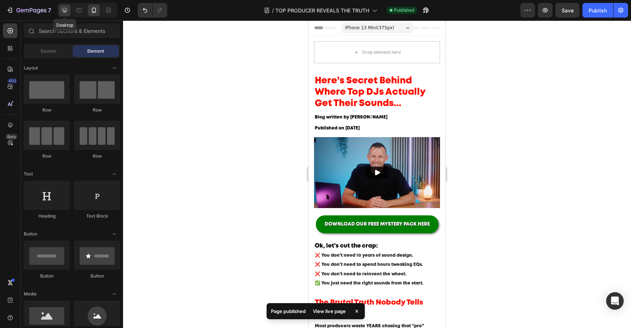
click at [64, 9] on icon at bounding box center [64, 10] width 7 height 7
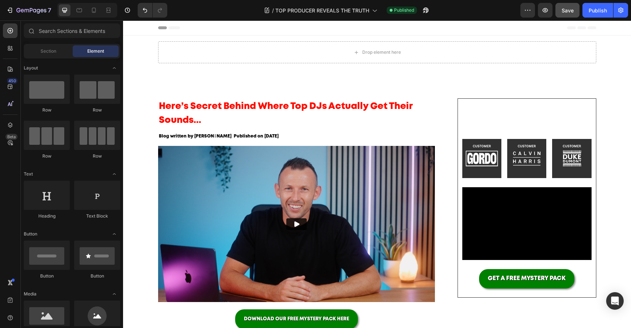
click at [578, 12] on button "Save" at bounding box center [568, 10] width 24 height 15
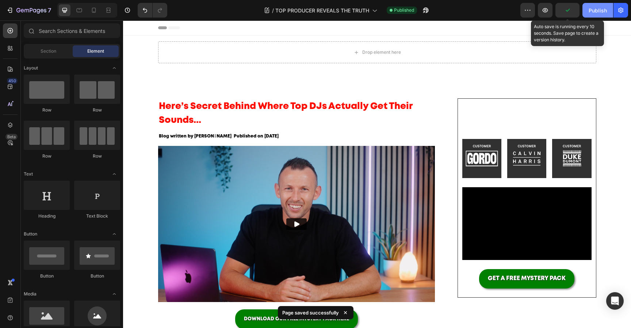
click at [592, 12] on div "Publish" at bounding box center [598, 11] width 18 height 8
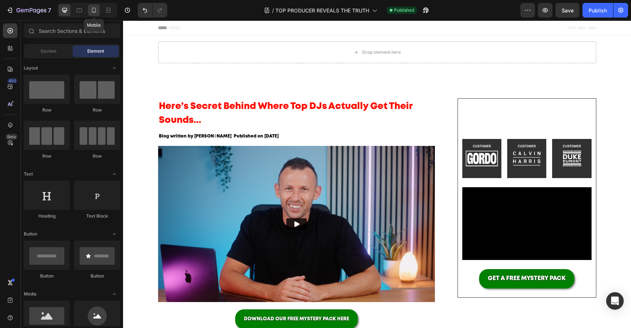
click at [96, 11] on icon at bounding box center [93, 10] width 7 height 7
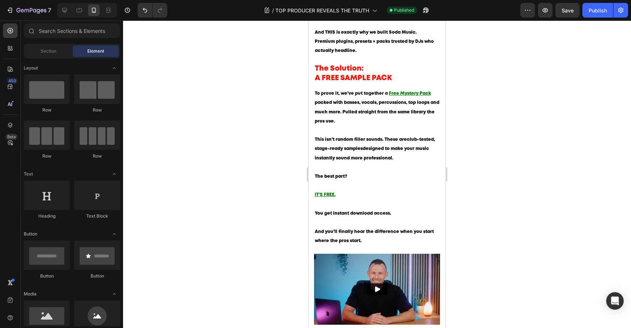
scroll to position [595, 0]
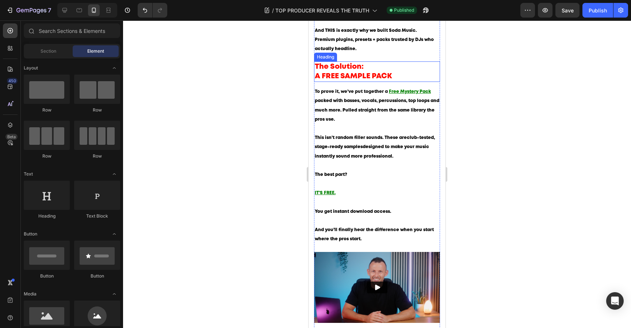
click at [341, 80] on p "The Solution: A FREE SAMPLE PACK" at bounding box center [377, 71] width 125 height 19
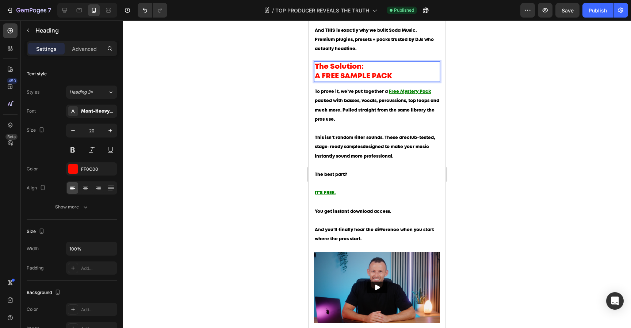
click at [323, 81] on p "The Solution: A FREE SAMPLE PACK" at bounding box center [377, 71] width 125 height 19
click at [500, 150] on div at bounding box center [377, 173] width 508 height 307
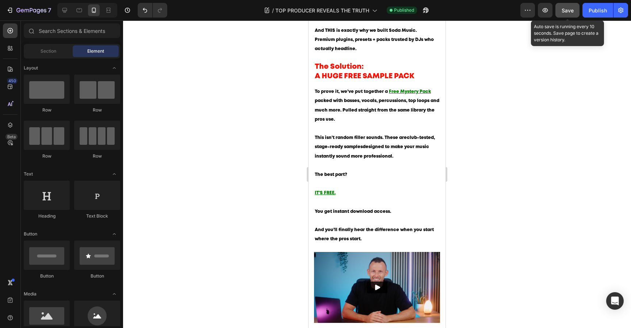
click at [575, 8] on button "Save" at bounding box center [568, 10] width 24 height 15
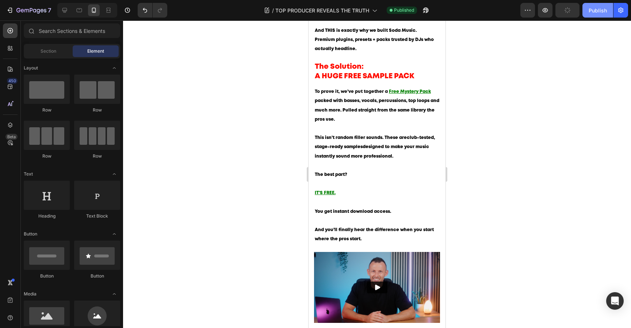
click at [600, 10] on div "Publish" at bounding box center [598, 11] width 18 height 8
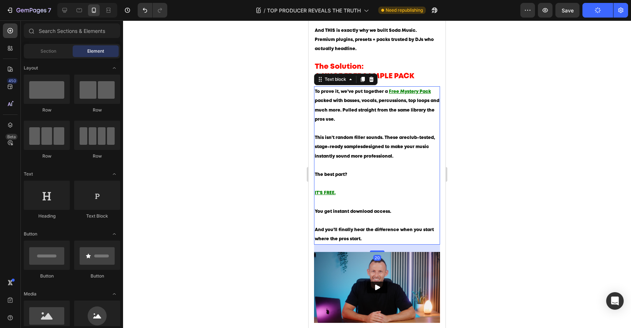
click at [396, 156] on p "This isn’t random filler sounds. These are club-tested, stage-ready samples des…" at bounding box center [377, 151] width 125 height 37
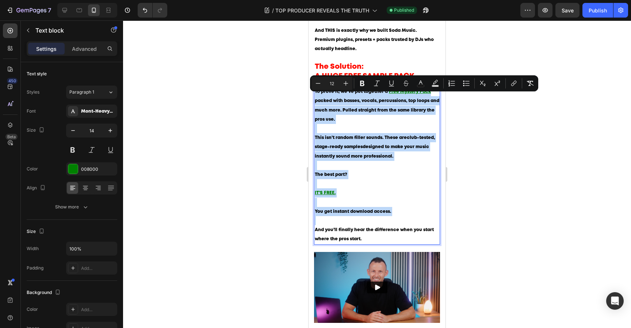
click at [364, 188] on p "The best part?" at bounding box center [377, 179] width 125 height 18
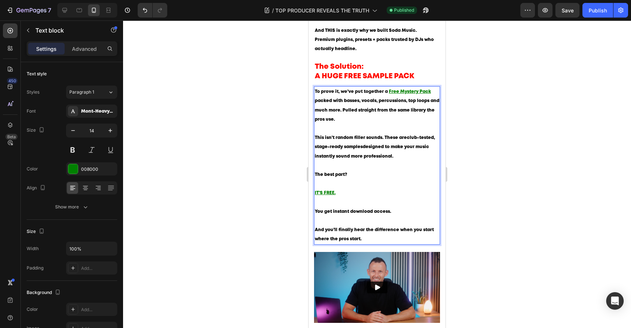
click at [380, 169] on p "This isn’t random filler sounds. These are club-tested, stage-ready samples des…" at bounding box center [377, 151] width 125 height 37
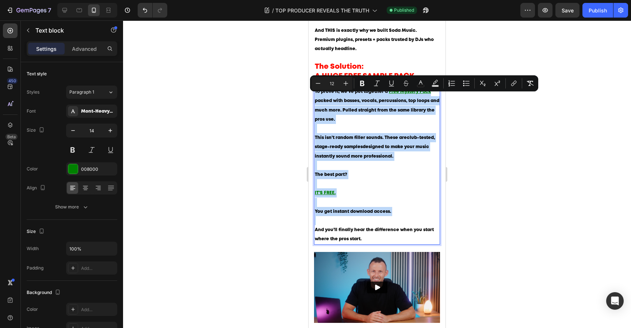
type input "14"
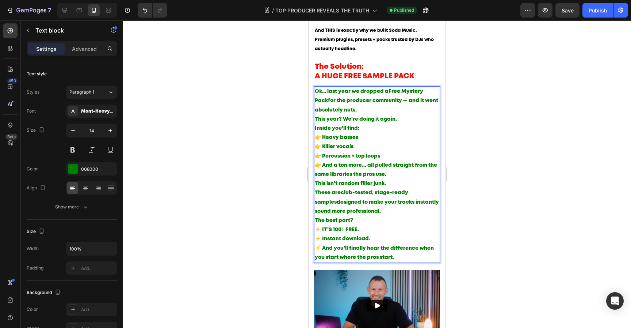
click at [379, 178] on p "Inside you’ll find: 👉 Heavy basses 👉 Killer vocals 👉 Percussion + top loops 👉 A…" at bounding box center [377, 151] width 125 height 55
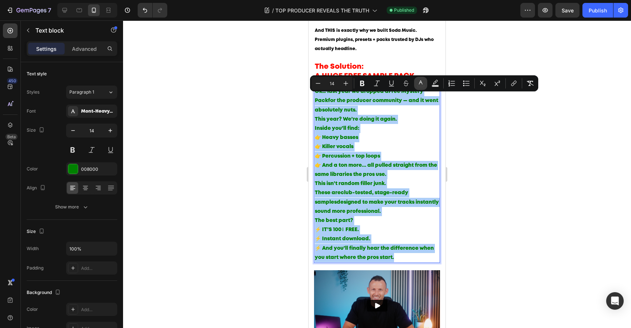
click at [423, 85] on rect "Editor contextual toolbar" at bounding box center [421, 86] width 7 height 2
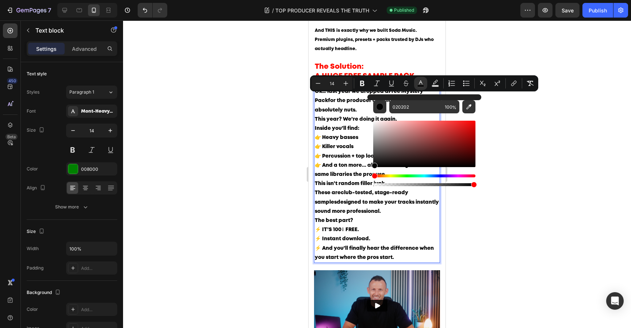
type input "000000"
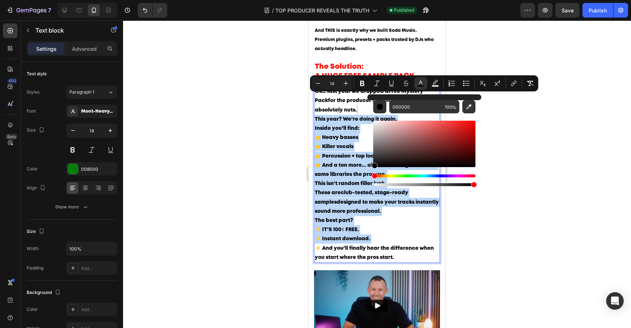
drag, startPoint x: 683, startPoint y: 186, endPoint x: 352, endPoint y: 175, distance: 331.6
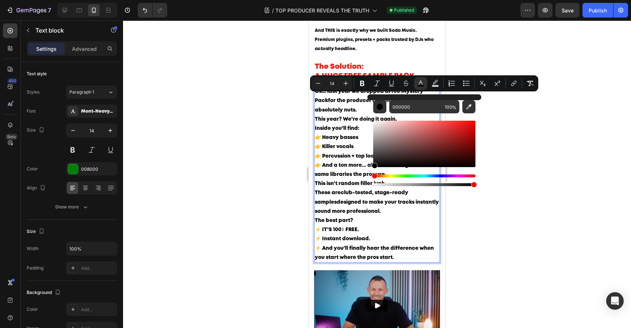
click at [349, 121] on p "Ok… last year we dropped a Free Mystery Pack for the producer community — and i…" at bounding box center [377, 105] width 125 height 37
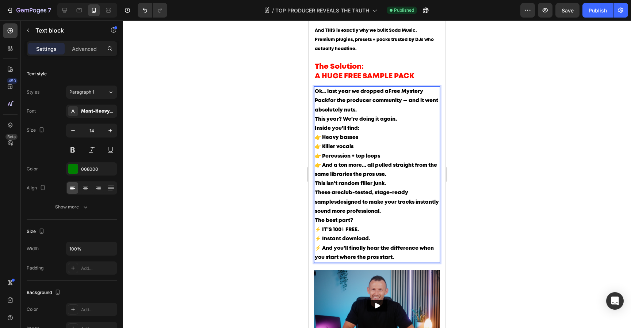
click at [361, 113] on p "Ok… last year we dropped a Free Mystery Pack for the producer community — and i…" at bounding box center [377, 105] width 125 height 37
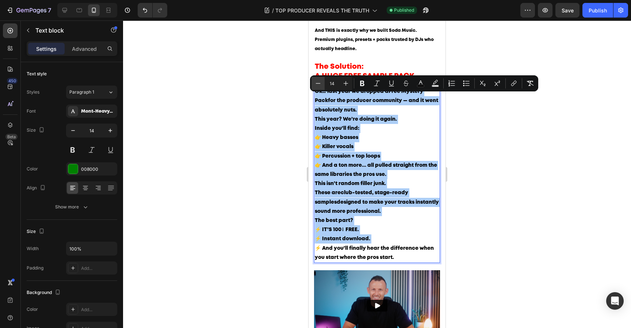
click at [318, 87] on icon "Editor contextual toolbar" at bounding box center [318, 83] width 7 height 7
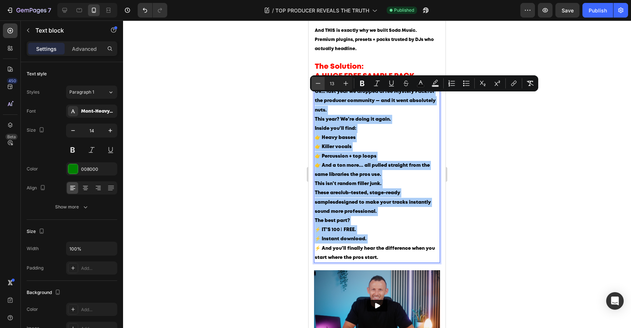
click at [318, 87] on icon "Editor contextual toolbar" at bounding box center [318, 83] width 7 height 7
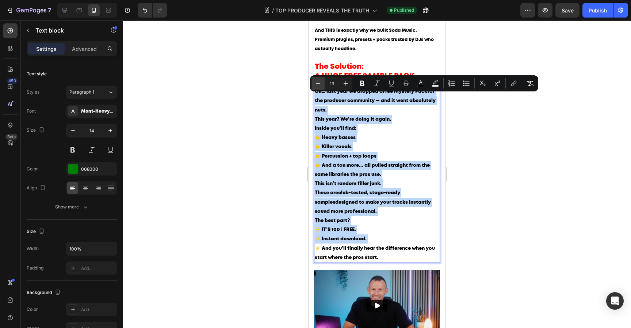
type input "12"
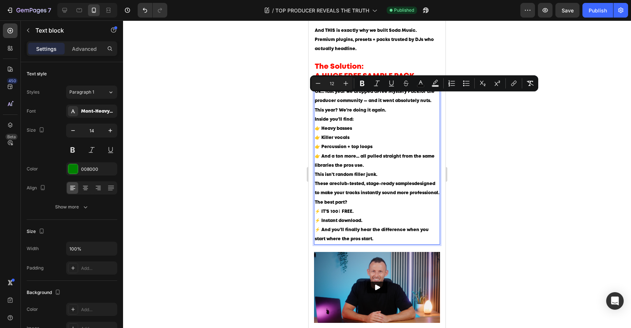
click at [373, 136] on p "Inside you’ll find: 👉 Heavy basses 👉 Killer vocals 👉 Percussion + top loops 👉 A…" at bounding box center [377, 142] width 125 height 55
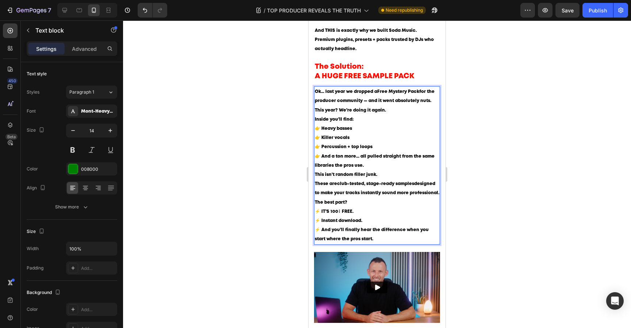
click at [383, 94] on strong "Free Mystery Pack" at bounding box center [398, 92] width 42 height 4
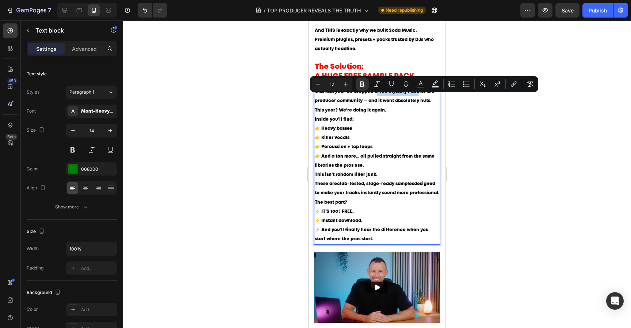
drag, startPoint x: 379, startPoint y: 96, endPoint x: 419, endPoint y: 99, distance: 40.7
click at [419, 94] on strong "Free Mystery Pack" at bounding box center [398, 92] width 42 height 4
click at [420, 85] on icon "Editor contextual toolbar" at bounding box center [420, 83] width 7 height 7
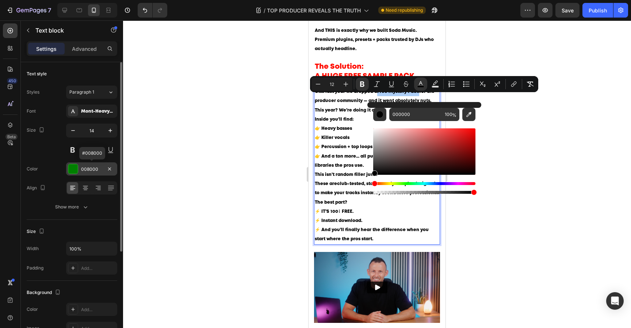
click at [86, 169] on div "008000" at bounding box center [91, 169] width 21 height 7
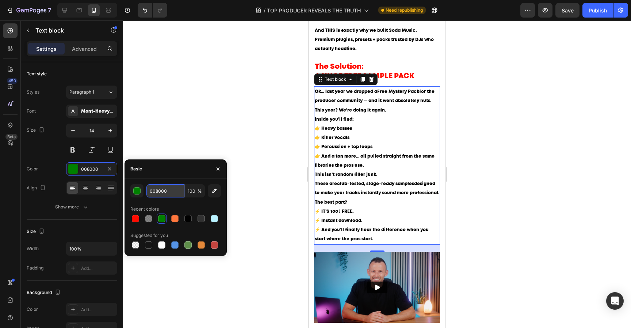
click at [166, 190] on input "008000" at bounding box center [166, 190] width 38 height 13
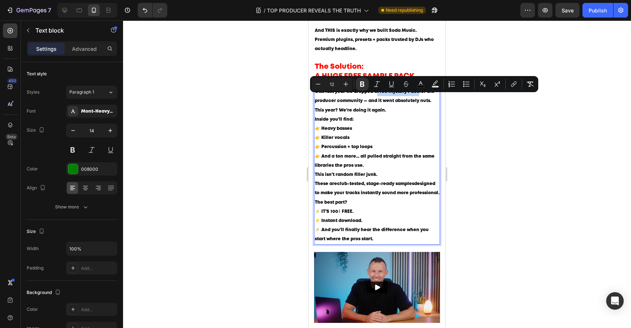
drag, startPoint x: 378, startPoint y: 96, endPoint x: 420, endPoint y: 98, distance: 41.7
click at [420, 98] on span "Ok… last year we dropped a Free Mystery Pack for the producer community — and i…" at bounding box center [375, 96] width 120 height 13
click at [422, 85] on icon "Editor contextual toolbar" at bounding box center [420, 83] width 7 height 7
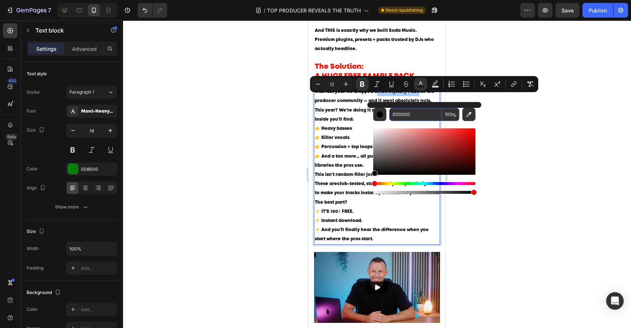
click at [411, 117] on input "000000" at bounding box center [416, 114] width 53 height 13
paste input "8"
type input "008000"
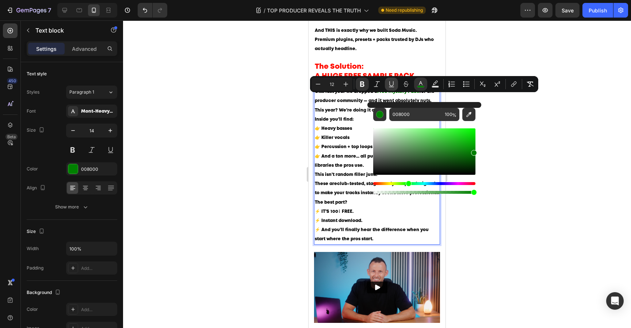
click at [391, 86] on icon "Editor contextual toolbar" at bounding box center [391, 83] width 7 height 7
click at [350, 131] on p "Inside you’ll find: 👉 Heavy basses 👉 Killer vocals 👉 Percussion + top loops 👉 A…" at bounding box center [377, 142] width 125 height 55
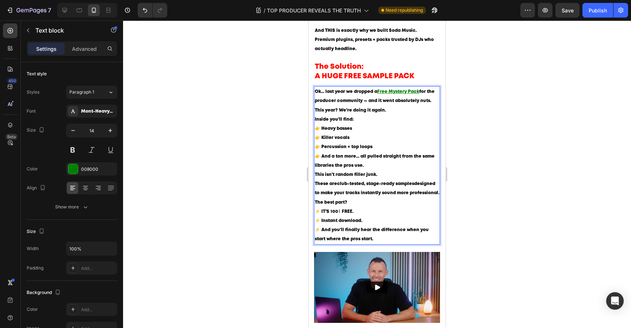
click at [433, 106] on p "Ok… last year we dropped a Free Mystery Pack for the producer community — and i…" at bounding box center [377, 101] width 125 height 28
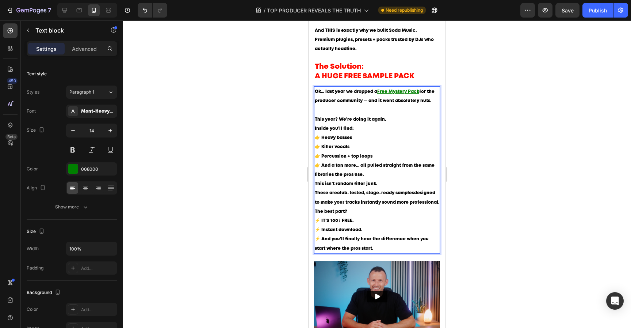
click at [400, 124] on p "Ok… last year we dropped a Free Mystery Pack for the producer community — and i…" at bounding box center [377, 105] width 125 height 37
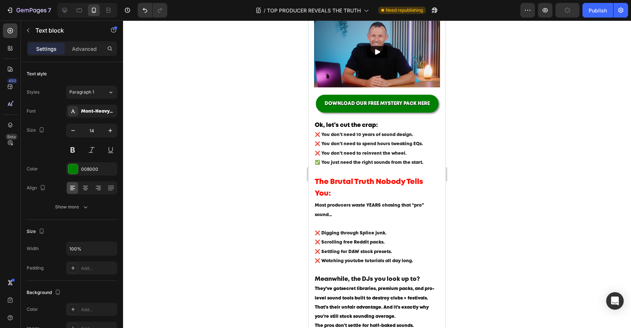
scroll to position [122, 0]
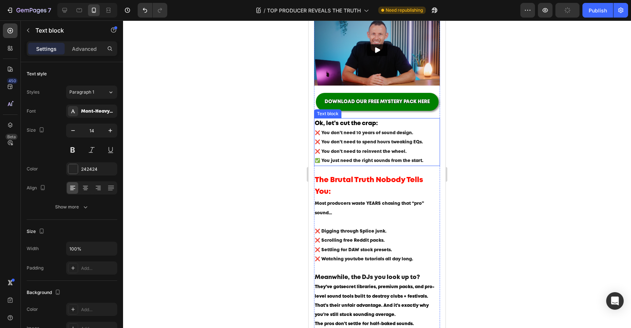
click at [325, 162] on span "✅ You just need the right sounds from the start." at bounding box center [369, 161] width 109 height 4
drag, startPoint x: 318, startPoint y: 162, endPoint x: 311, endPoint y: 162, distance: 6.9
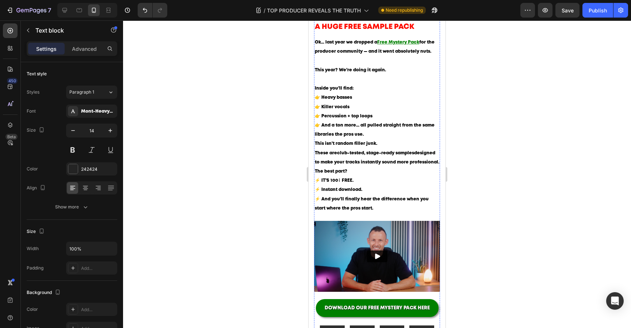
scroll to position [638, 0]
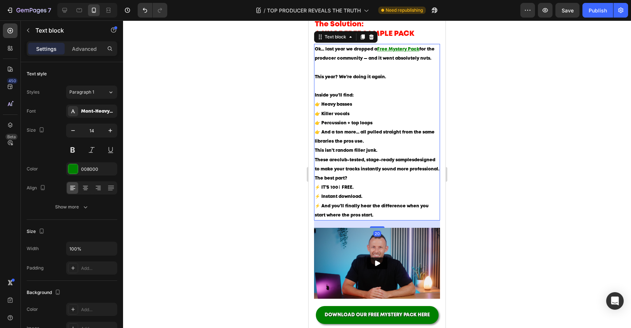
click at [331, 116] on p "Inside you’ll find: 👉 Heavy basses 👉 Killer vocals 👉 Percussion + top loops 👉 A…" at bounding box center [377, 118] width 125 height 55
click at [319, 106] on span "👉 Heavy basses" at bounding box center [333, 104] width 37 height 4
click at [319, 116] on span "👉 Killer vocals" at bounding box center [332, 114] width 35 height 4
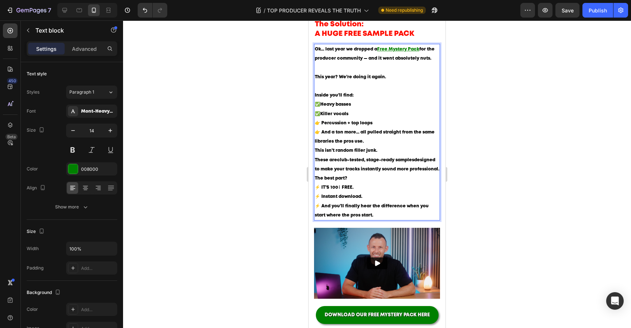
click at [355, 117] on p "Inside you’ll find: ✅ Heavy basses ✅ Killer vocals 👉 Percussion + top loops 👉 A…" at bounding box center [377, 118] width 125 height 55
click at [364, 113] on p "Inside you’ll find: ✅ Heavy basses ✅ Killer vocals. 👉 Percussion + top loops 👉 …" at bounding box center [377, 118] width 125 height 55
click at [320, 125] on span "👉 Percussion + top loops" at bounding box center [344, 123] width 58 height 4
click at [383, 128] on p "Inside you’ll find: ✅ Heavy basses. ✅ Killer vocals. ✅ Percussion + top loops 👉…" at bounding box center [377, 118] width 125 height 55
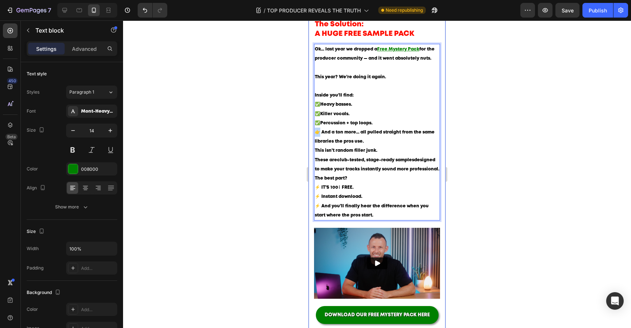
drag, startPoint x: 318, startPoint y: 138, endPoint x: 310, endPoint y: 138, distance: 8.4
click at [380, 146] on p "Inside you’ll find: ✅ Heavy basses. ✅ Killer vocals. ✅ Percussion + top loops. …" at bounding box center [377, 118] width 125 height 55
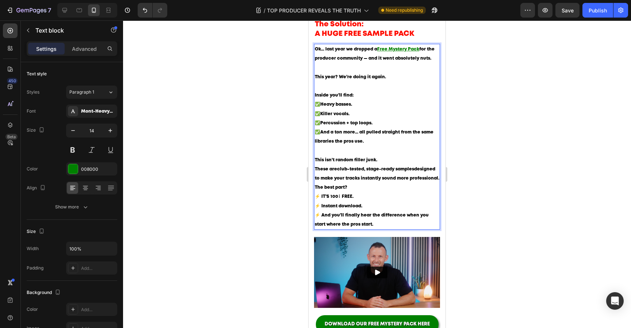
click at [439, 180] on span "These are club-tested, stage-ready samples designed to make your tracks instant…" at bounding box center [377, 173] width 125 height 13
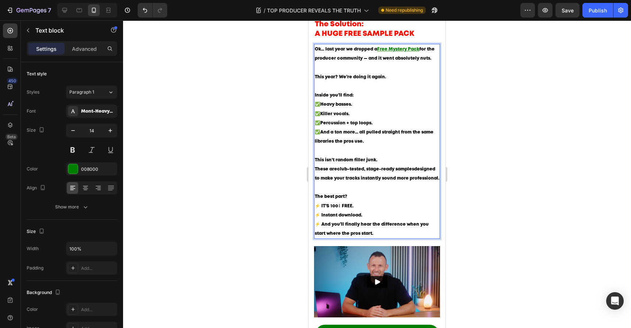
click at [390, 224] on p "The best part? ⚡ IT’S 100% FREE. ⚡ Instant download. ⚡ And you’ll finally hear …" at bounding box center [377, 215] width 125 height 46
click at [337, 208] on span "⚡ IT’S 100% FREE." at bounding box center [334, 206] width 39 height 4
click at [339, 208] on span "⚡ IT’S 100% FREE." at bounding box center [334, 206] width 39 height 4
click at [406, 238] on p "The best part? ⚡ IT’S FREE. ⚡ Instant download. ⚡ And you’ll finally hear the d…" at bounding box center [377, 215] width 125 height 46
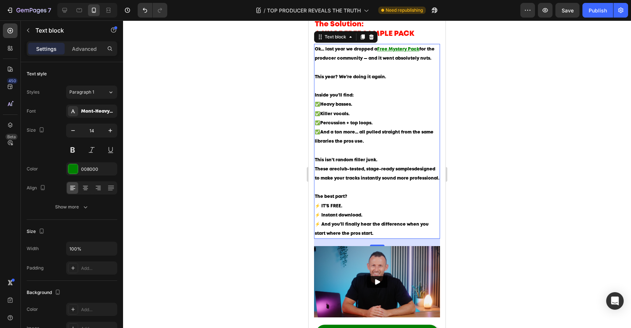
click at [510, 237] on div at bounding box center [377, 173] width 508 height 307
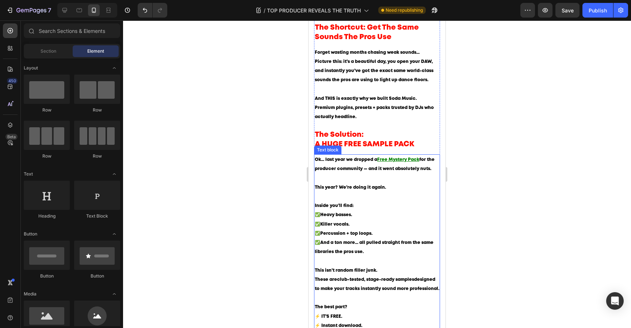
scroll to position [525, 0]
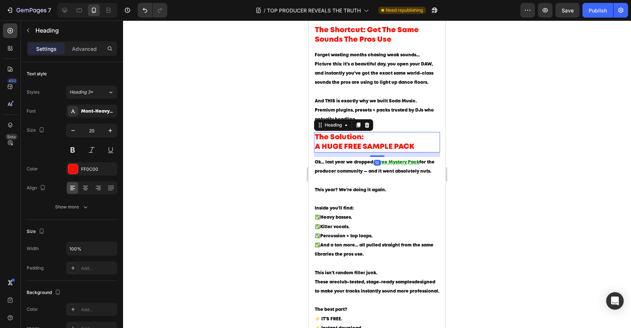
click at [401, 152] on p "The Solution: A HUGE FREE SAMPLE PACK" at bounding box center [377, 142] width 125 height 19
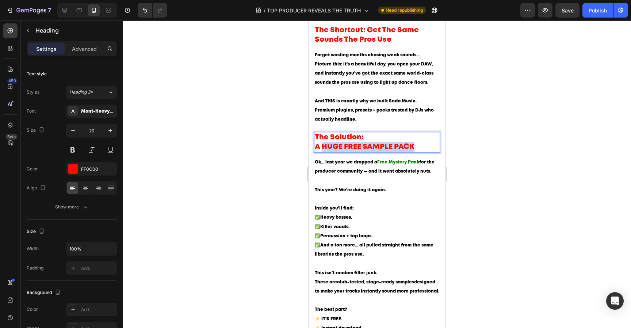
drag, startPoint x: 419, startPoint y: 154, endPoint x: 322, endPoint y: 154, distance: 96.8
click at [322, 152] on p "The Solution: A HUGE FREE SAMPLE PACK" at bounding box center [377, 142] width 125 height 19
click at [457, 138] on div at bounding box center [377, 173] width 508 height 307
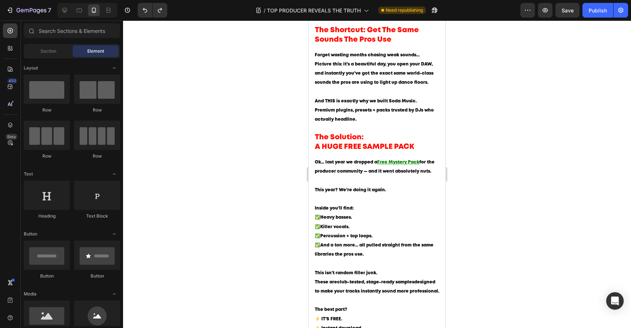
click at [483, 141] on div at bounding box center [377, 173] width 508 height 307
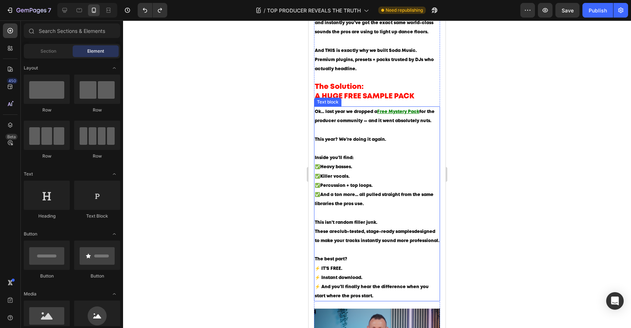
scroll to position [576, 0]
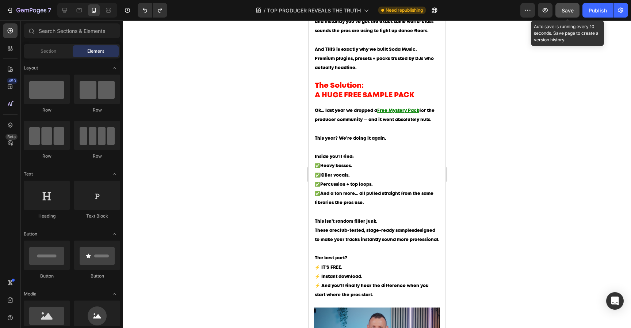
click at [573, 16] on button "Save" at bounding box center [568, 10] width 24 height 15
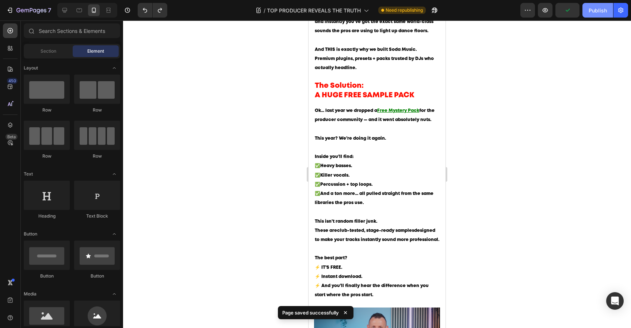
click at [593, 16] on button "Publish" at bounding box center [598, 10] width 31 height 15
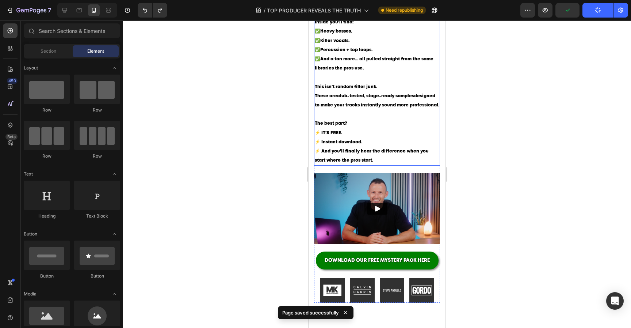
scroll to position [710, 0]
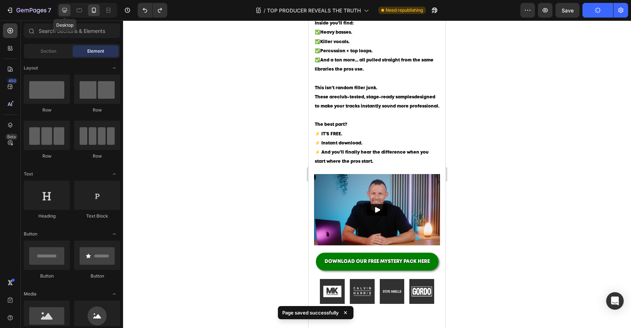
click at [66, 10] on icon at bounding box center [64, 10] width 5 height 5
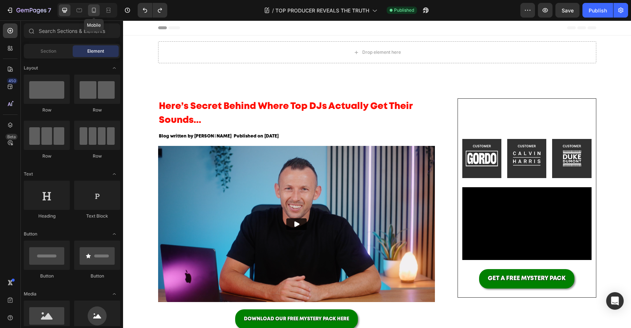
click at [91, 10] on icon at bounding box center [93, 10] width 7 height 7
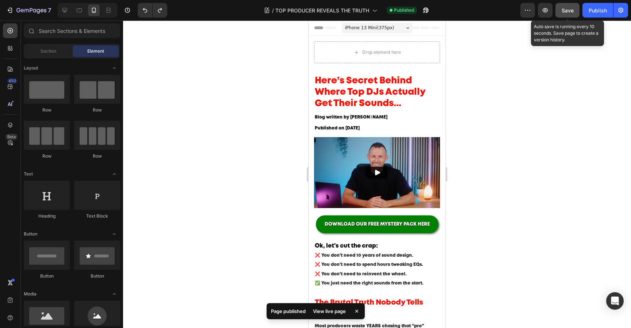
click at [574, 10] on button "Save" at bounding box center [568, 10] width 24 height 15
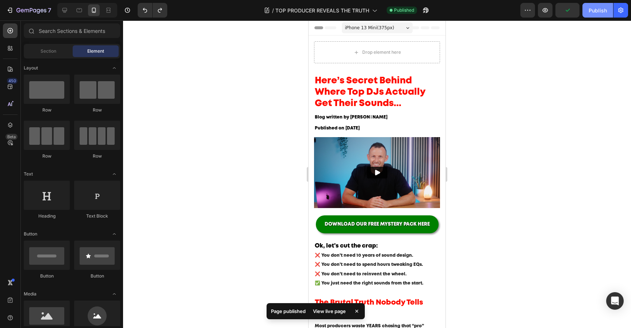
click at [595, 10] on div "Publish" at bounding box center [598, 11] width 18 height 8
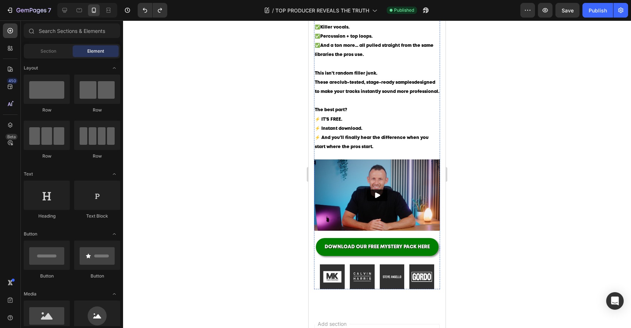
scroll to position [725, 0]
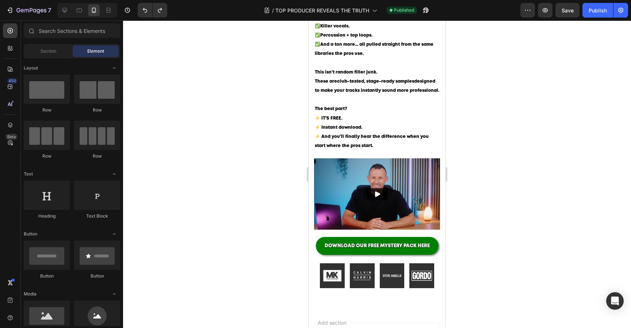
click at [476, 236] on div at bounding box center [377, 173] width 508 height 307
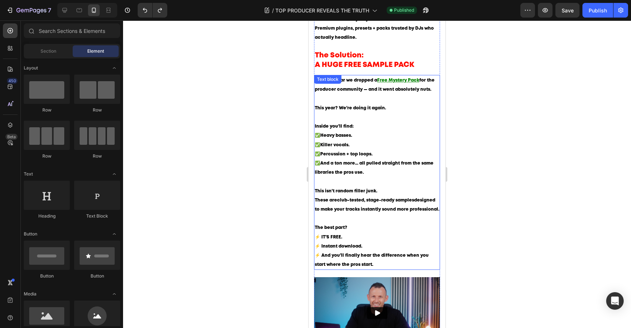
scroll to position [608, 0]
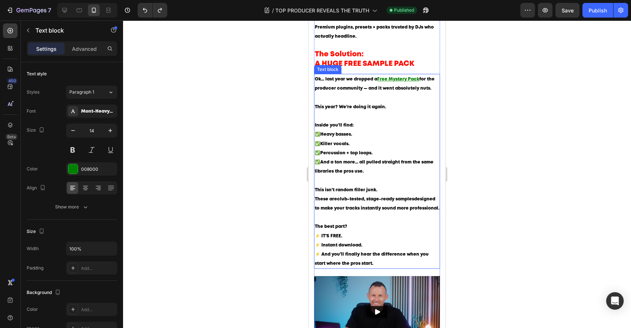
click at [342, 244] on p "The best part? ⚡ IT’S FREE. ⚡ Instant download. ⚡ And you’ll finally hear the d…" at bounding box center [377, 245] width 125 height 46
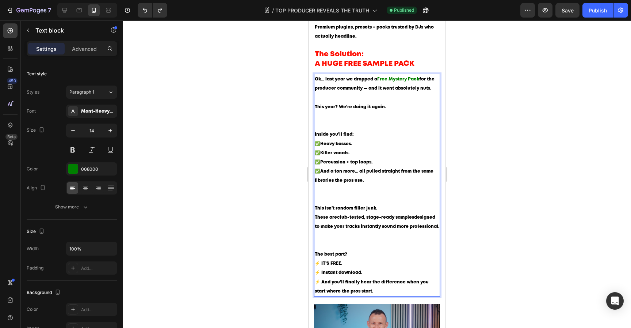
click at [354, 130] on p "Ok… last year we dropped a Free Mystery Pack for the producer community — and i…" at bounding box center [377, 102] width 125 height 55
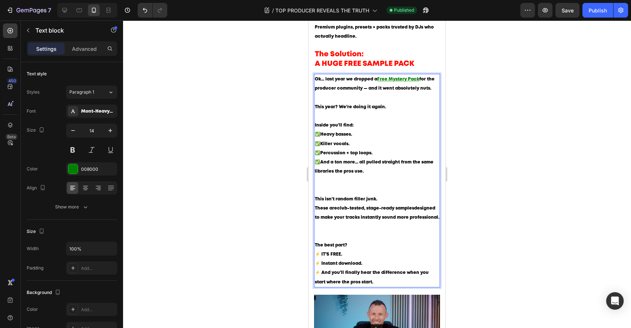
click at [346, 193] on p "Inside you’ll find: ✅ Heavy basses. ✅ Killer vocals. ✅ Percussion + top loops. …" at bounding box center [377, 158] width 125 height 74
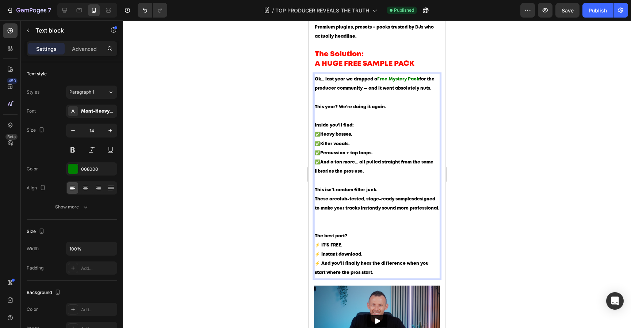
click at [337, 231] on p "This isn’t random filler junk. These are club-tested, stage-ready samples desig…" at bounding box center [377, 208] width 125 height 46
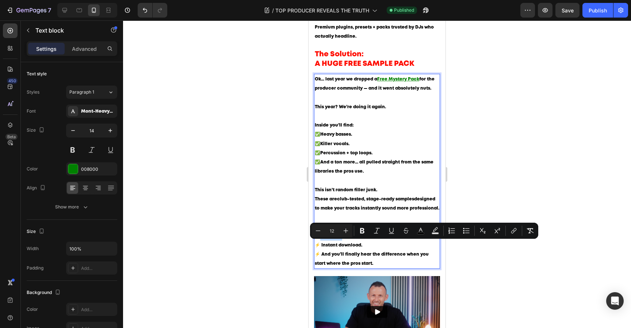
drag, startPoint x: 341, startPoint y: 243, endPoint x: 319, endPoint y: 246, distance: 22.4
click at [319, 246] on p "The best part? ⚡ IT’S FREE. ⚡ Instant download. ⚡ And you’ll finally hear the d…" at bounding box center [377, 245] width 125 height 46
click at [417, 228] on button "color" at bounding box center [420, 230] width 13 height 13
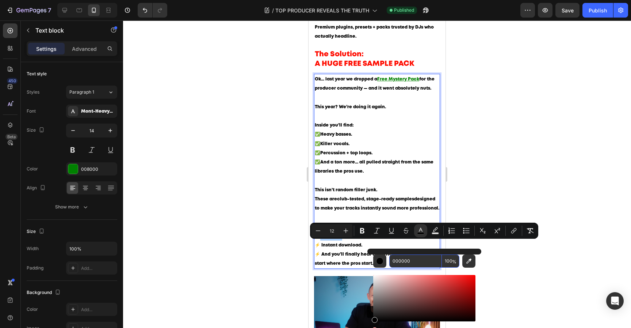
click at [410, 259] on input "000000" at bounding box center [416, 260] width 53 height 13
paste input "✅"
type input "✅"
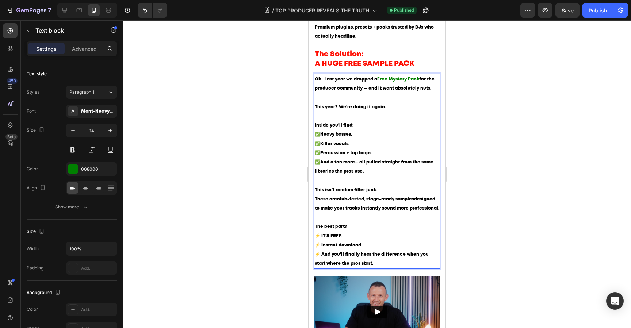
click at [375, 175] on p "Inside you’ll find: ✅ Heavy basses. ✅ Killer vocals. ✅ Percussion + top loops. …" at bounding box center [377, 153] width 125 height 64
click at [87, 170] on div "008000" at bounding box center [91, 169] width 21 height 7
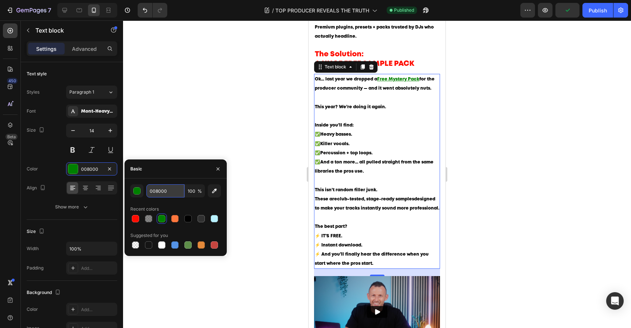
click at [159, 188] on input "008000" at bounding box center [166, 190] width 38 height 13
click at [170, 190] on input "008000" at bounding box center [166, 190] width 38 height 13
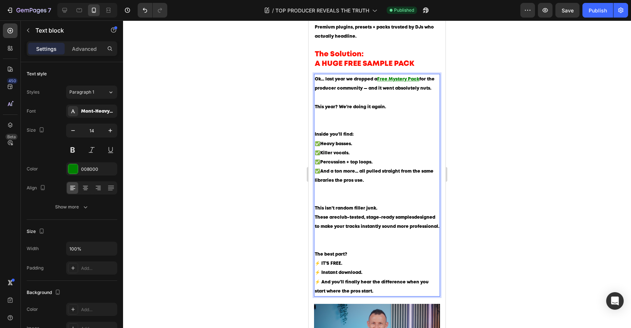
click at [364, 122] on p "Ok… last year we dropped a Free Mystery Pack for the producer community — and i…" at bounding box center [377, 102] width 125 height 55
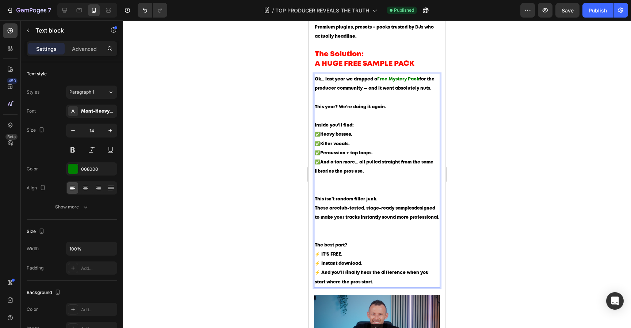
click at [345, 190] on p "Inside you’ll find: ✅ Heavy basses. ✅ Killer vocals. ✅ Percussion + top loops. …" at bounding box center [377, 158] width 125 height 74
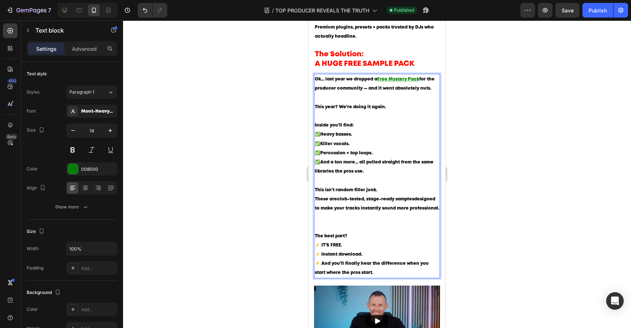
click at [340, 229] on p "This isn’t random filler junk. These are club-tested, stage-ready samples desig…" at bounding box center [377, 208] width 125 height 46
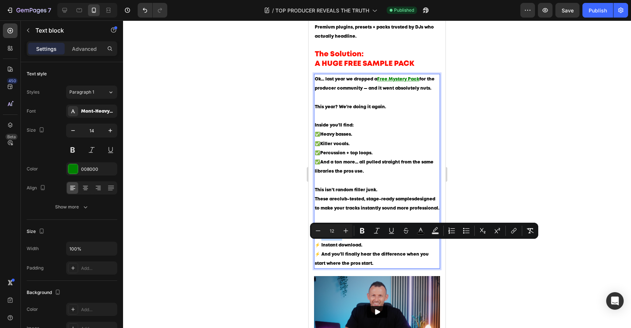
drag, startPoint x: 348, startPoint y: 243, endPoint x: 320, endPoint y: 243, distance: 27.4
click at [320, 243] on p "The best part? ⚡ IT’S FREE. ⚡ Instant download. ⚡ And you’ll finally hear the d…" at bounding box center [377, 245] width 125 height 46
click at [421, 229] on icon "Editor contextual toolbar" at bounding box center [420, 230] width 7 height 7
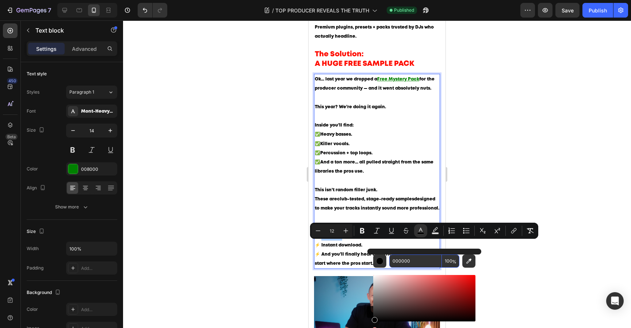
click at [415, 259] on input "000000" at bounding box center [416, 260] width 53 height 13
paste input "8"
type input "008000"
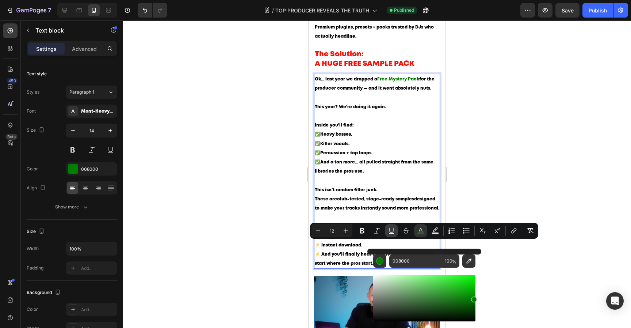
click at [395, 232] on button "Underline" at bounding box center [391, 230] width 13 height 13
click at [480, 177] on div at bounding box center [377, 173] width 508 height 307
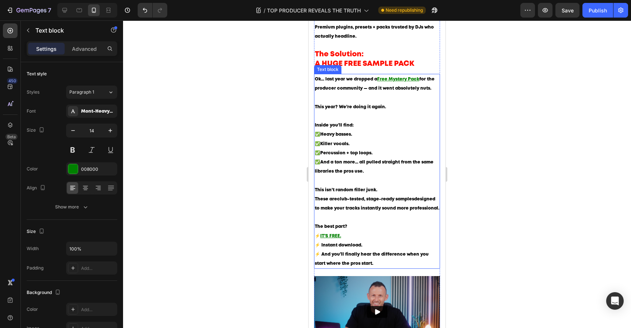
click at [376, 192] on span "This isn’t random filler junk." at bounding box center [346, 190] width 62 height 4
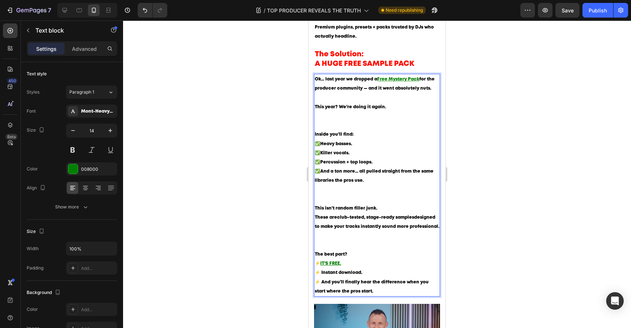
click at [377, 192] on p "Inside you’ll find: ✅ Heavy basses. ✅ Killer vocals. ✅ Percussion + top loops. …" at bounding box center [377, 167] width 125 height 74
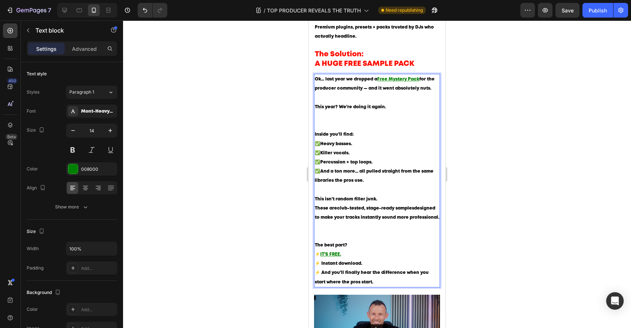
click at [349, 136] on span "Inside you’ll find:" at bounding box center [334, 134] width 39 height 4
click at [358, 129] on p "Ok… last year we dropped a Free Mystery Pack for the producer community — and i…" at bounding box center [377, 102] width 125 height 55
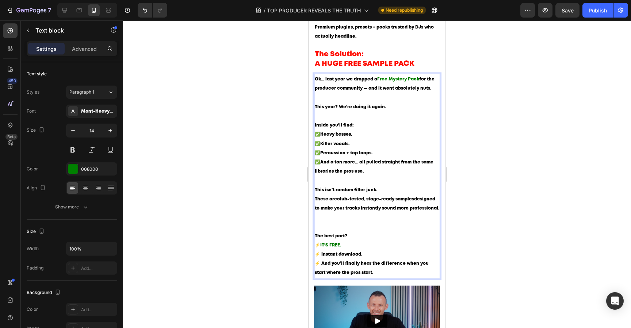
click at [362, 231] on p "This isn’t random filler junk. These are club-tested, stage-ready samples desig…" at bounding box center [377, 208] width 125 height 46
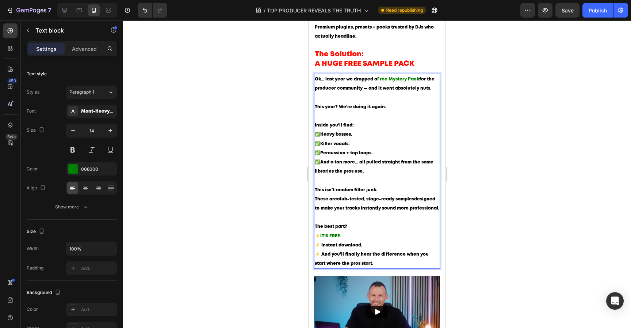
click at [374, 192] on span "This isn’t random filler junk." at bounding box center [346, 190] width 62 height 4
click at [506, 197] on div at bounding box center [377, 173] width 508 height 307
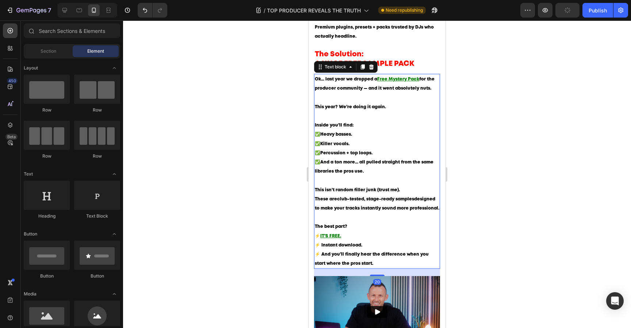
click at [389, 192] on span "This isn’t random filler junk (trust me)." at bounding box center [357, 190] width 85 height 4
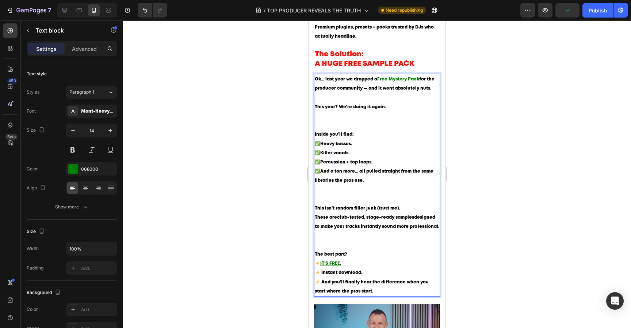
click at [388, 203] on p "Inside you’ll find: ✅ Heavy basses. ✅ Killer vocals. ✅ Percussion + top loops. …" at bounding box center [377, 167] width 125 height 74
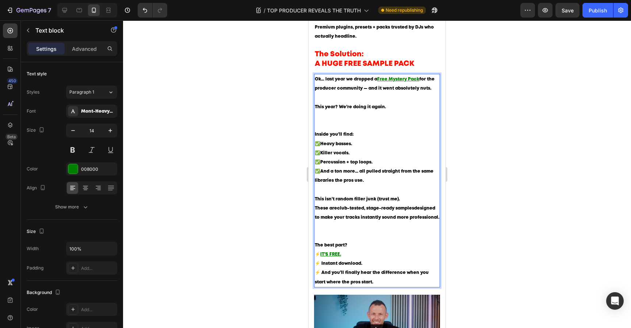
click at [384, 130] on p "Ok… last year we dropped a Free Mystery Pack for the producer community — and i…" at bounding box center [377, 102] width 125 height 55
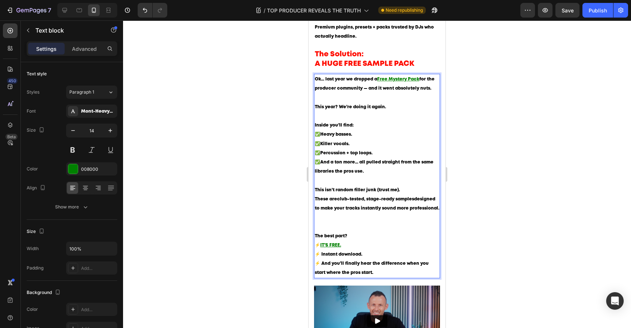
click at [364, 226] on p "This isn’t random filler junk (trust me). These are club-tested, stage-ready sa…" at bounding box center [377, 208] width 125 height 46
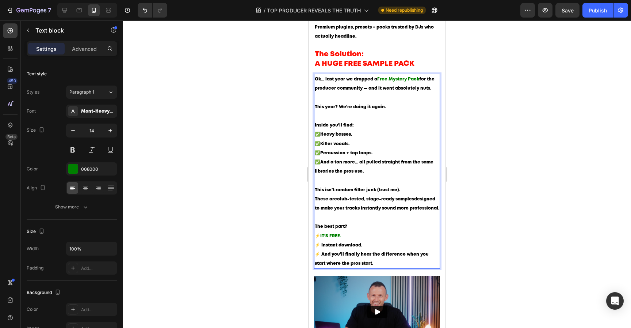
click at [502, 214] on div at bounding box center [377, 173] width 508 height 307
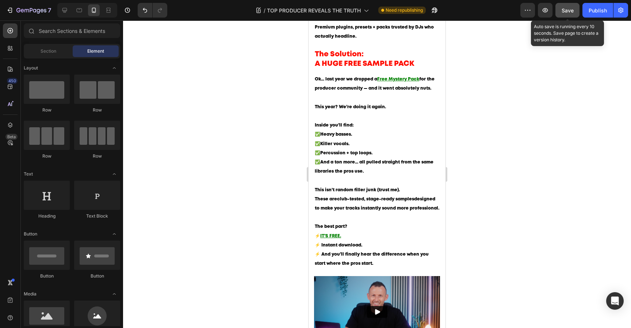
click at [572, 15] on button "Save" at bounding box center [568, 10] width 24 height 15
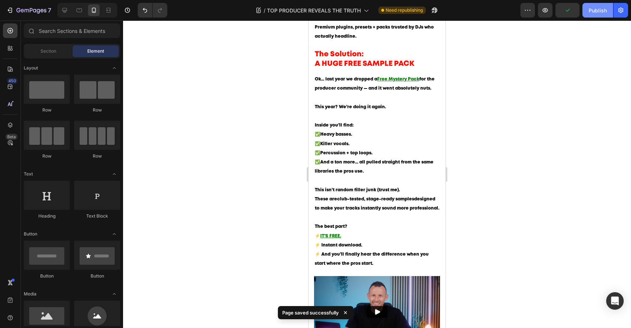
click at [587, 15] on button "Publish" at bounding box center [598, 10] width 31 height 15
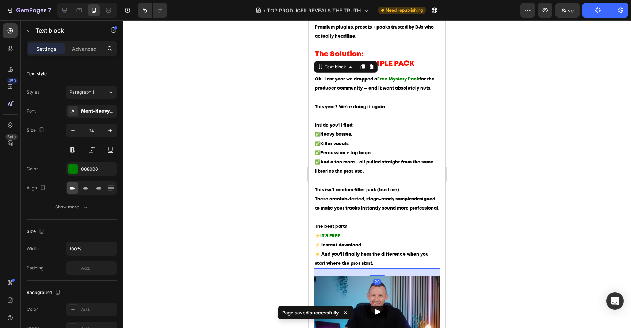
click at [400, 210] on span "These are club-tested, stage-ready samples designed to make your tracks instant…" at bounding box center [377, 203] width 125 height 13
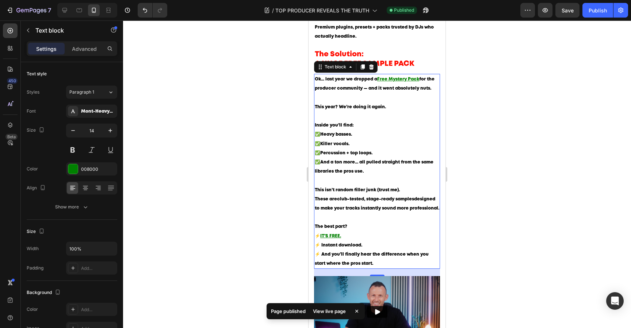
click at [486, 215] on div at bounding box center [377, 173] width 508 height 307
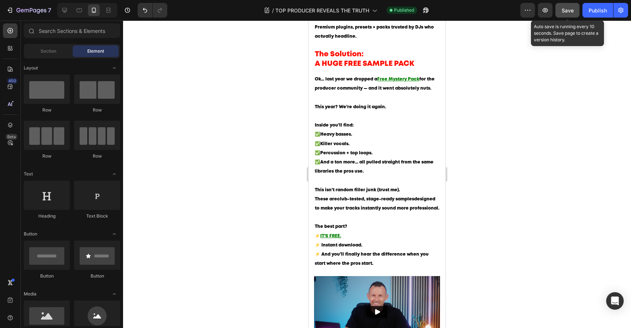
click at [575, 17] on button "Save" at bounding box center [568, 10] width 24 height 15
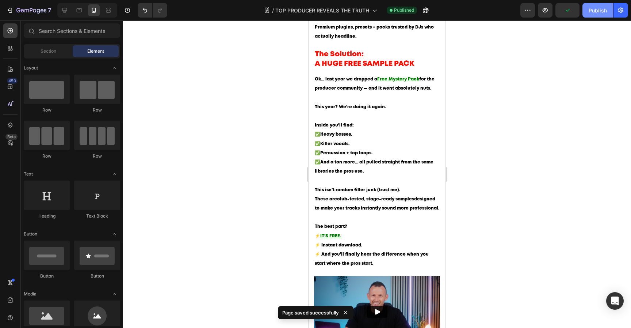
click at [587, 17] on button "Publish" at bounding box center [598, 10] width 31 height 15
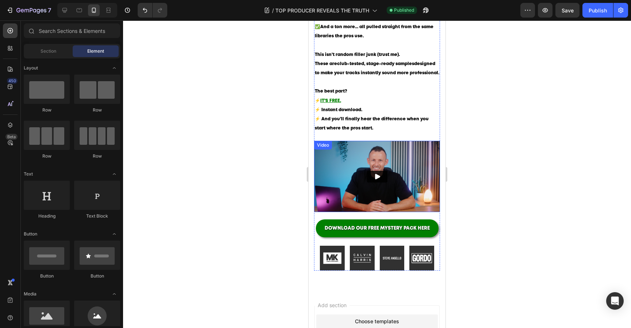
scroll to position [754, 0]
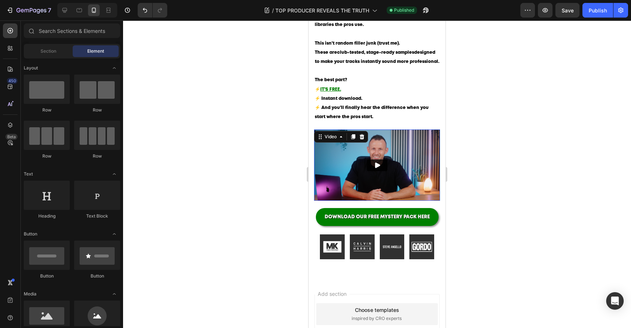
click at [406, 152] on img at bounding box center [377, 164] width 126 height 71
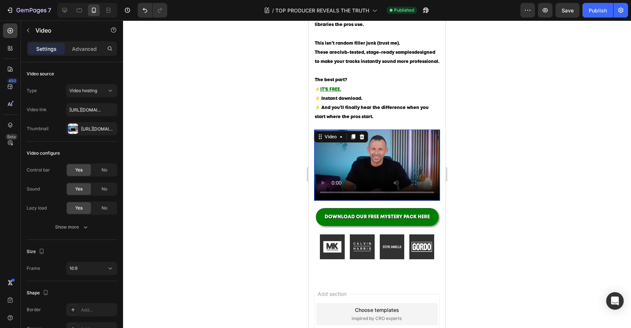
click at [401, 156] on video at bounding box center [377, 164] width 126 height 71
click at [468, 125] on div at bounding box center [377, 173] width 508 height 307
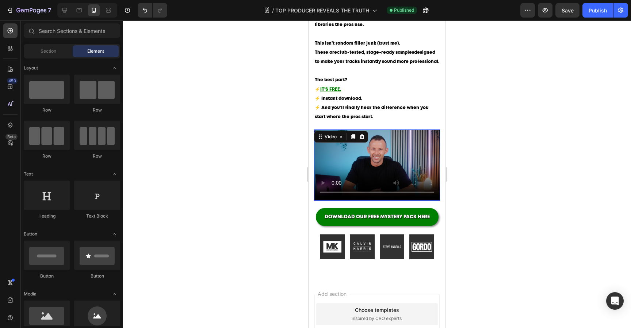
click at [413, 143] on video at bounding box center [377, 164] width 126 height 71
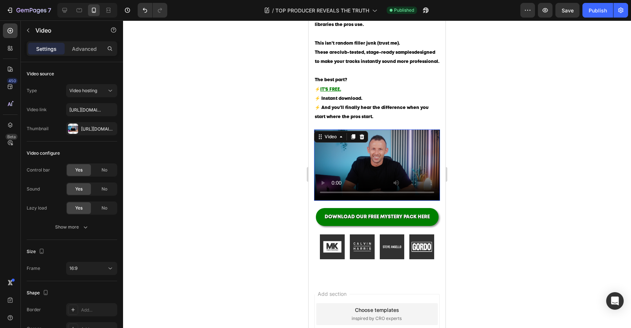
click at [390, 162] on video at bounding box center [377, 164] width 126 height 71
click at [363, 139] on icon at bounding box center [362, 136] width 5 height 5
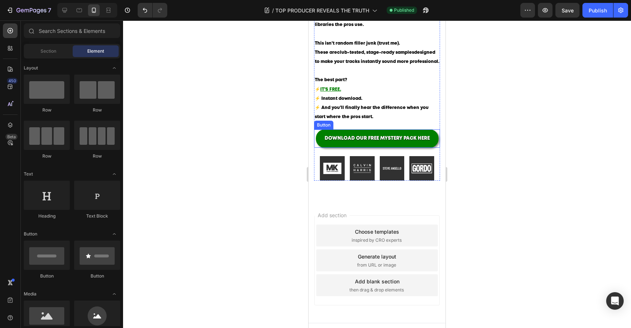
click at [514, 144] on div at bounding box center [377, 173] width 508 height 307
click at [552, 144] on div at bounding box center [377, 173] width 508 height 307
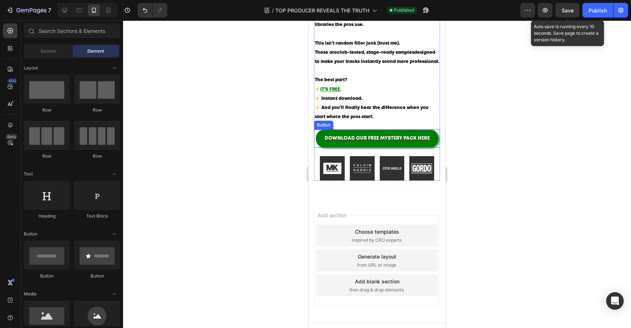
click at [574, 9] on span "Save" at bounding box center [568, 10] width 12 height 6
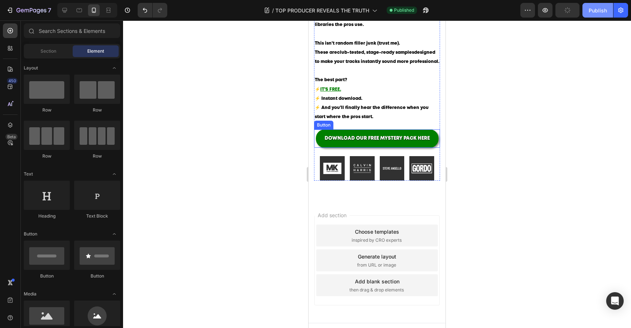
click at [586, 12] on button "Publish" at bounding box center [598, 10] width 31 height 15
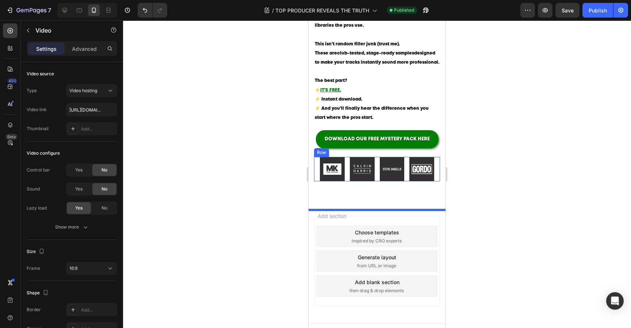
scroll to position [773, 0]
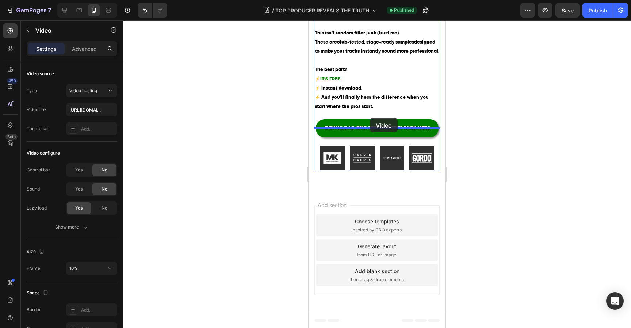
drag, startPoint x: 396, startPoint y: 69, endPoint x: 370, endPoint y: 118, distance: 55.7
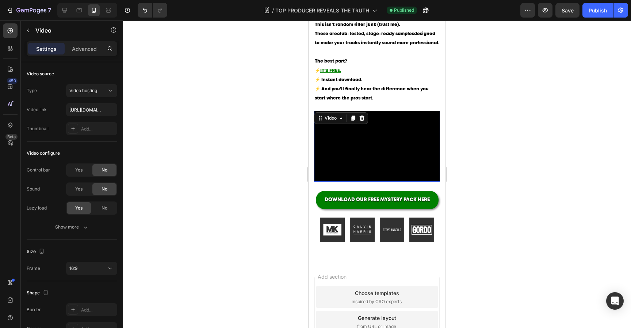
click at [476, 147] on div at bounding box center [377, 173] width 508 height 307
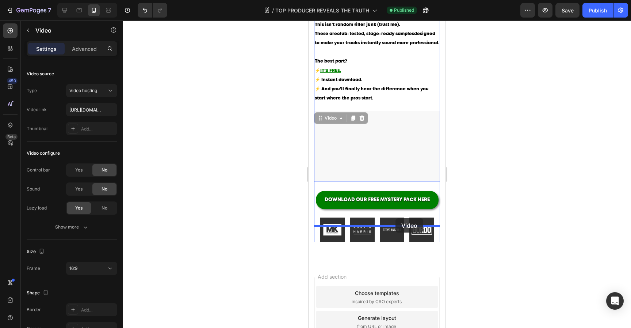
drag, startPoint x: 398, startPoint y: 147, endPoint x: 396, endPoint y: 218, distance: 71.6
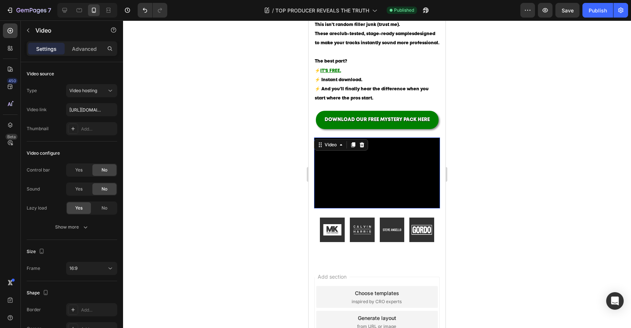
click at [500, 197] on div at bounding box center [377, 173] width 508 height 307
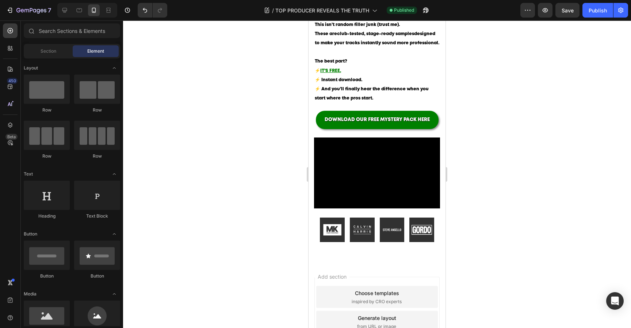
click at [500, 196] on div at bounding box center [377, 173] width 508 height 307
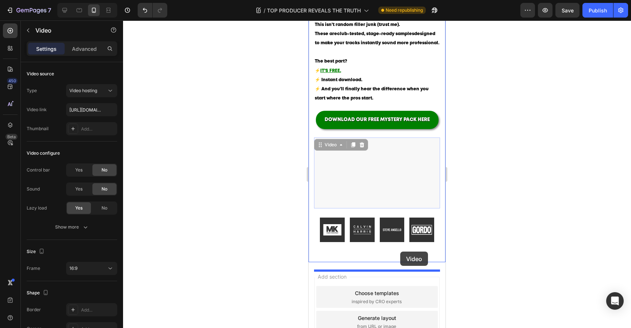
drag, startPoint x: 417, startPoint y: 180, endPoint x: 401, endPoint y: 253, distance: 74.5
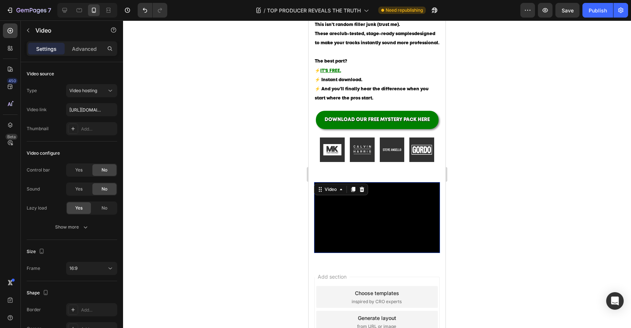
click at [484, 221] on div at bounding box center [377, 173] width 508 height 307
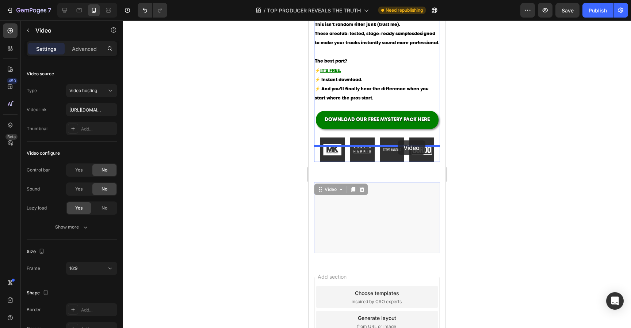
drag, startPoint x: 395, startPoint y: 211, endPoint x: 398, endPoint y: 140, distance: 70.6
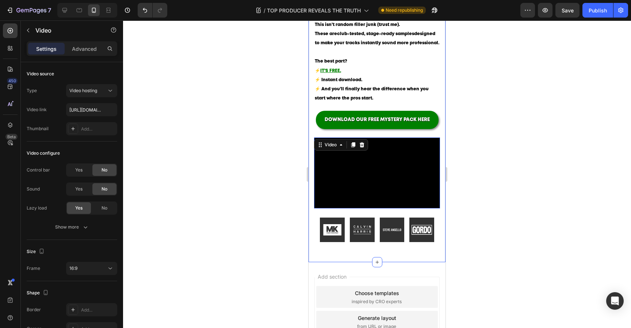
click at [493, 168] on div at bounding box center [377, 173] width 508 height 307
click at [427, 158] on video at bounding box center [377, 172] width 126 height 71
click at [86, 48] on p "Advanced" at bounding box center [84, 49] width 25 height 8
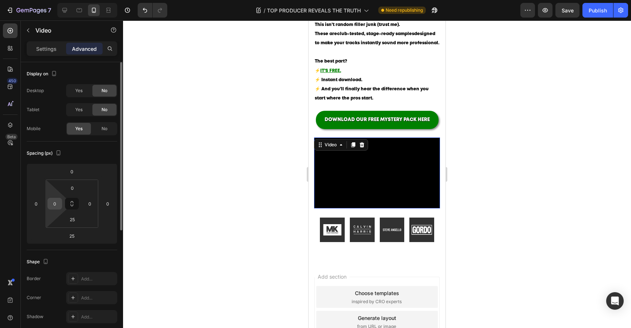
click at [59, 203] on input "0" at bounding box center [54, 203] width 11 height 11
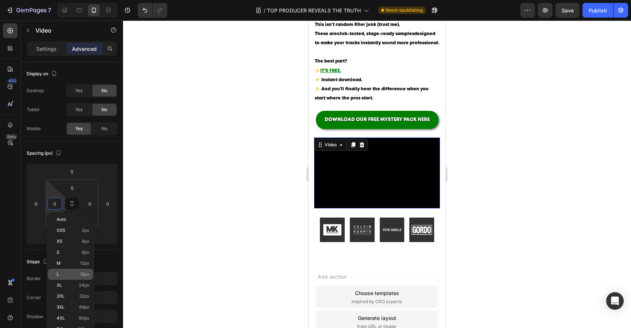
click at [71, 276] on p "L 16px" at bounding box center [73, 274] width 33 height 5
type input "16"
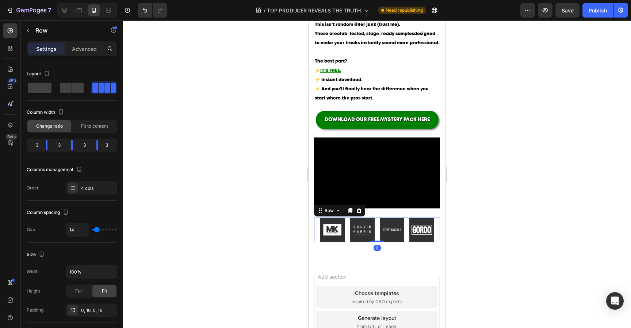
click at [348, 242] on div "Image Image Image Image Row 0" at bounding box center [377, 229] width 126 height 25
click at [89, 53] on div "Advanced" at bounding box center [84, 49] width 37 height 12
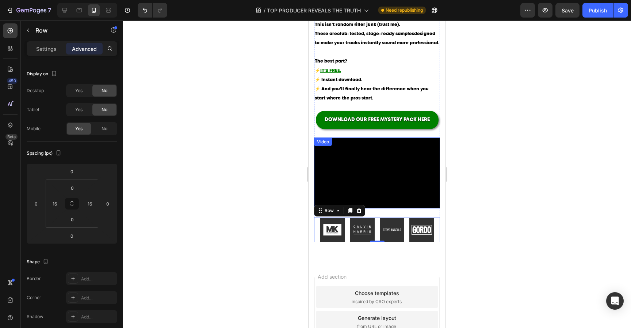
click at [338, 192] on video at bounding box center [380, 171] width 120 height 68
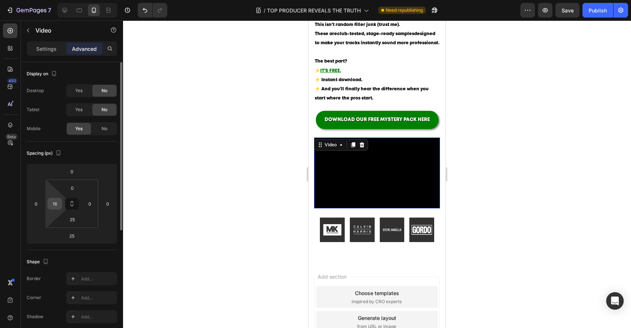
click at [61, 206] on div "16" at bounding box center [55, 204] width 15 height 12
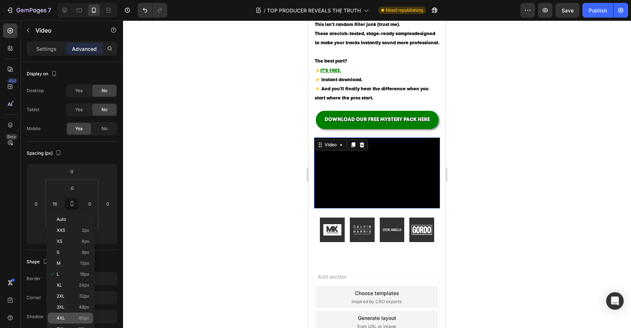
click at [68, 314] on div "4XL 80px" at bounding box center [70, 317] width 45 height 11
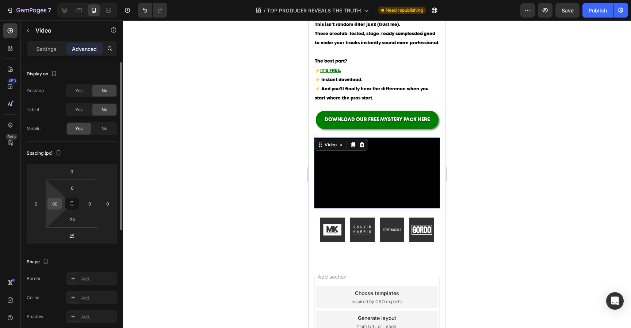
click at [57, 201] on input "80" at bounding box center [54, 203] width 11 height 11
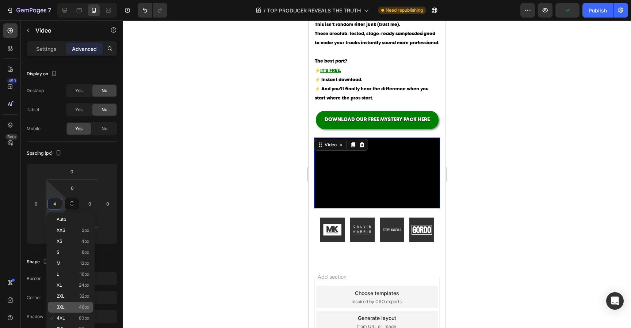
click at [69, 308] on p "3XL 48px" at bounding box center [73, 306] width 33 height 5
type input "48"
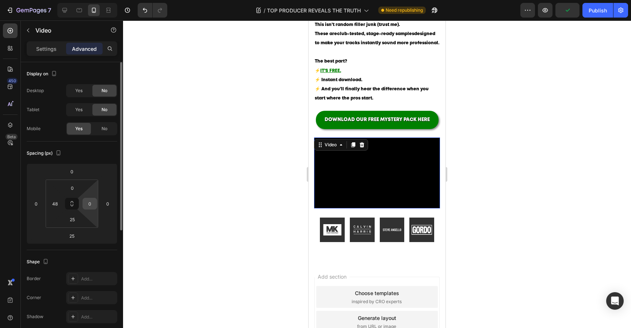
click at [91, 201] on input "0" at bounding box center [89, 203] width 11 height 11
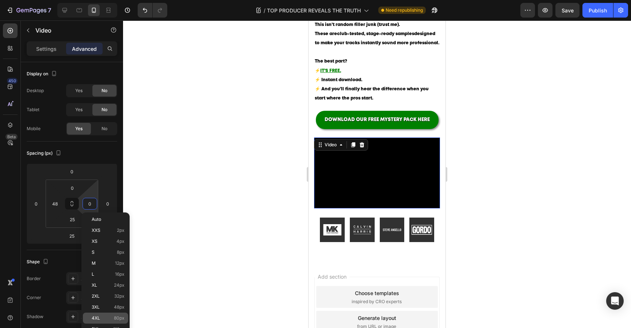
click at [95, 313] on div "4XL 80px" at bounding box center [105, 317] width 45 height 11
type input "80"
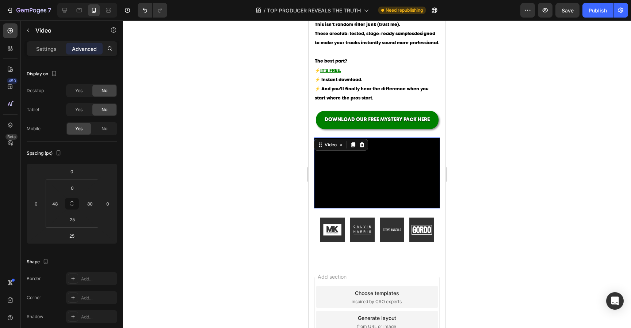
click at [244, 152] on div at bounding box center [377, 173] width 508 height 307
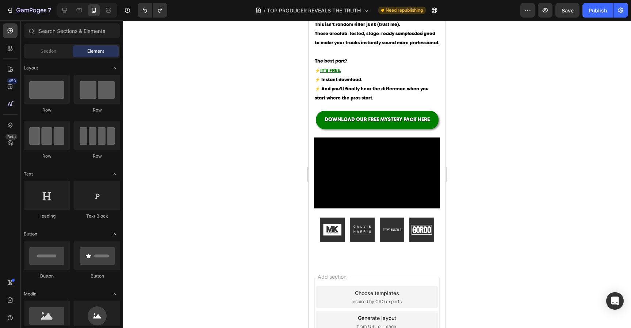
click at [477, 126] on div at bounding box center [377, 173] width 508 height 307
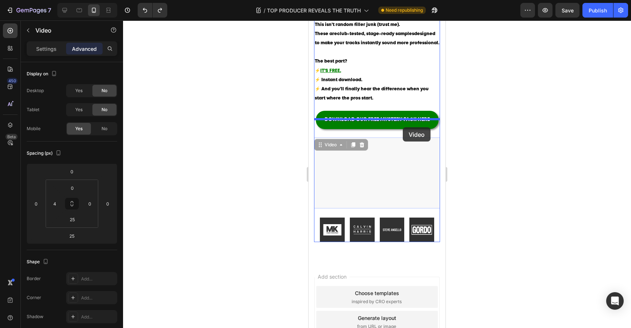
drag, startPoint x: 404, startPoint y: 178, endPoint x: 403, endPoint y: 128, distance: 50.8
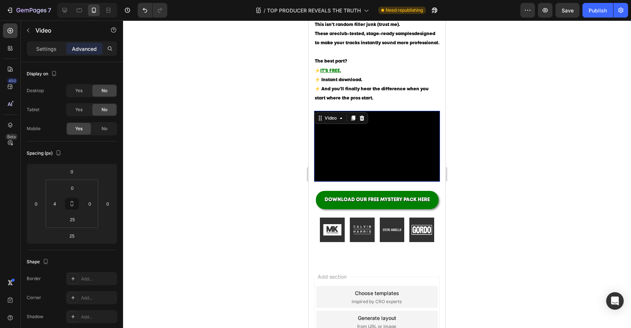
click at [493, 148] on div at bounding box center [377, 173] width 508 height 307
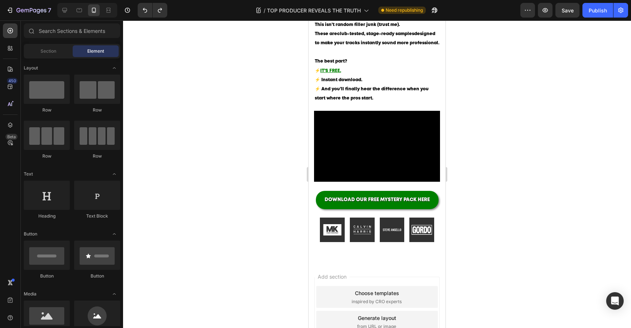
scroll to position [354, 0]
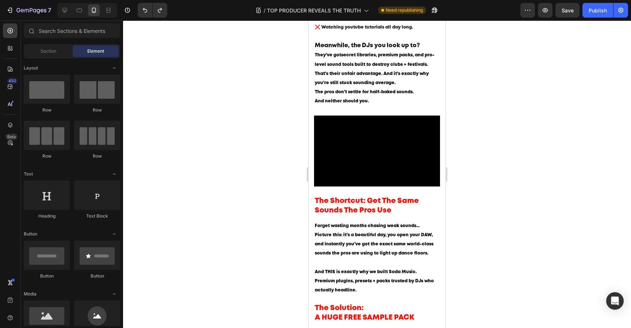
click at [494, 148] on div at bounding box center [377, 173] width 508 height 307
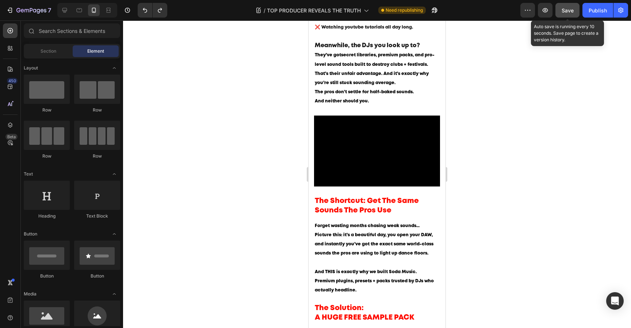
click at [573, 12] on span "Save" at bounding box center [568, 10] width 12 height 6
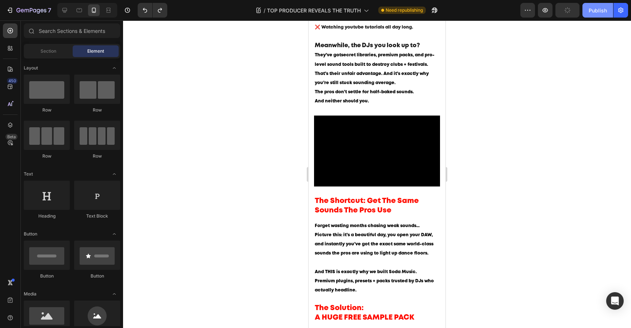
click at [591, 12] on div "Publish" at bounding box center [598, 11] width 18 height 8
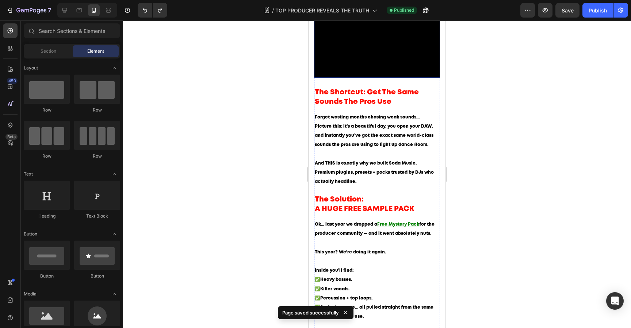
scroll to position [465, 0]
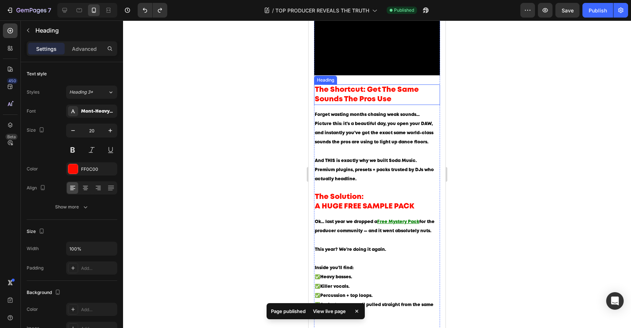
click at [368, 95] on p "The Shortcut: Get The Same Sounds The Pros Use" at bounding box center [377, 94] width 125 height 19
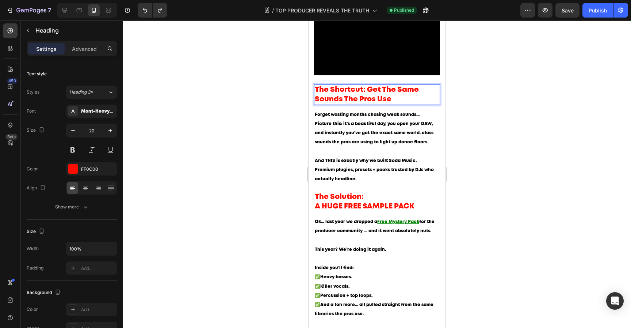
click at [366, 94] on p "The Shortcut: Get The Same Sounds The Pros Use" at bounding box center [377, 94] width 125 height 19
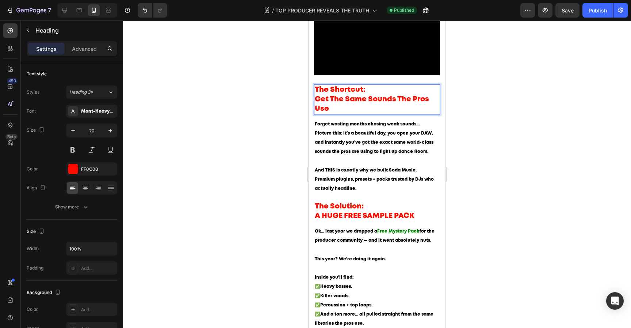
click at [403, 107] on p "The Shortcut: Get The Same Sounds The Pros Use" at bounding box center [377, 99] width 125 height 29
click at [481, 128] on div at bounding box center [377, 173] width 508 height 307
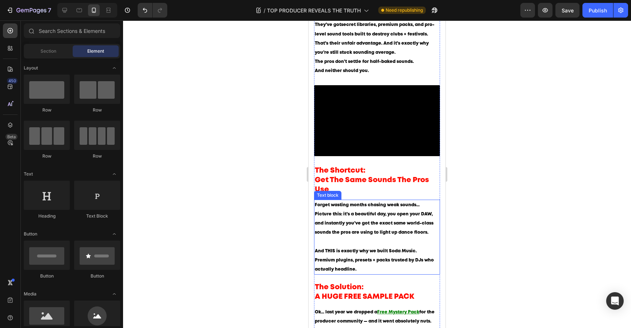
scroll to position [395, 0]
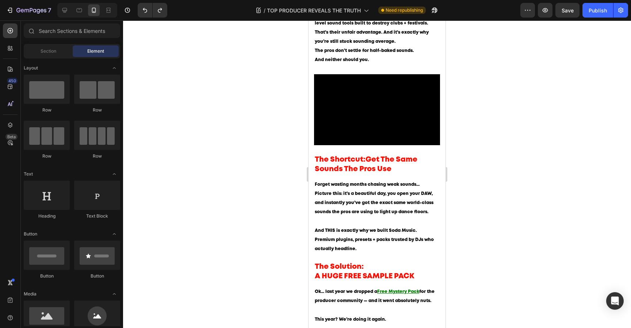
click at [505, 174] on div at bounding box center [377, 173] width 508 height 307
click at [367, 163] on h2 "The Shortcut:Get The Same Sounds The Pros Use" at bounding box center [377, 164] width 126 height 20
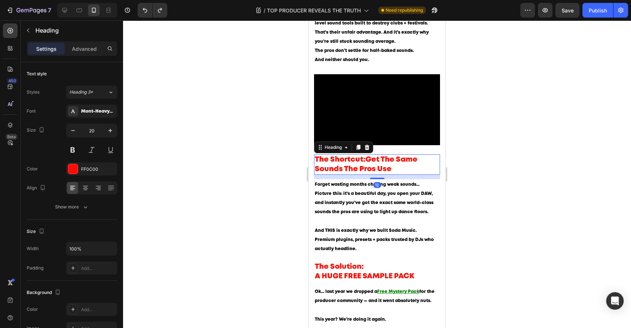
click at [367, 163] on h2 "The Shortcut:Get The Same Sounds The Pros Use" at bounding box center [377, 164] width 126 height 20
click at [507, 154] on div at bounding box center [377, 173] width 508 height 307
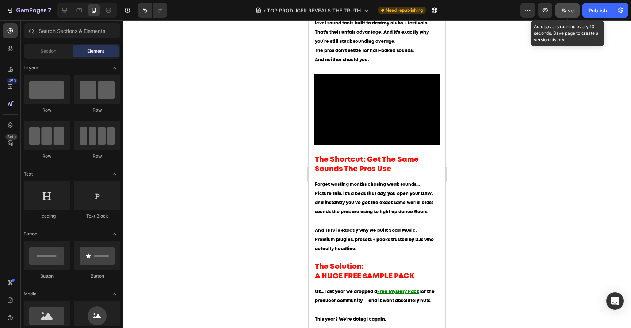
click at [575, 9] on button "Save" at bounding box center [568, 10] width 24 height 15
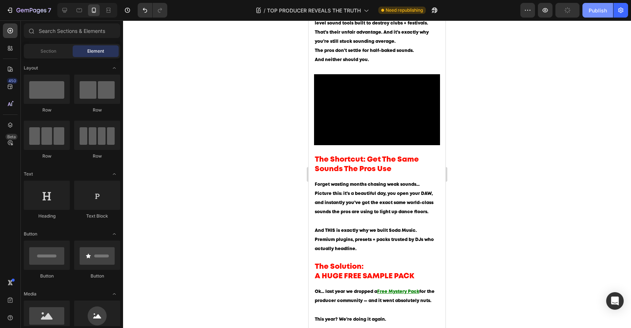
click at [587, 12] on button "Publish" at bounding box center [598, 10] width 31 height 15
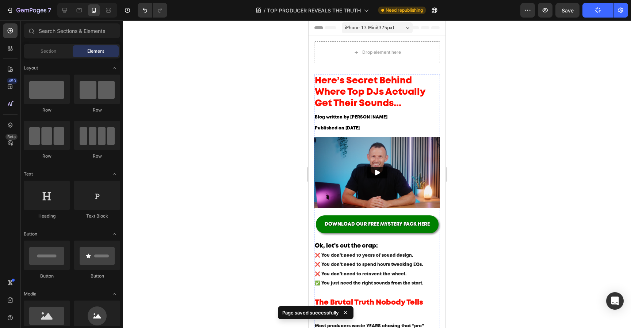
scroll to position [1, 0]
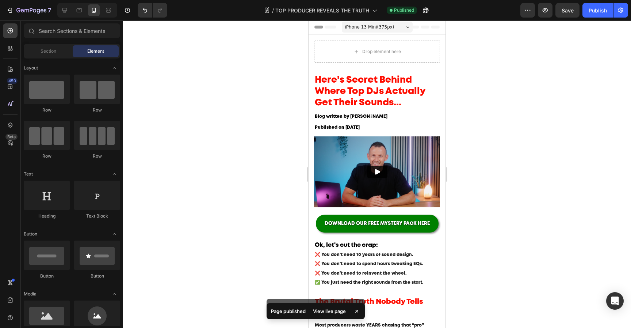
click at [534, 132] on div at bounding box center [377, 173] width 508 height 307
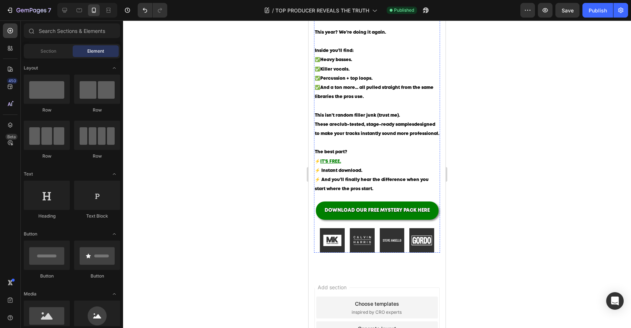
scroll to position [683, 0]
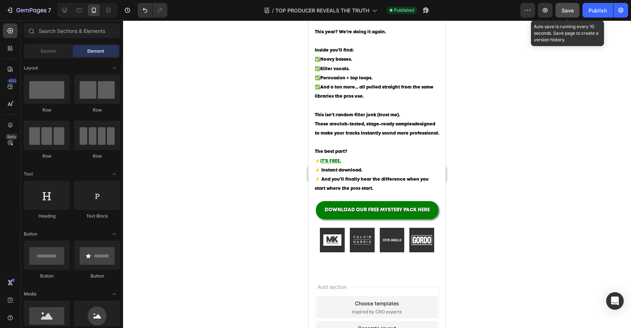
click at [569, 7] on span "Save" at bounding box center [568, 10] width 12 height 6
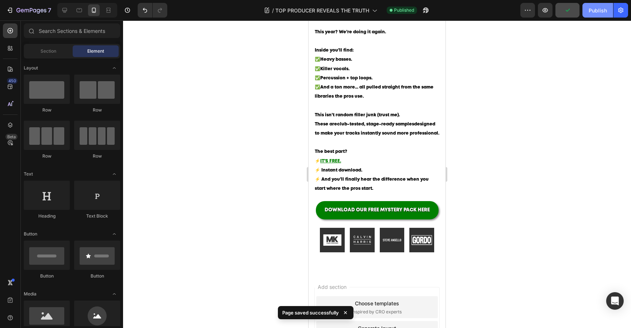
click at [590, 8] on div "Publish" at bounding box center [598, 11] width 18 height 8
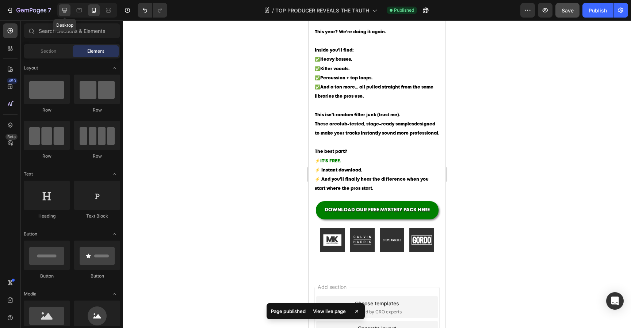
click at [64, 10] on icon at bounding box center [64, 10] width 5 height 5
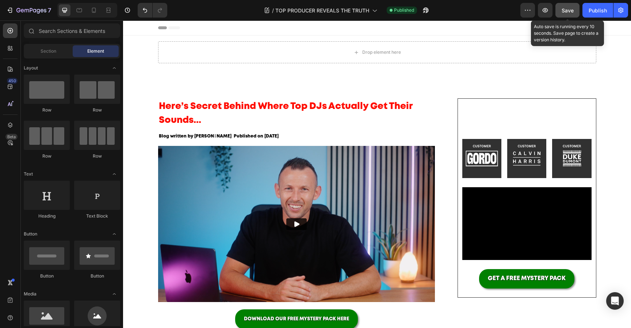
click at [576, 16] on button "Save" at bounding box center [568, 10] width 24 height 15
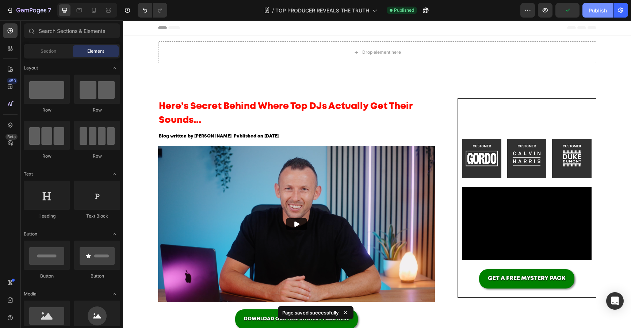
click at [591, 16] on button "Publish" at bounding box center [598, 10] width 31 height 15
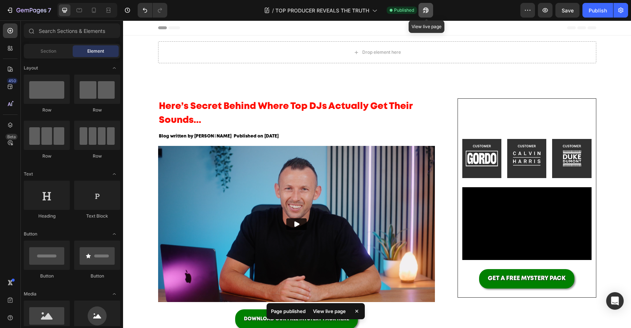
click at [431, 12] on button "button" at bounding box center [426, 10] width 15 height 15
